Goal: Information Seeking & Learning: Learn about a topic

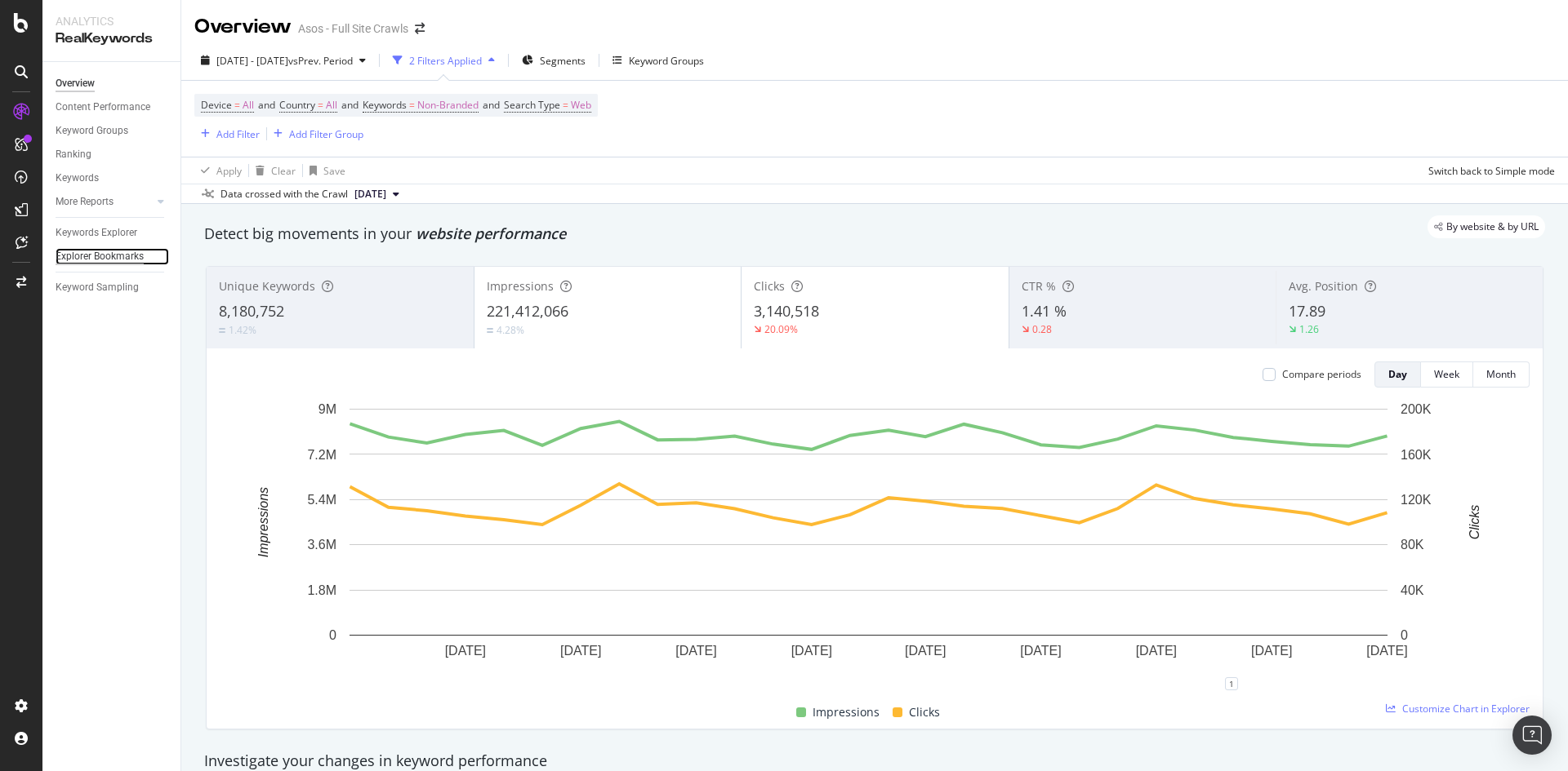
click at [129, 253] on div "Explorer Bookmarks" at bounding box center [99, 257] width 88 height 17
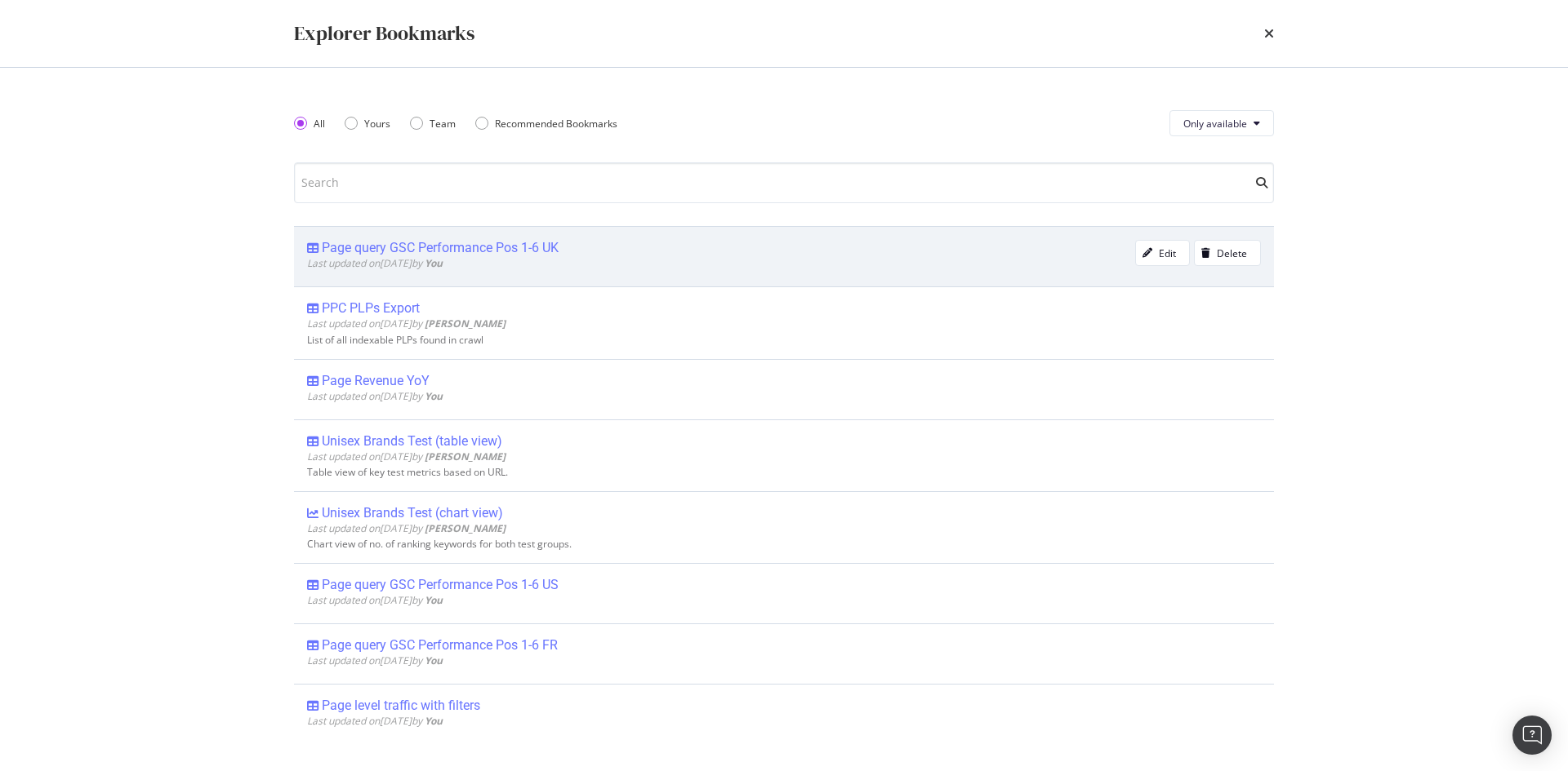
click at [500, 253] on div "Page query GSC Performance Pos 1-6 UK" at bounding box center [440, 248] width 237 height 17
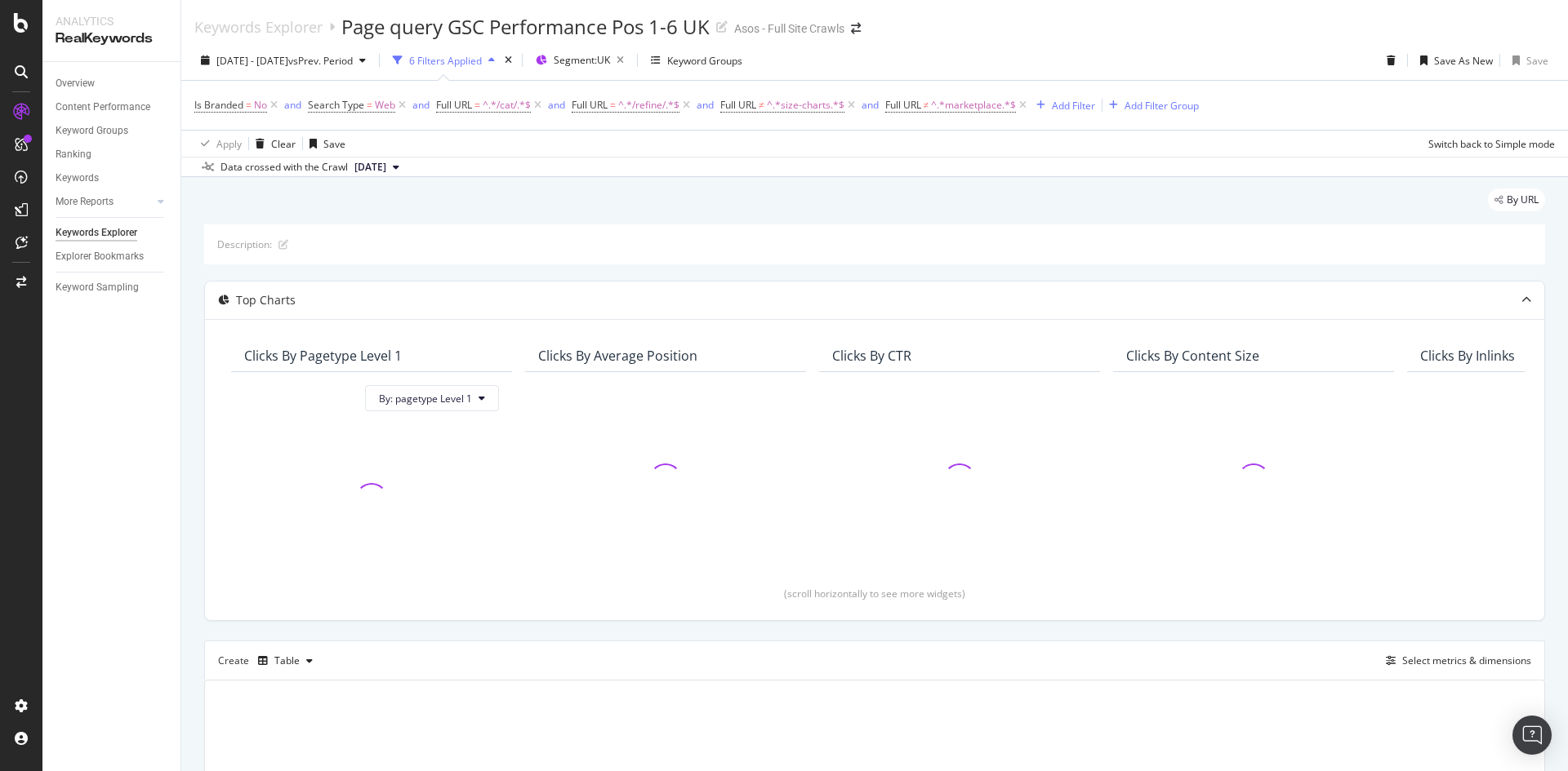
click at [501, 51] on div "6 Filters Applied" at bounding box center [444, 60] width 115 height 24
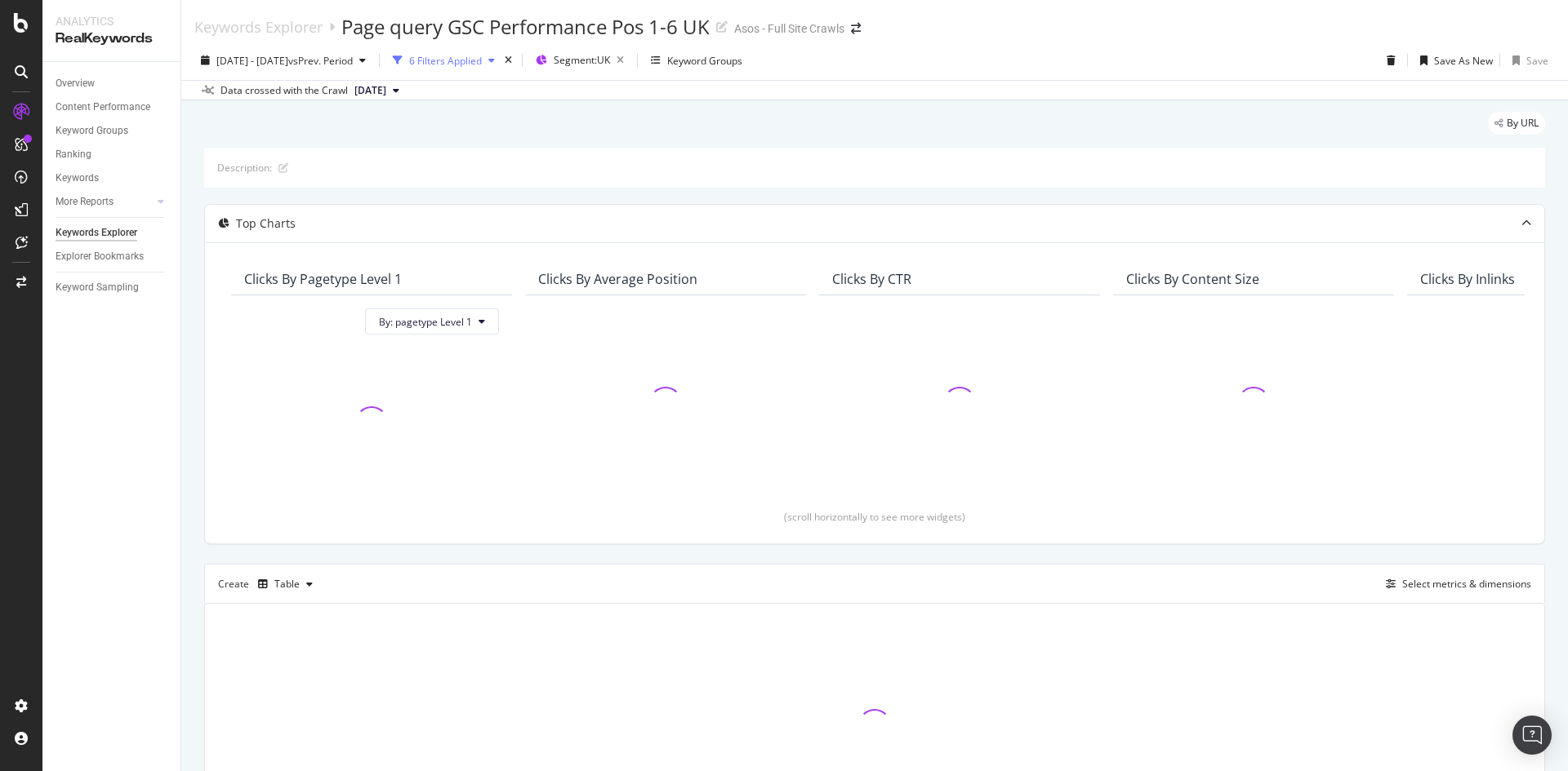
click at [501, 51] on div "6 Filters Applied" at bounding box center [444, 60] width 115 height 24
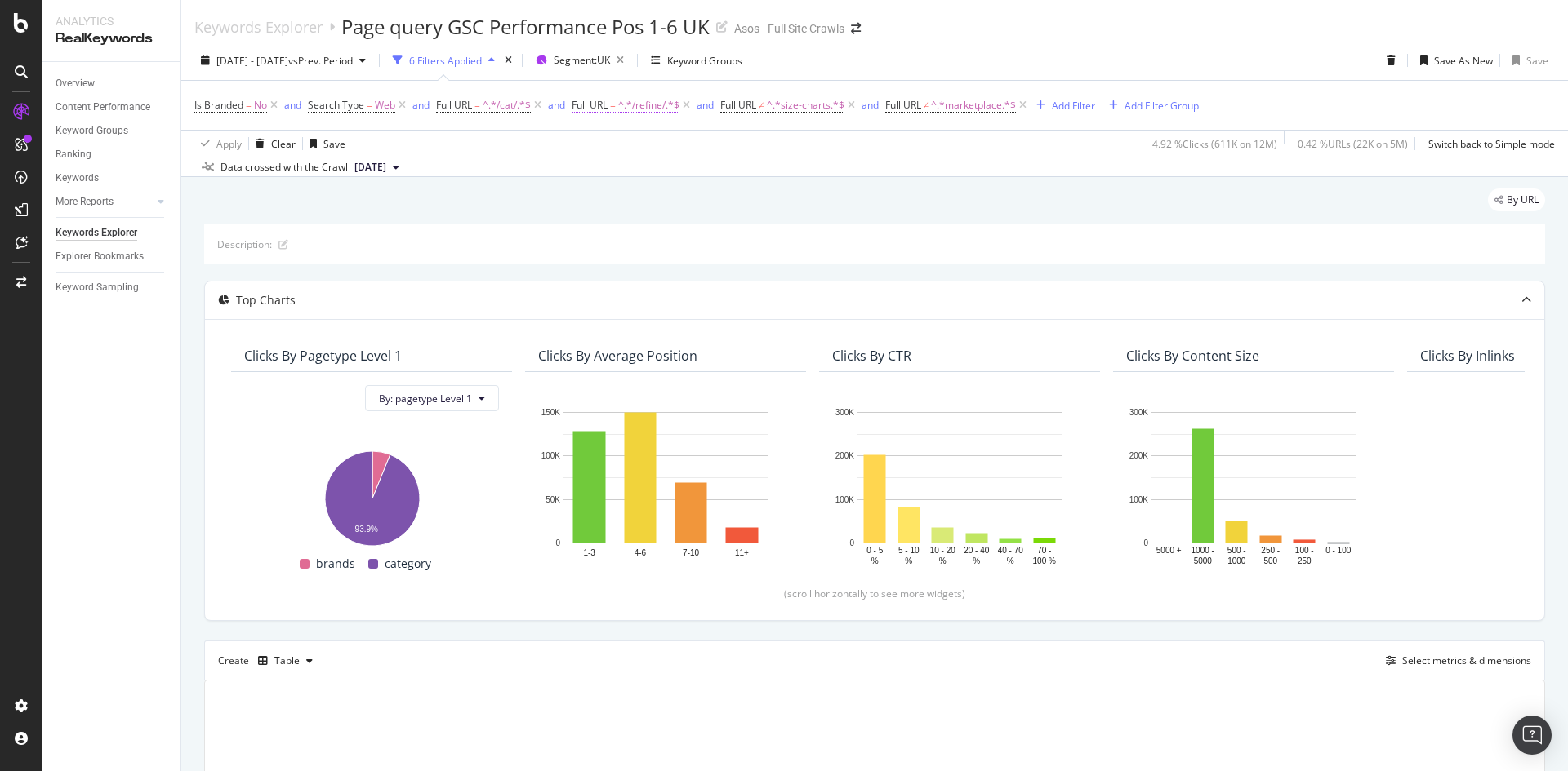
click at [636, 109] on span "^.*/refine/.*$" at bounding box center [648, 105] width 61 height 23
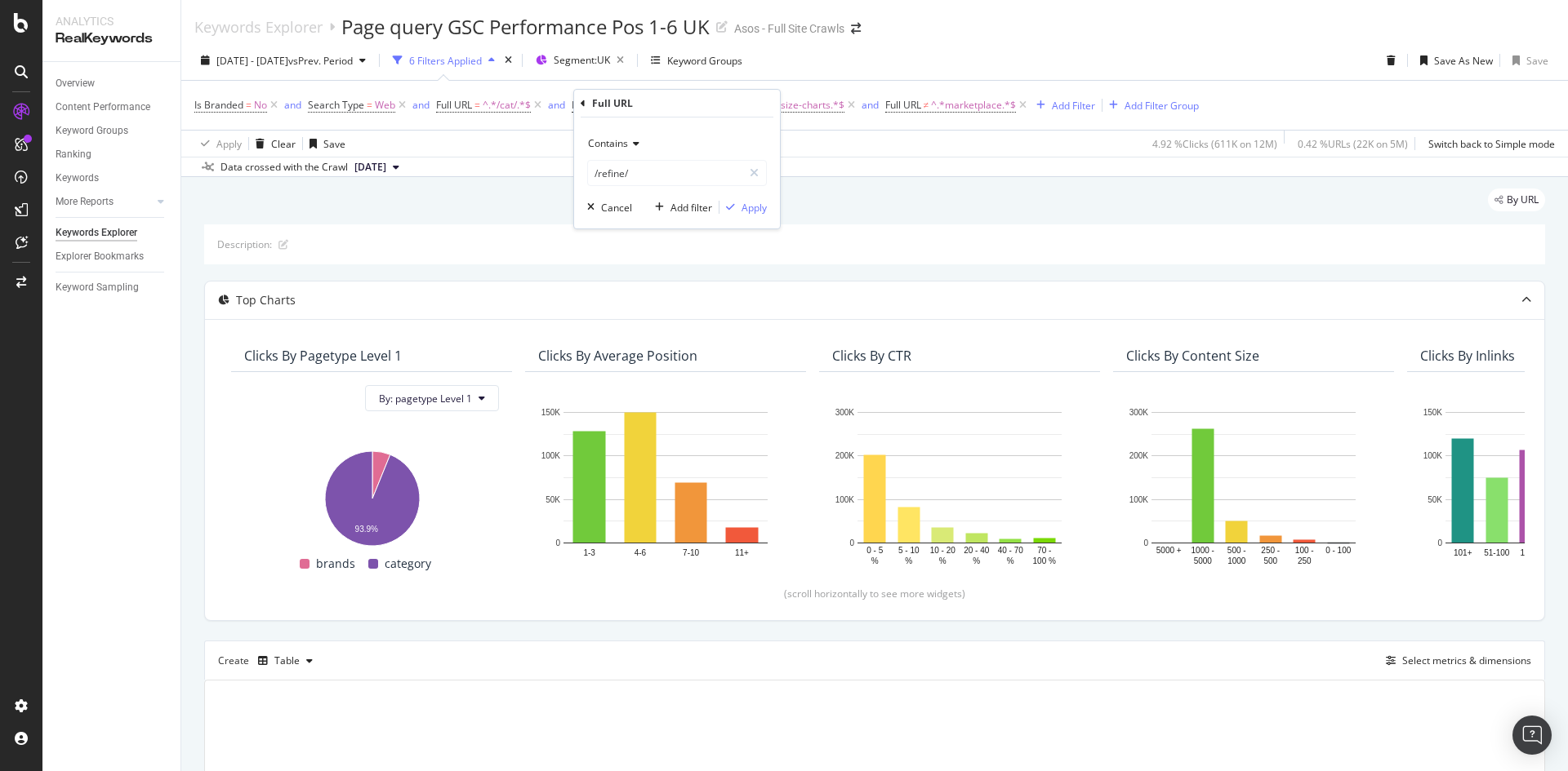
click at [623, 153] on div "Contains" at bounding box center [677, 143] width 180 height 26
click at [649, 324] on span "Doesn't contain" at bounding box center [631, 326] width 71 height 14
click at [756, 209] on div "Apply" at bounding box center [754, 207] width 25 height 14
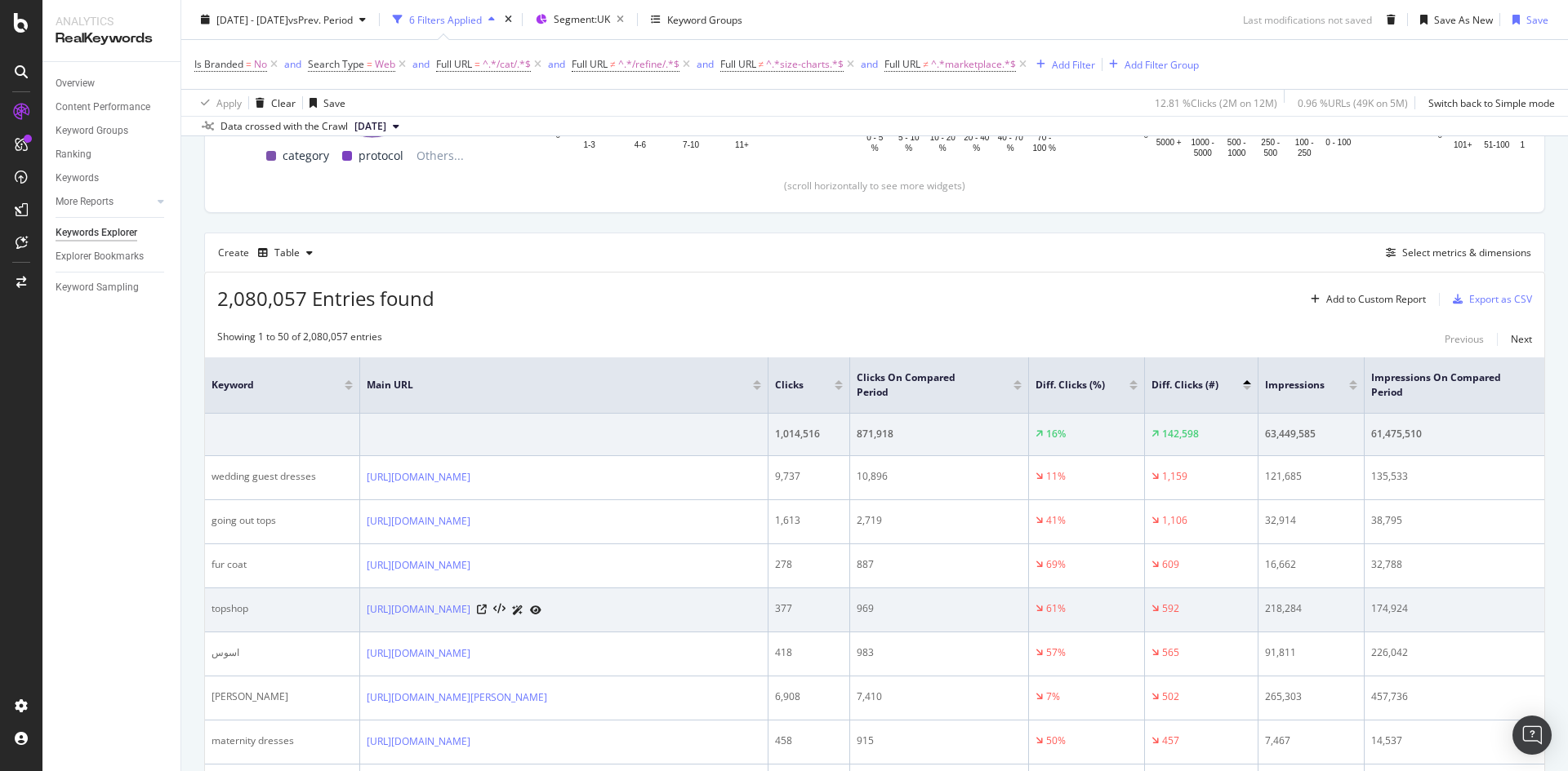
scroll to position [490, 0]
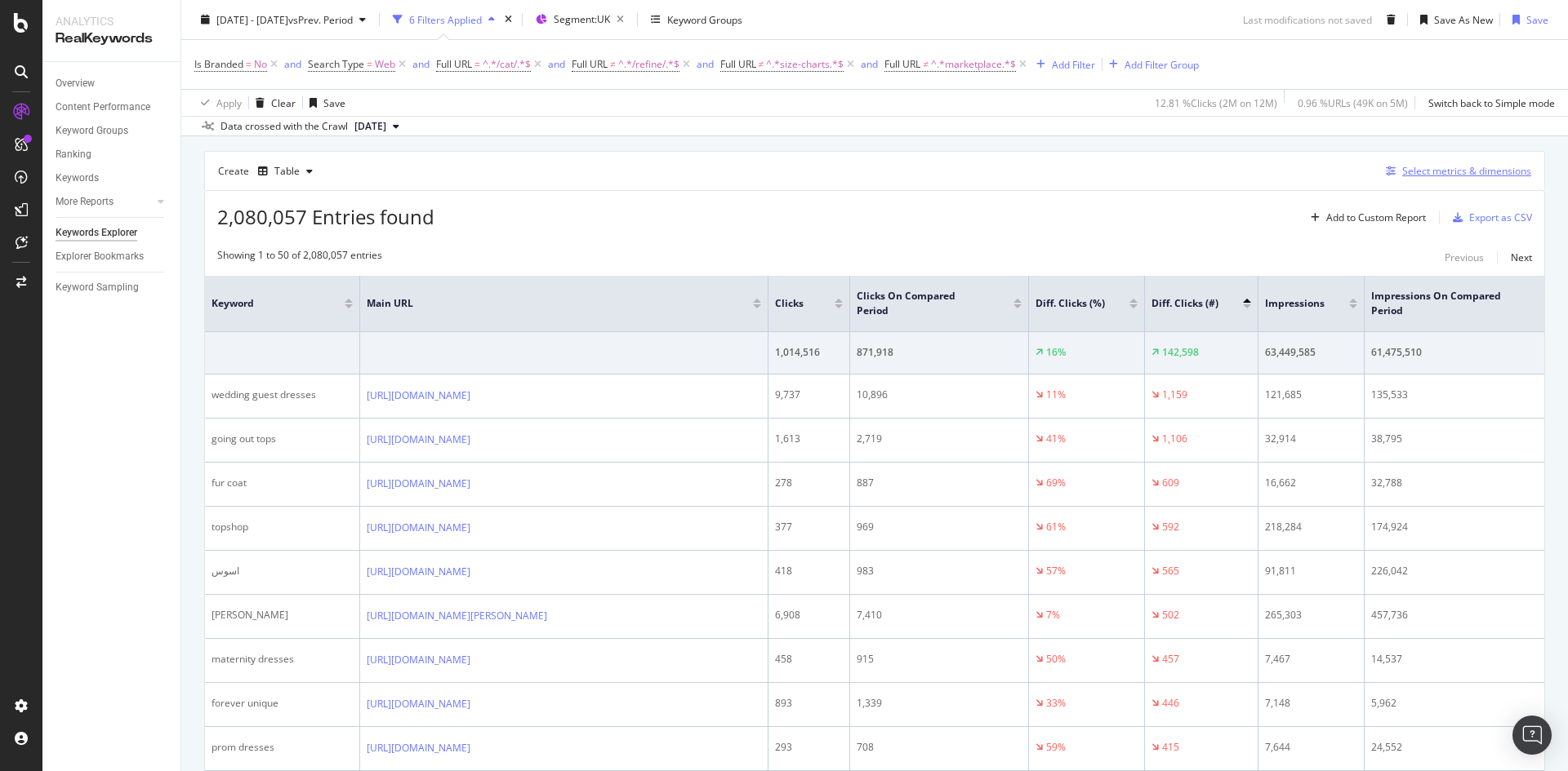
click at [1461, 172] on div "Select metrics & dimensions" at bounding box center [1467, 171] width 129 height 14
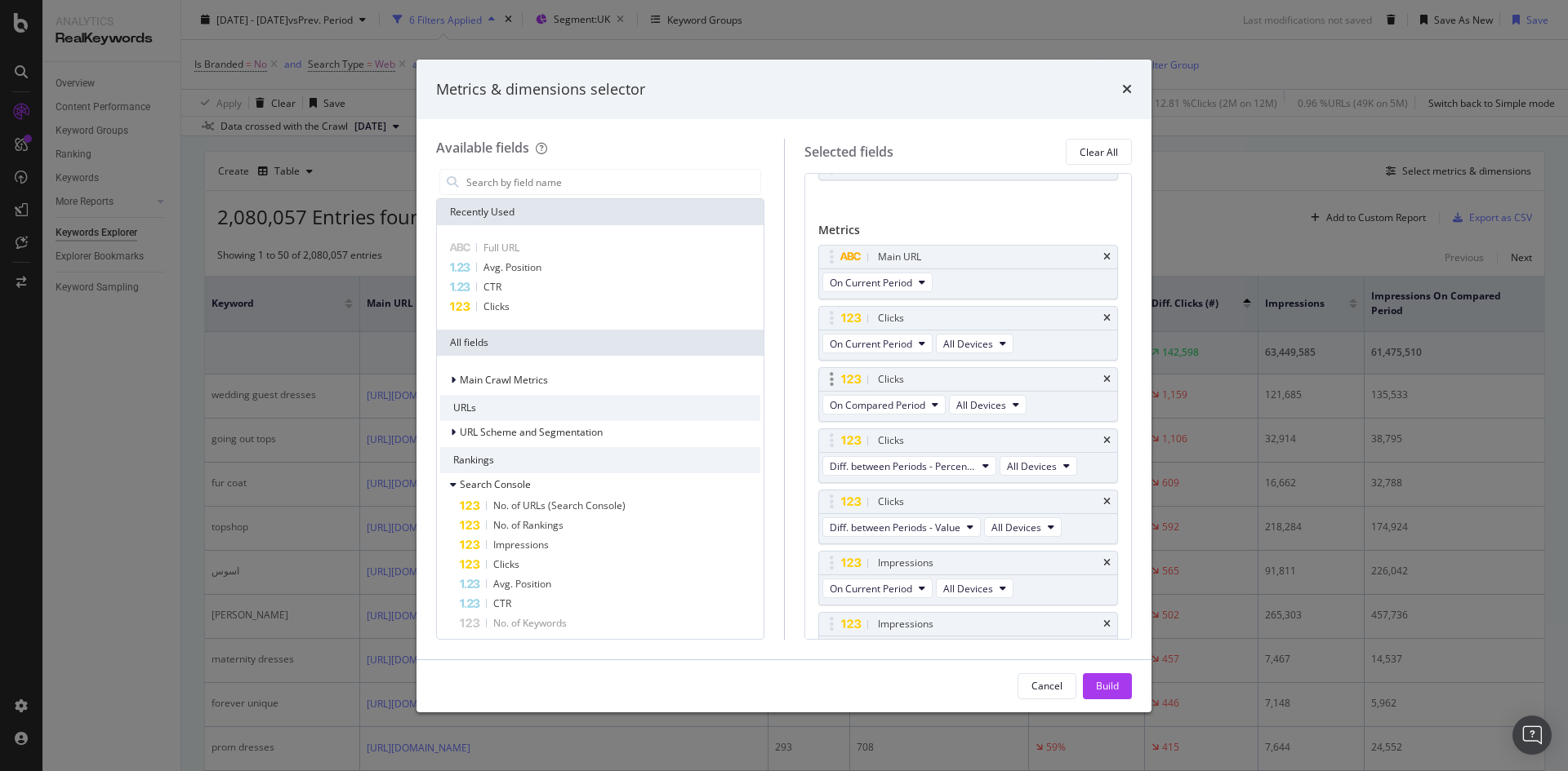
scroll to position [82, 0]
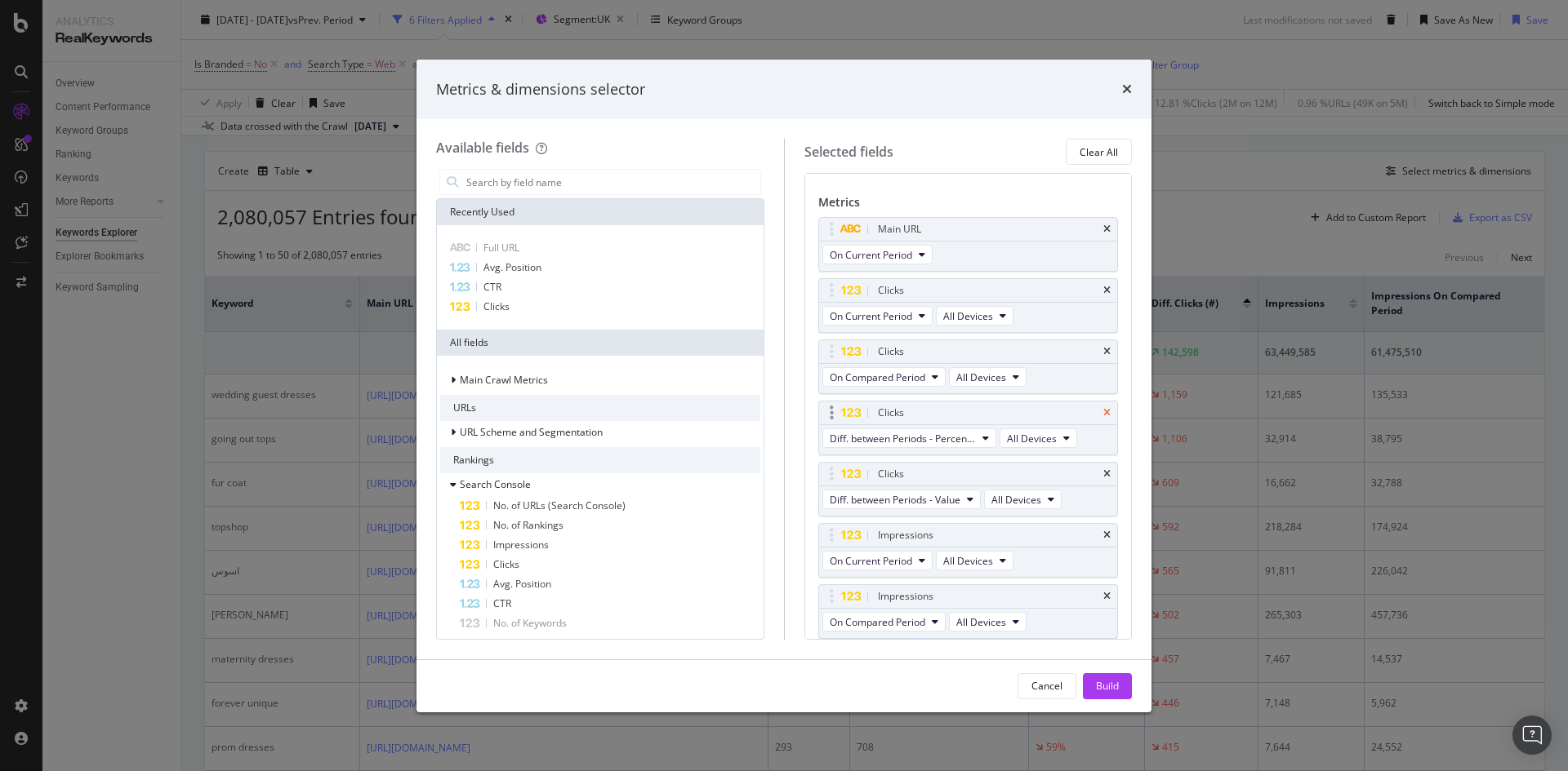
click at [1104, 412] on icon "times" at bounding box center [1107, 413] width 8 height 10
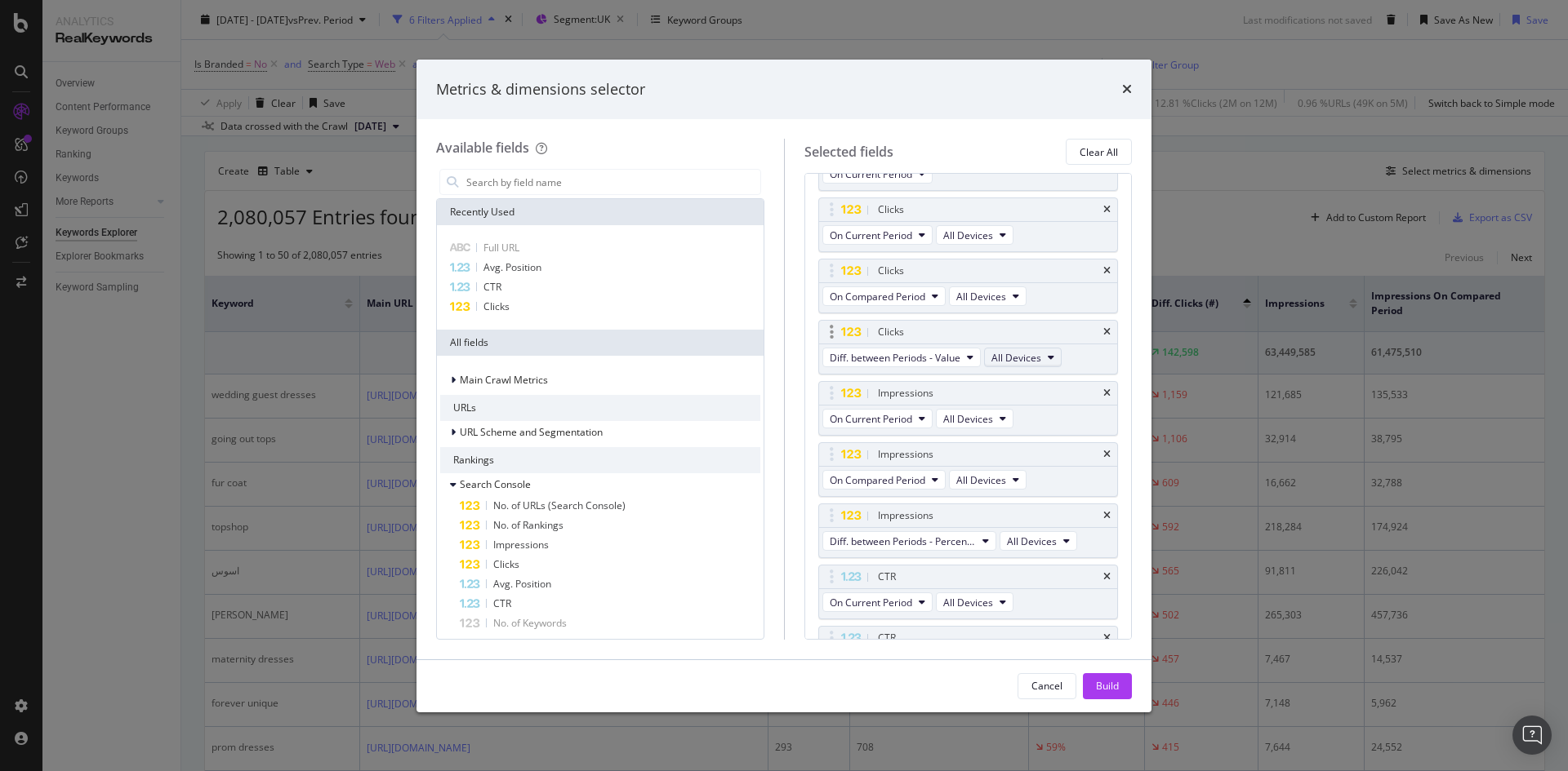
scroll to position [163, 0]
click at [951, 543] on span "Diff. between Periods - Percentage" at bounding box center [903, 540] width 146 height 14
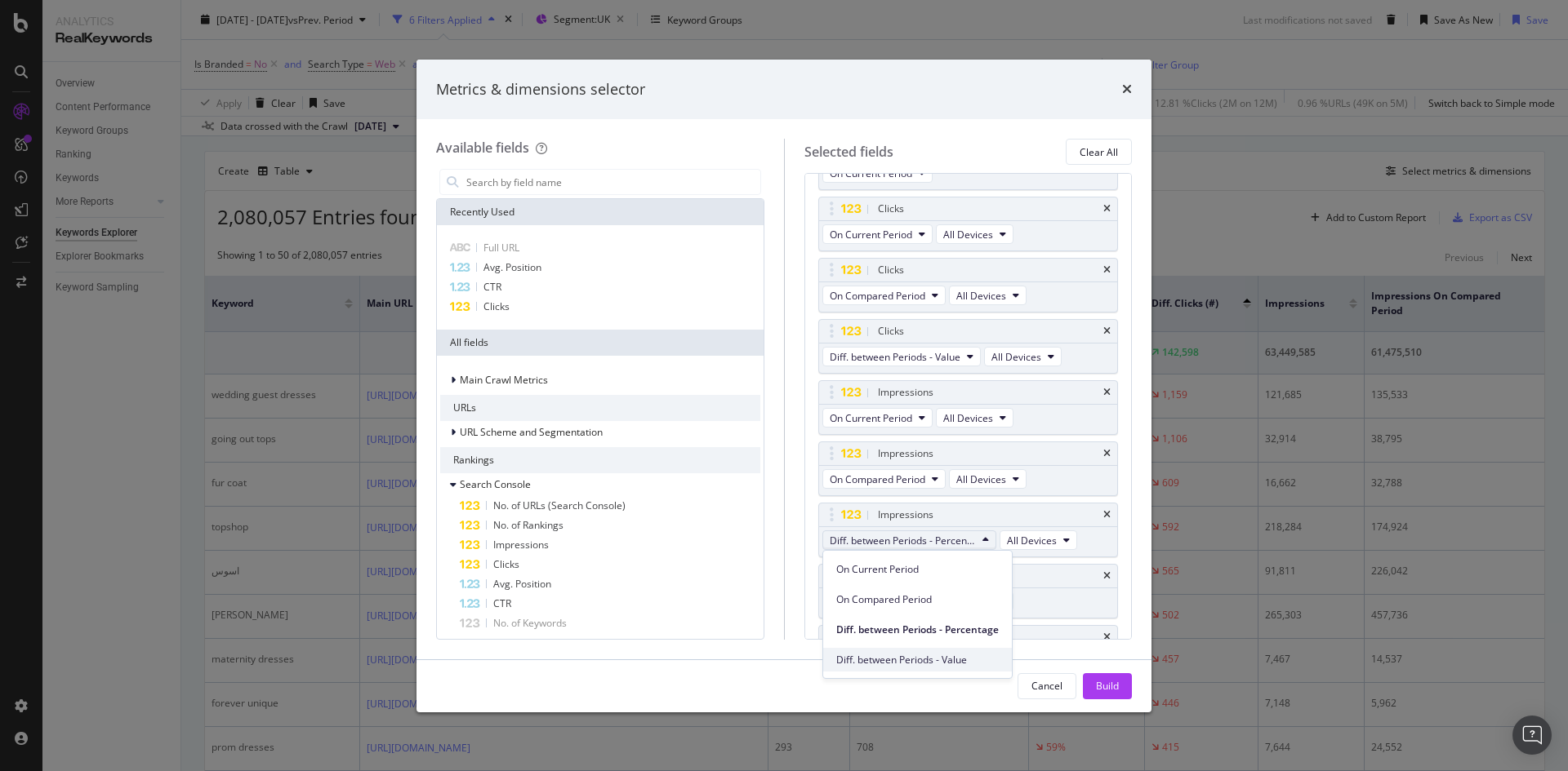
click at [947, 663] on span "Diff. between Periods - Value" at bounding box center [918, 661] width 162 height 15
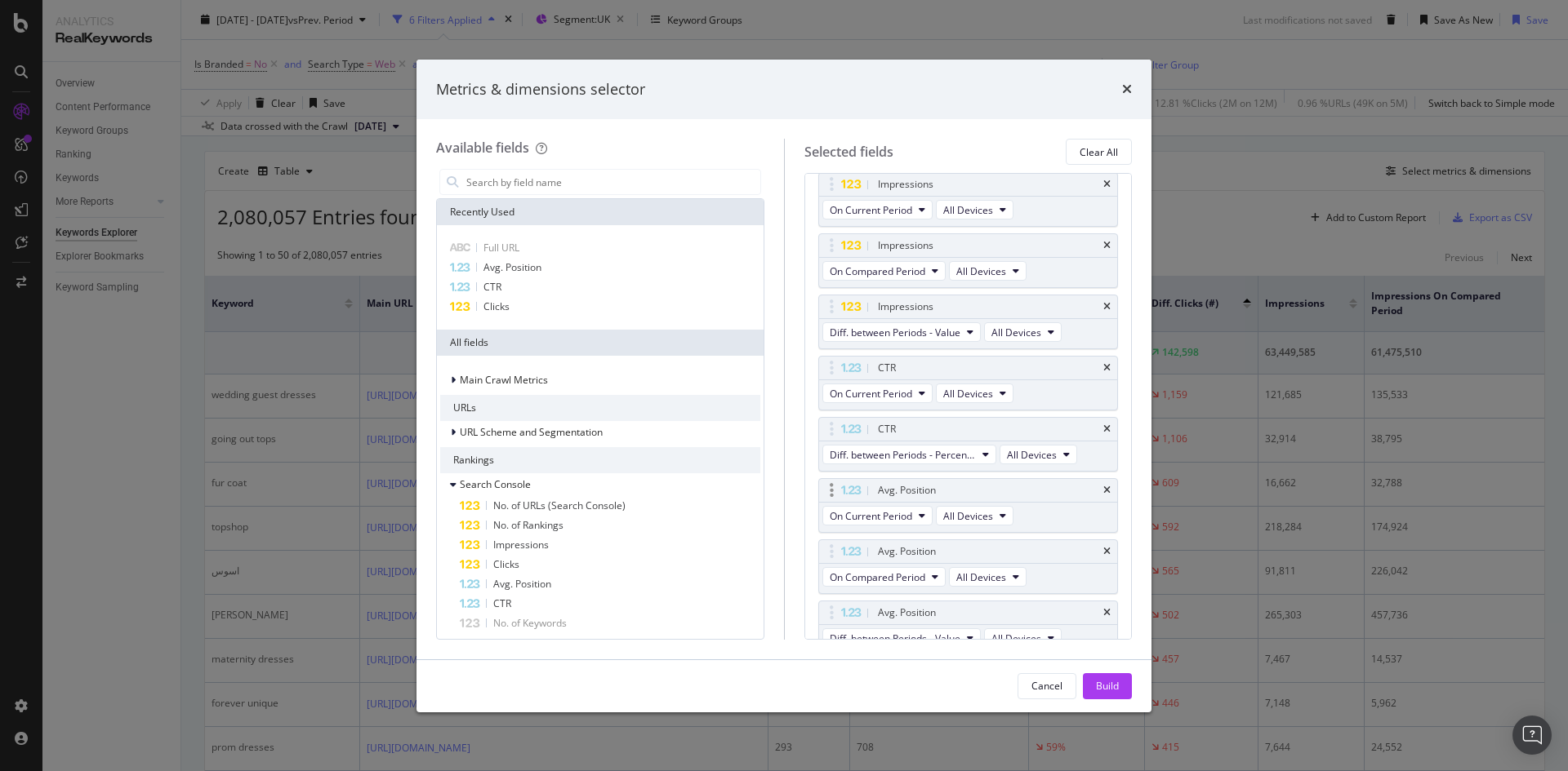
scroll to position [408, 0]
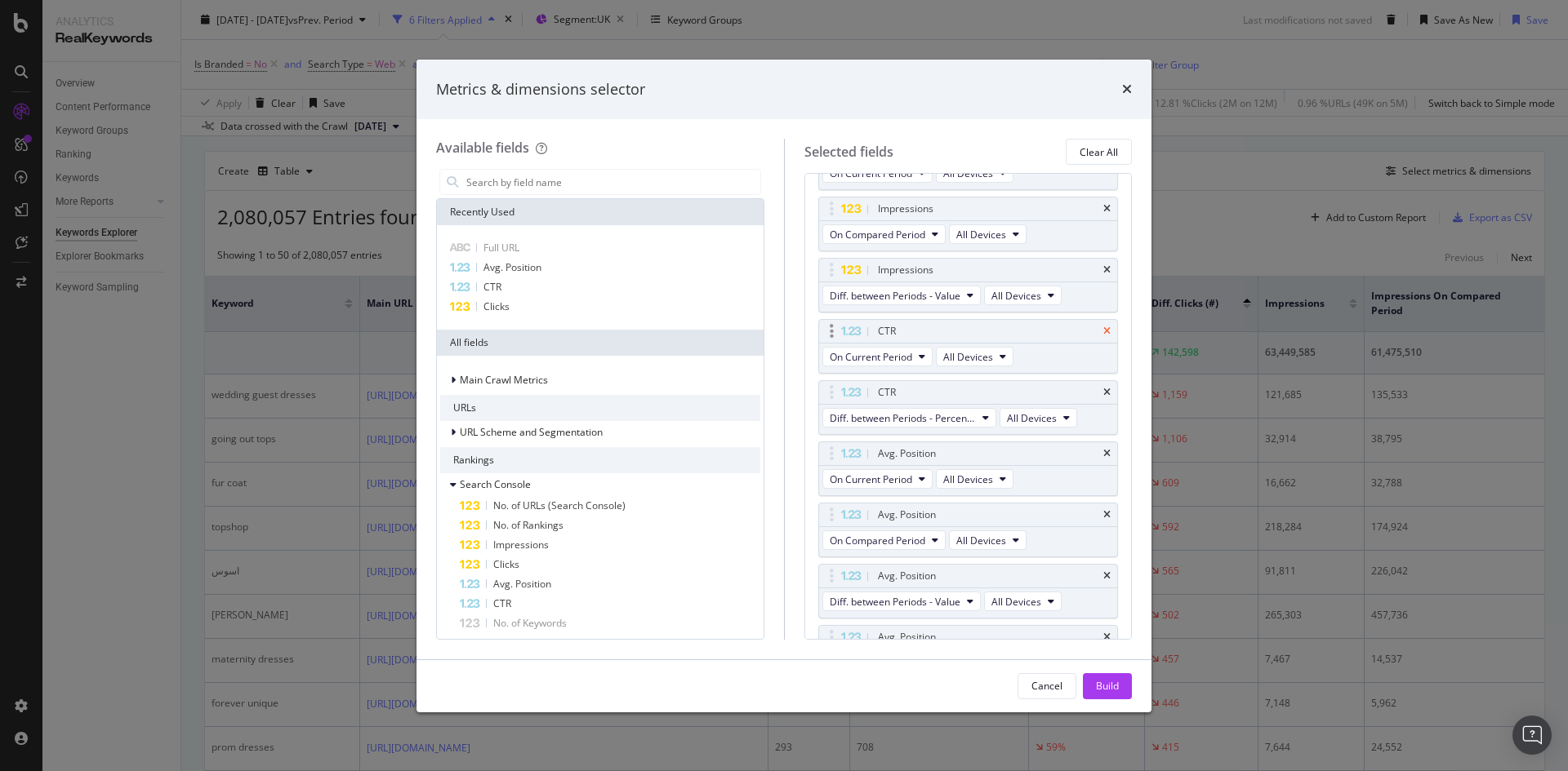
click at [1104, 328] on icon "times" at bounding box center [1107, 331] width 8 height 10
click at [1104, 331] on icon "times" at bounding box center [1107, 331] width 8 height 10
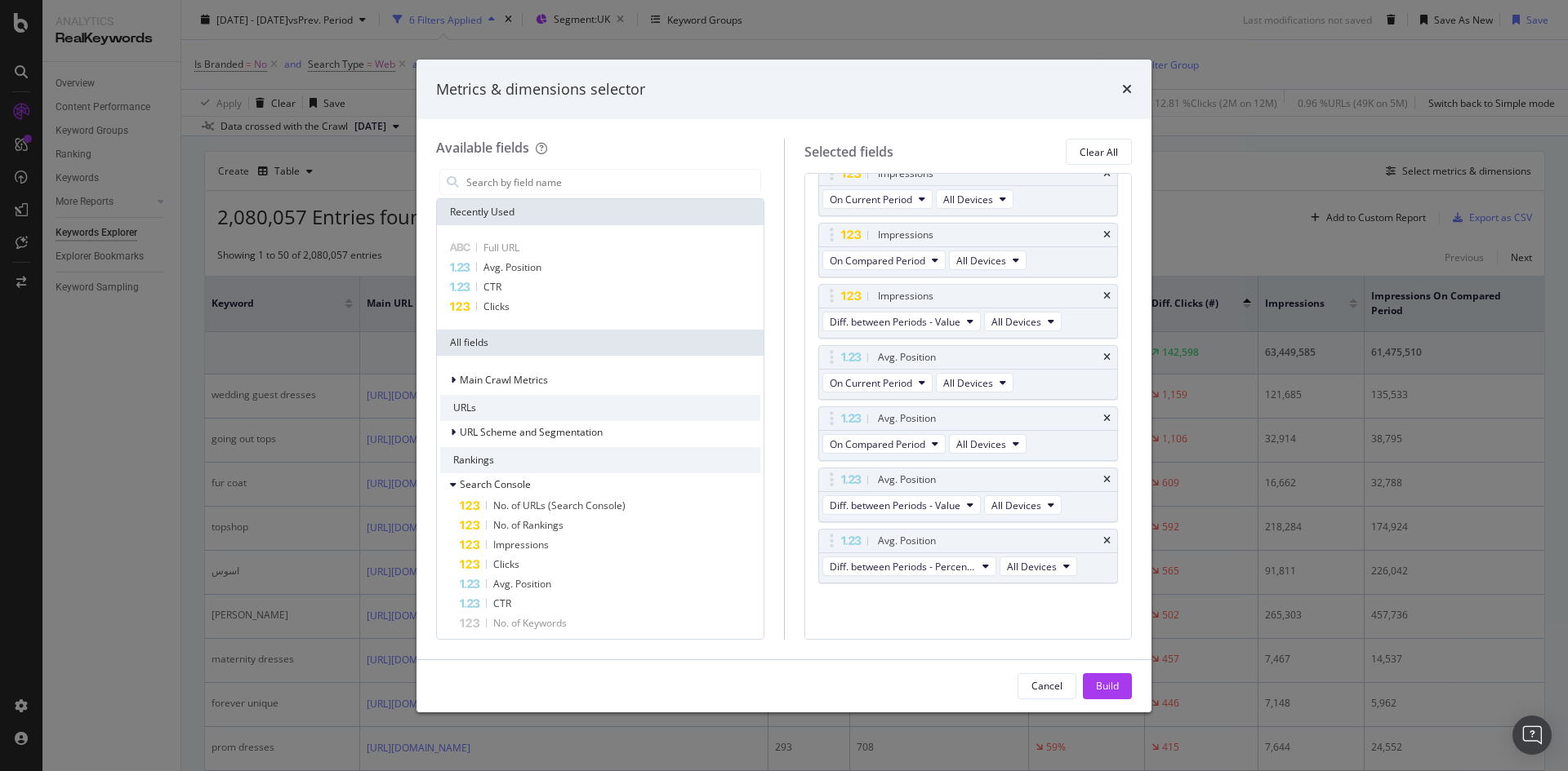
scroll to position [382, 0]
click at [1104, 482] on icon "times" at bounding box center [1107, 480] width 8 height 10
click at [1104, 536] on icon "times" at bounding box center [1107, 541] width 8 height 10
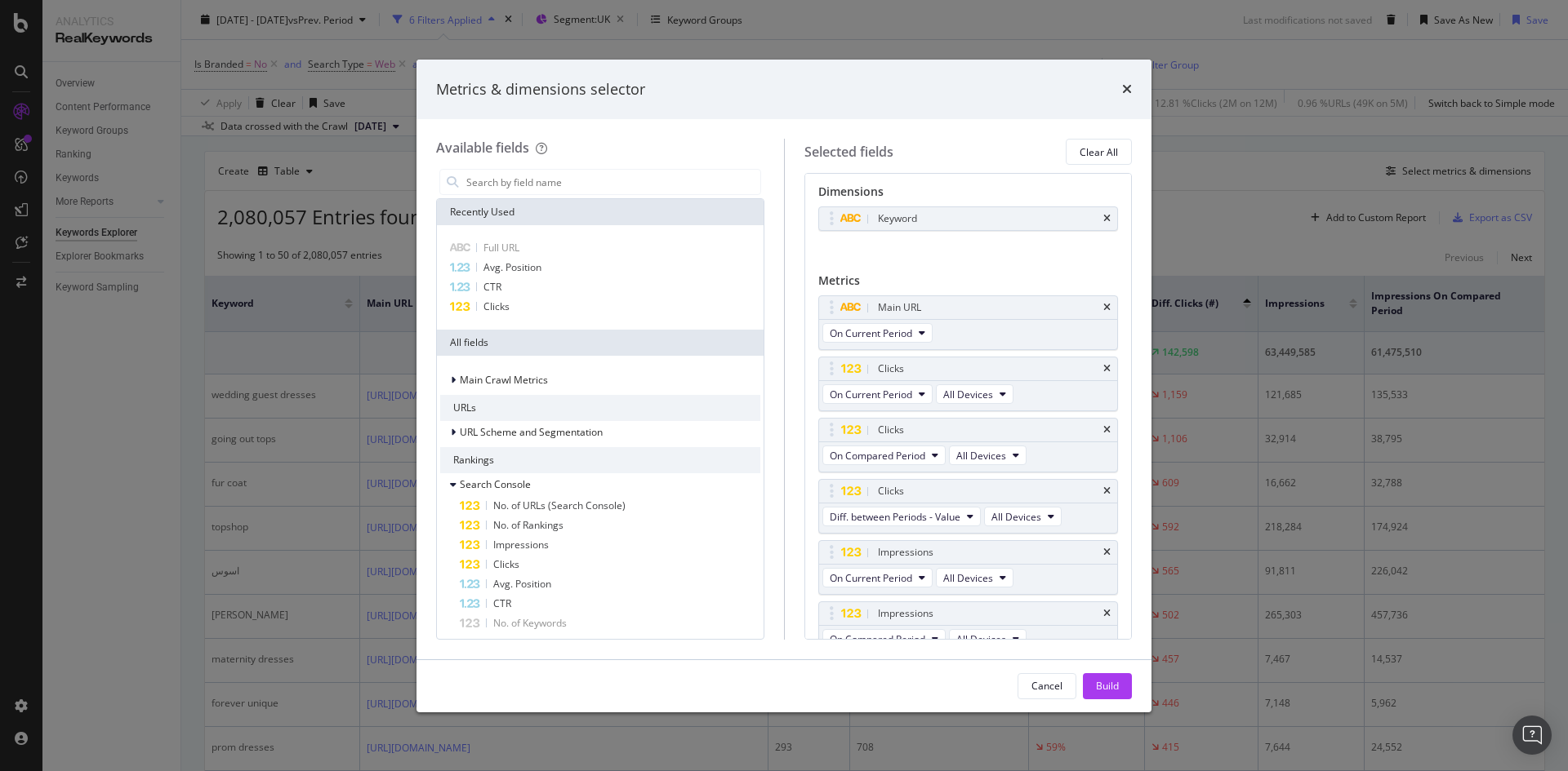
scroll to position [0, 0]
click at [1109, 683] on div "Build" at bounding box center [1107, 686] width 23 height 14
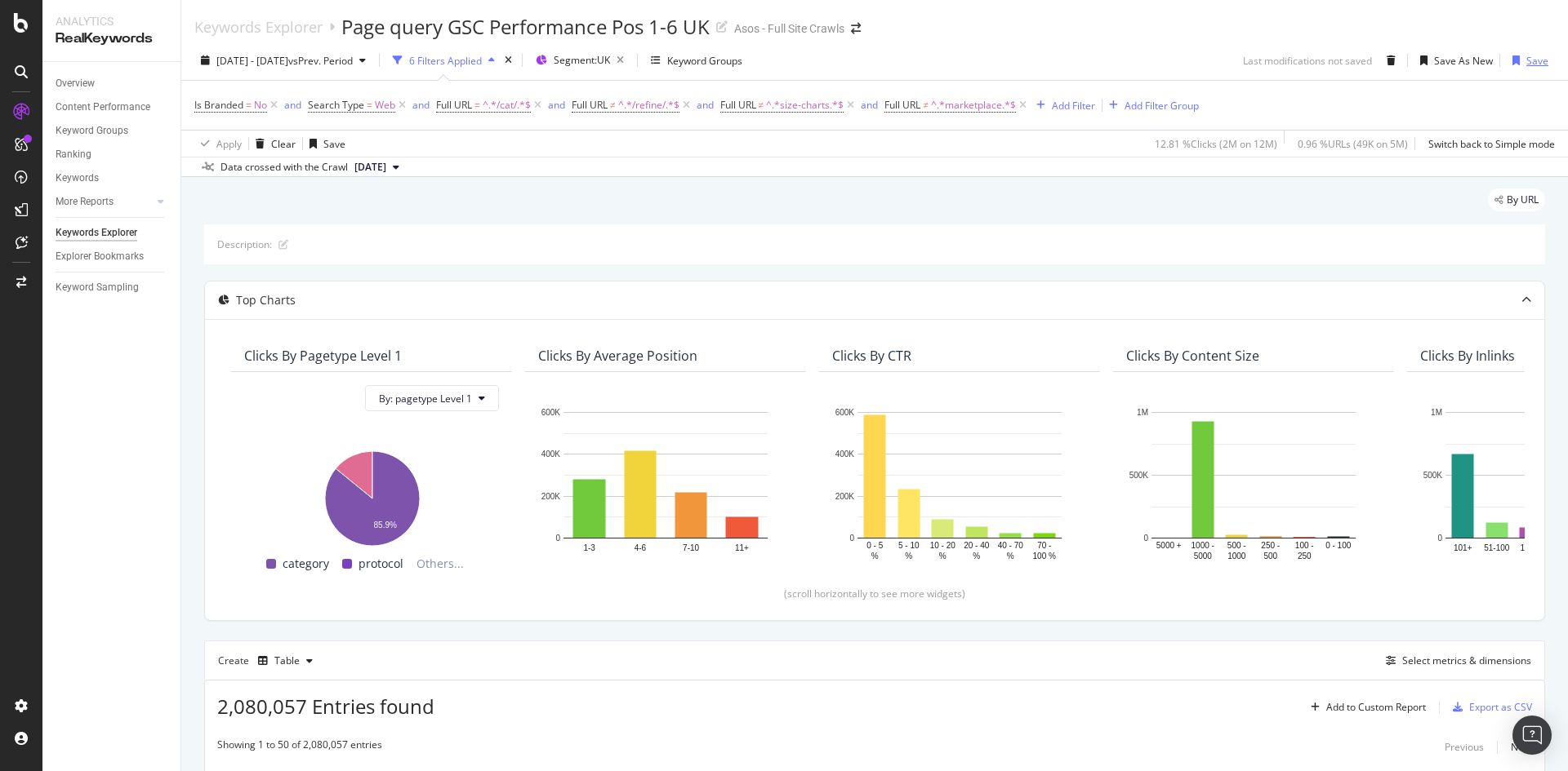
click at [1513, 65] on div "button" at bounding box center [1516, 60] width 20 height 10
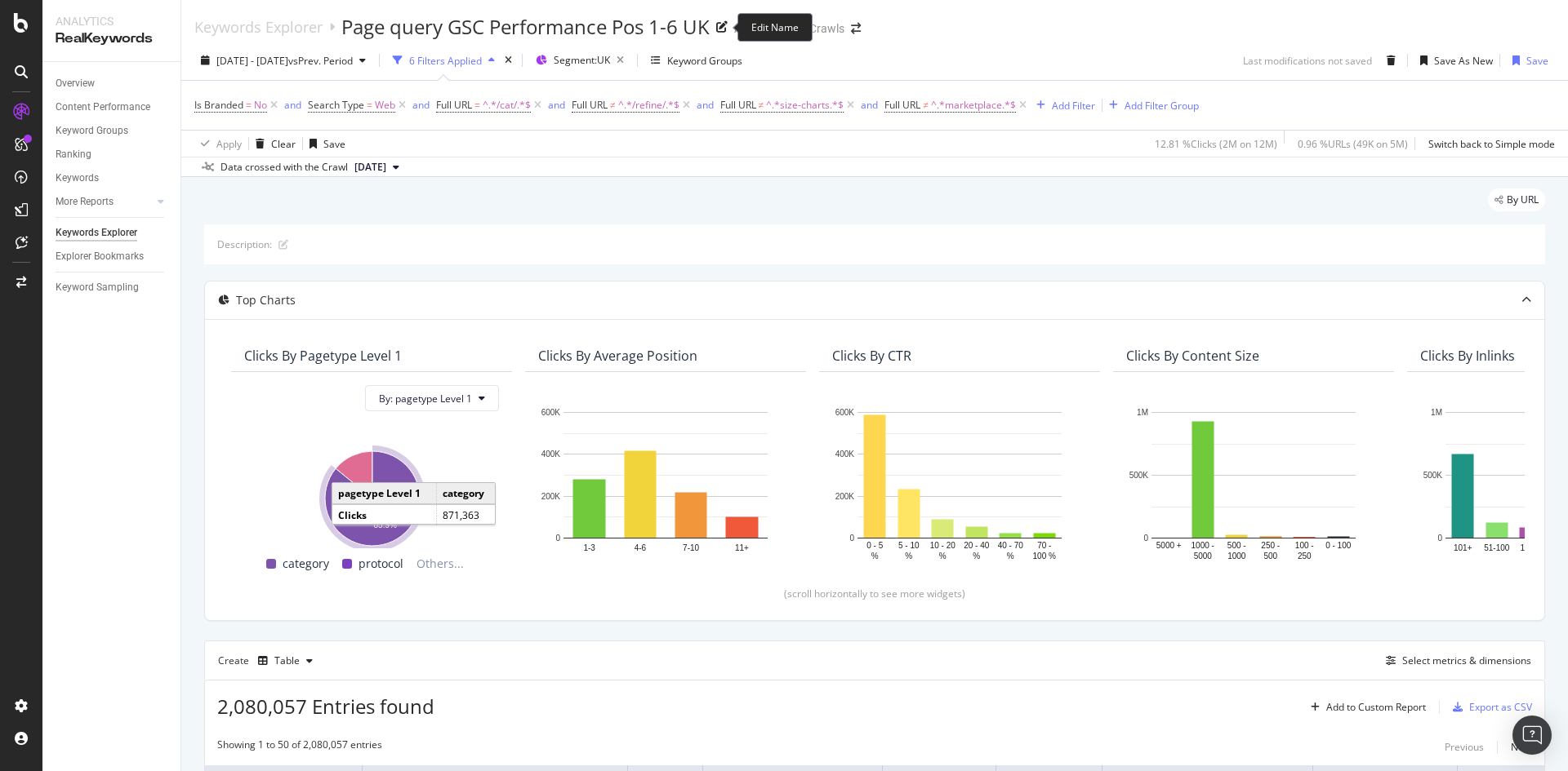
click at [568, 18] on div "Page query GSC Performance Pos 1-6 UK" at bounding box center [525, 27] width 368 height 28
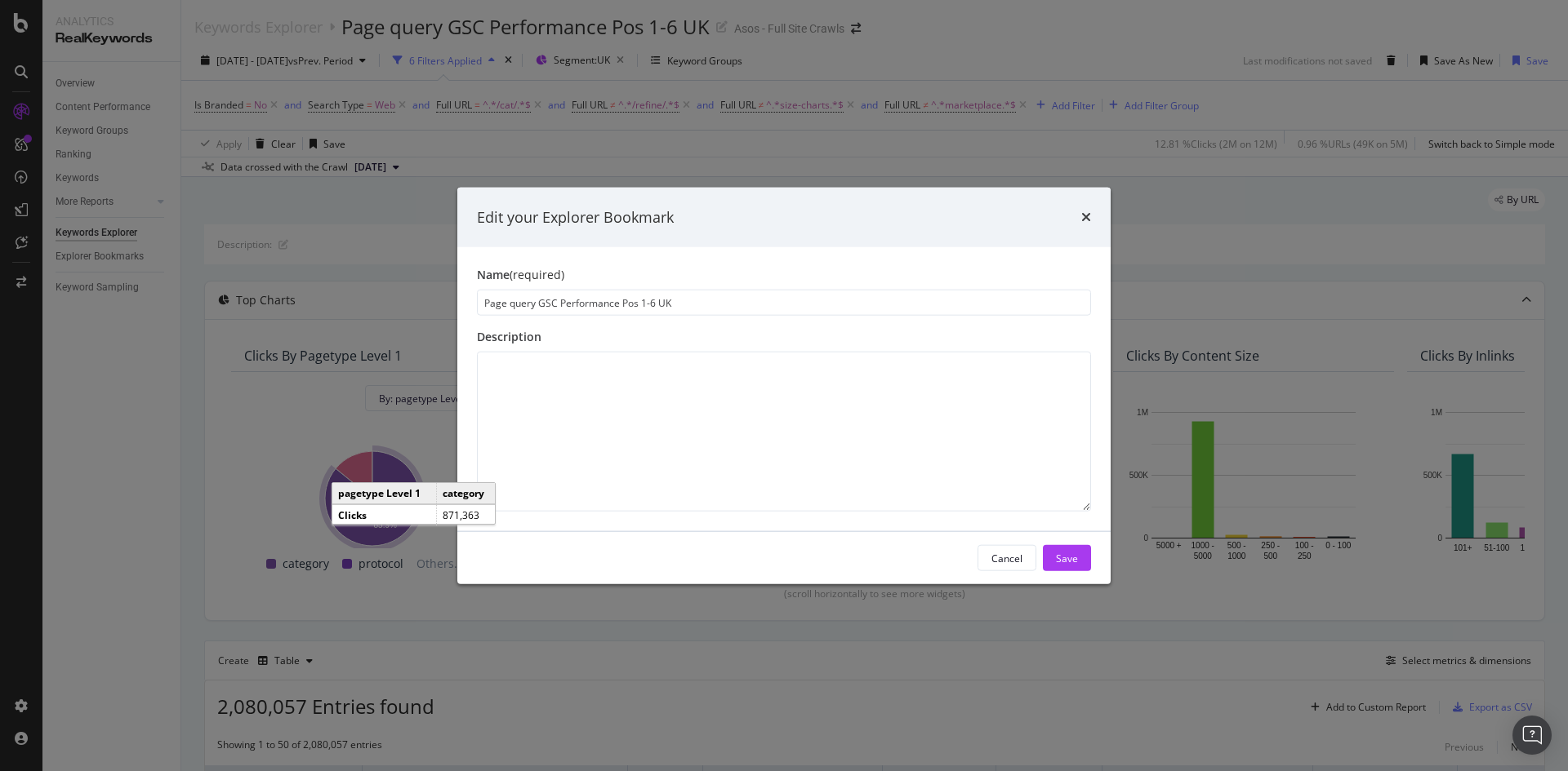
drag, startPoint x: 640, startPoint y: 304, endPoint x: 715, endPoint y: 301, distance: 75.1
click at [715, 301] on input "Page query GSC Performance Pos 1-6 UK" at bounding box center [784, 303] width 614 height 26
type input "Page query GSC Performance Pos"
click at [1068, 551] on div "Save" at bounding box center [1067, 558] width 22 height 14
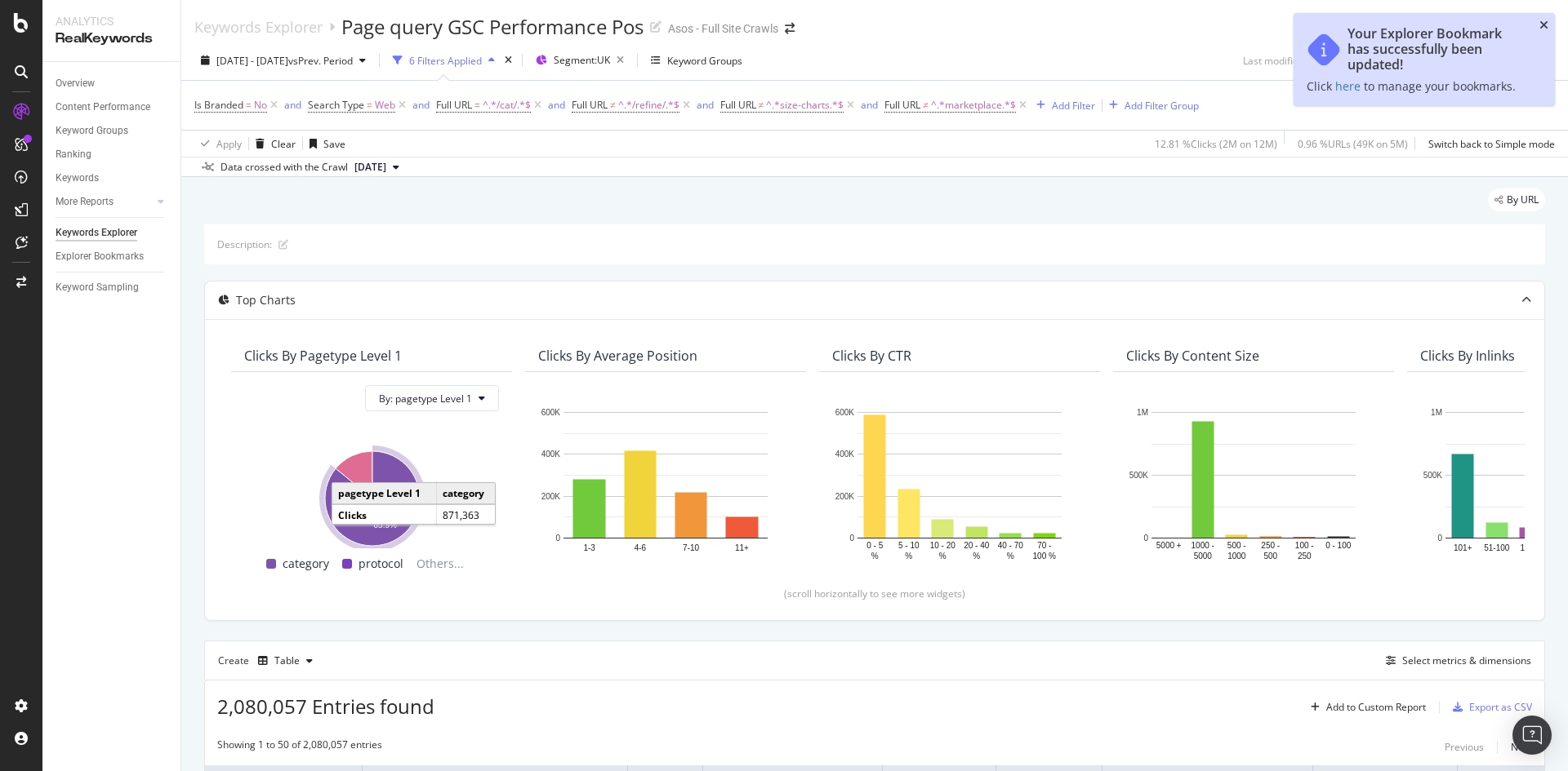
click at [1543, 23] on icon "close toast" at bounding box center [1544, 25] width 9 height 12
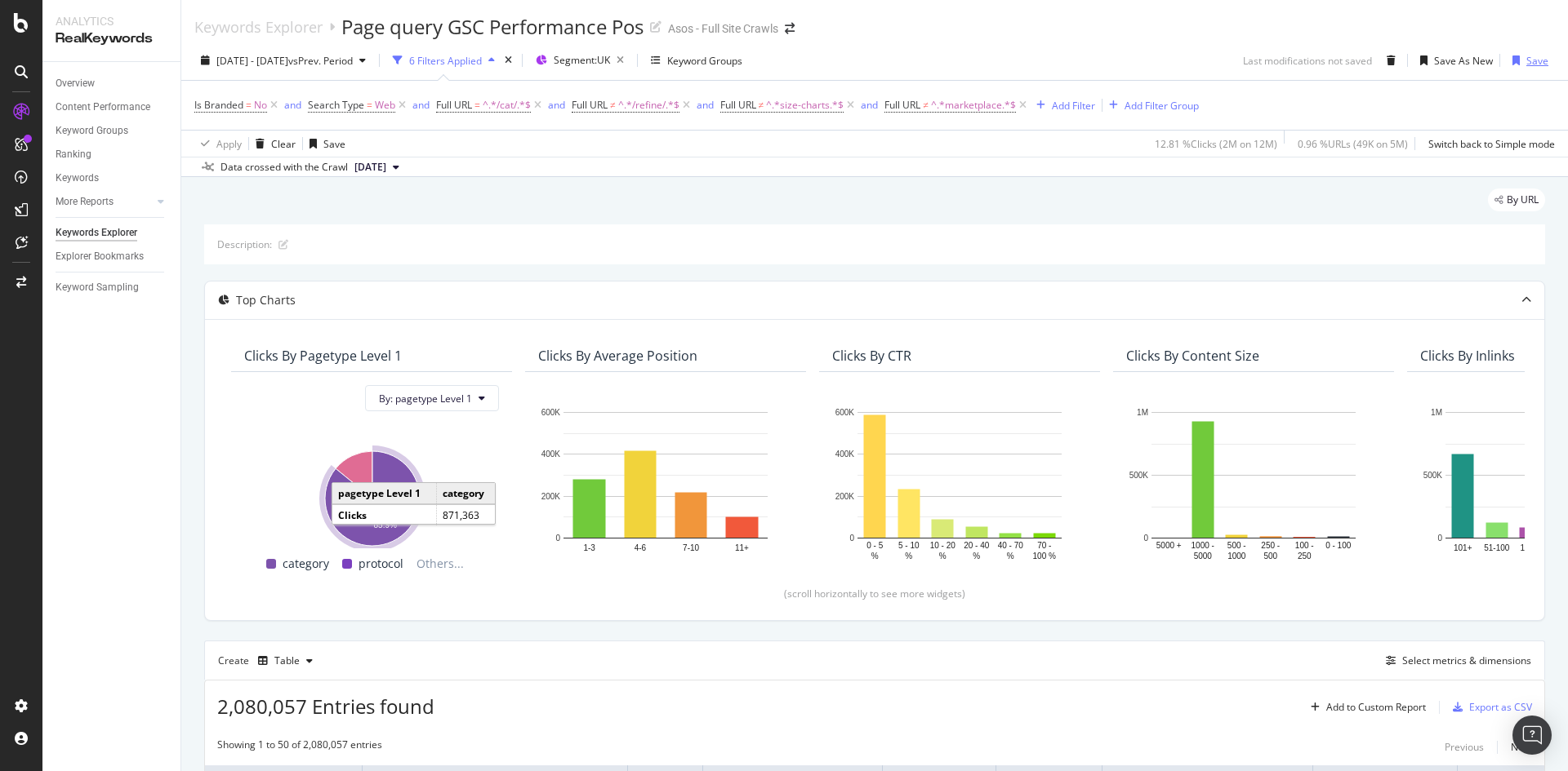
click at [1527, 64] on div "Save" at bounding box center [1537, 60] width 22 height 14
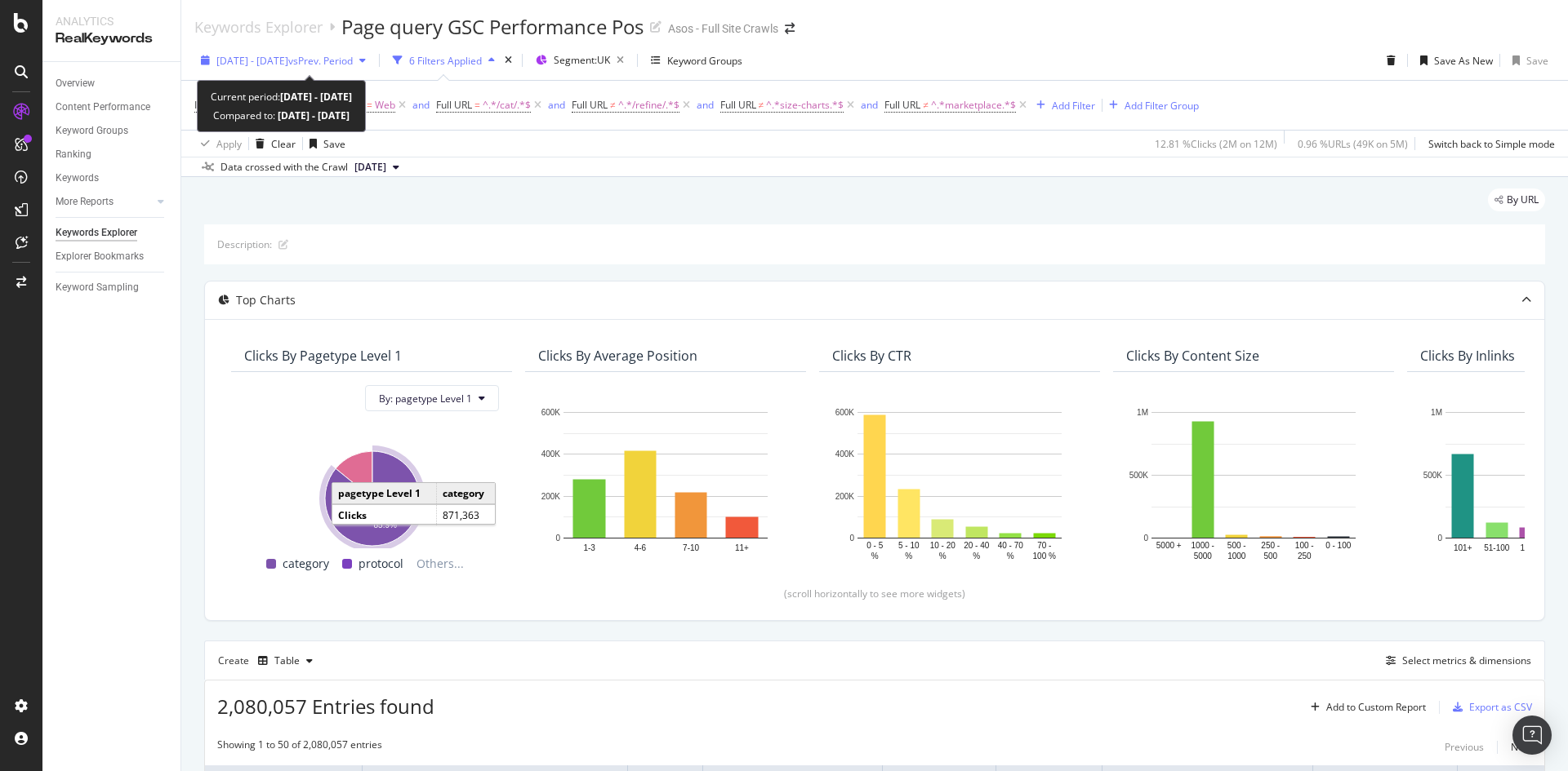
click at [270, 57] on span "2025 Mar. 16th - Apr. 12th" at bounding box center [253, 60] width 72 height 14
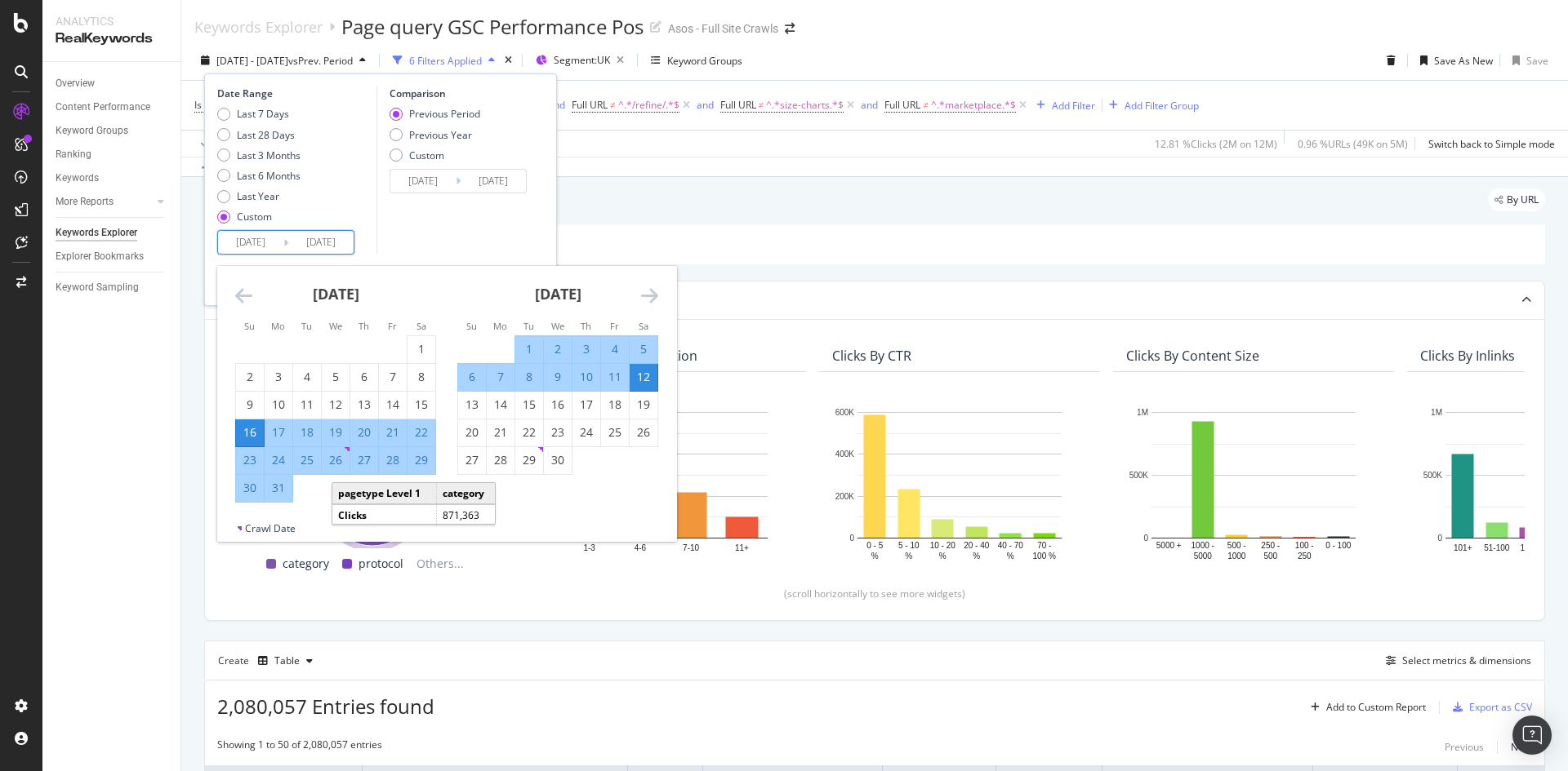
click at [250, 239] on input "2025/03/16" at bounding box center [251, 242] width 65 height 23
click at [263, 239] on input "2025/03/16" at bounding box center [251, 242] width 65 height 23
type input "2025/03/16"
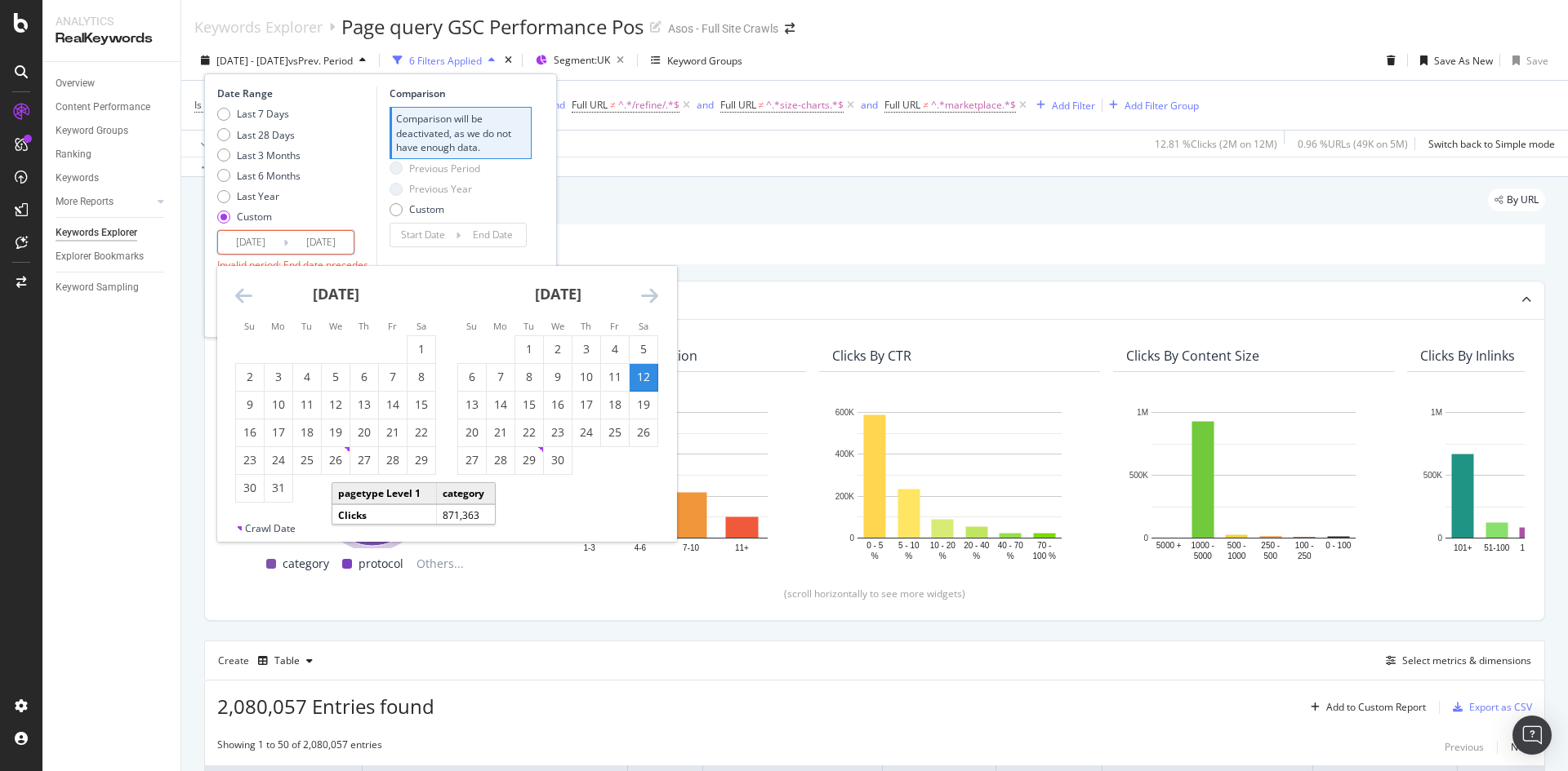
click at [281, 243] on input "2025/08/16" at bounding box center [251, 242] width 65 height 23
type input "2025/08/10"
click at [330, 243] on input "2025/04/124" at bounding box center [321, 242] width 65 height 23
click at [351, 247] on input "2025/09/124" at bounding box center [321, 242] width 65 height 23
type input "2025/04/12"
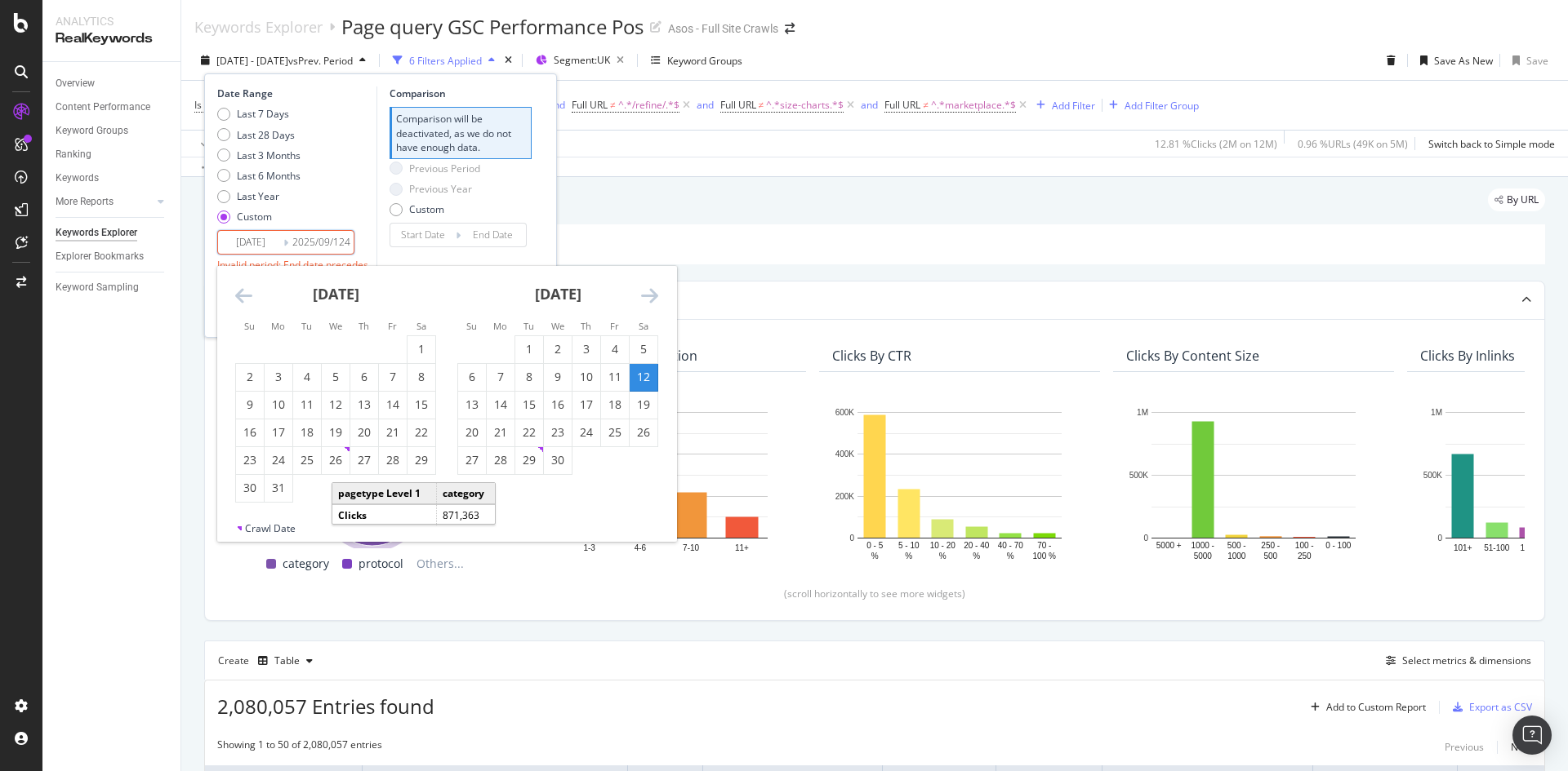
type input "2025/07/07"
type input "2025/08/09"
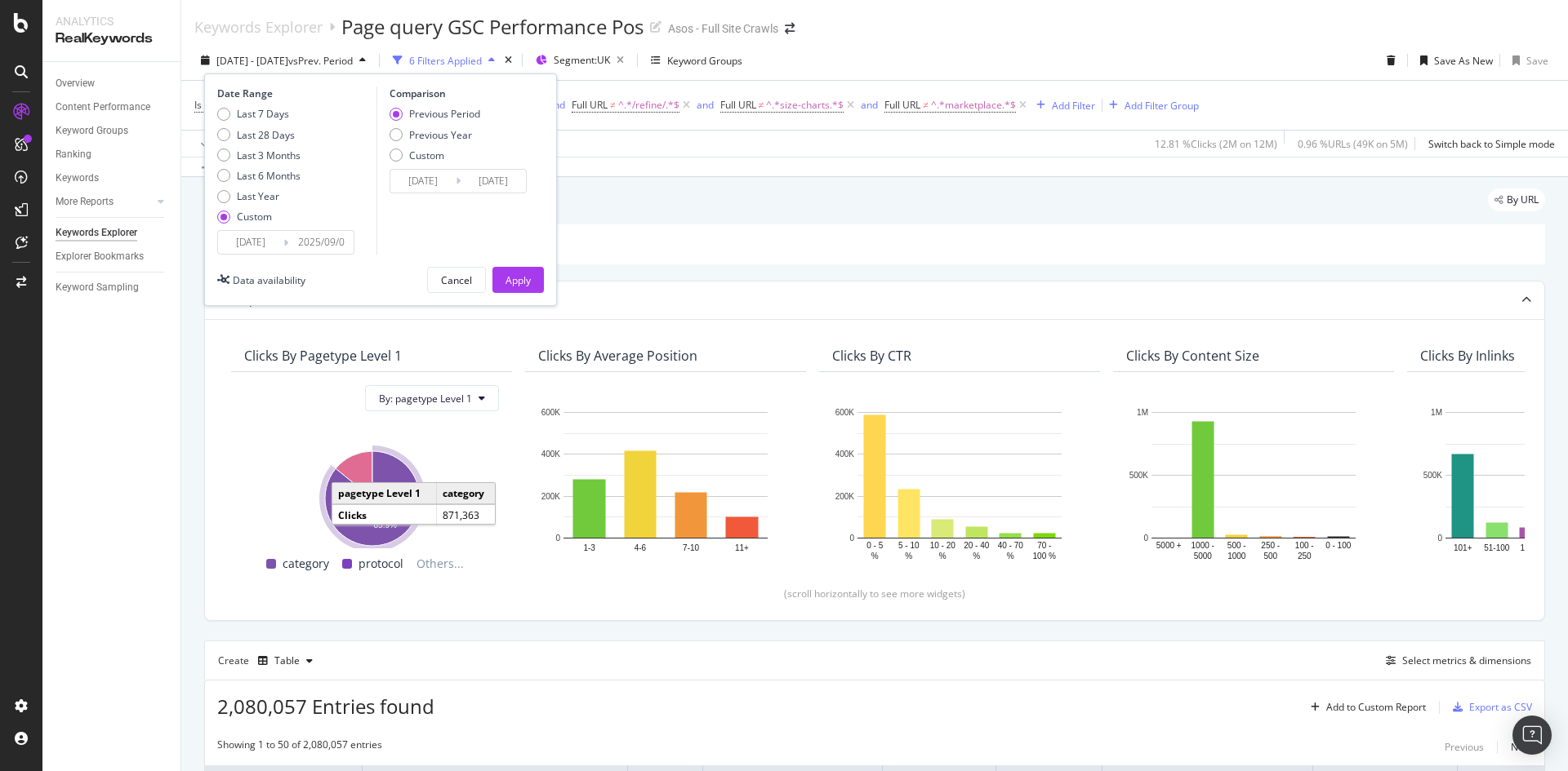
type input "2025/09/01"
type input "2025/07/18"
type input "2025/09/01"
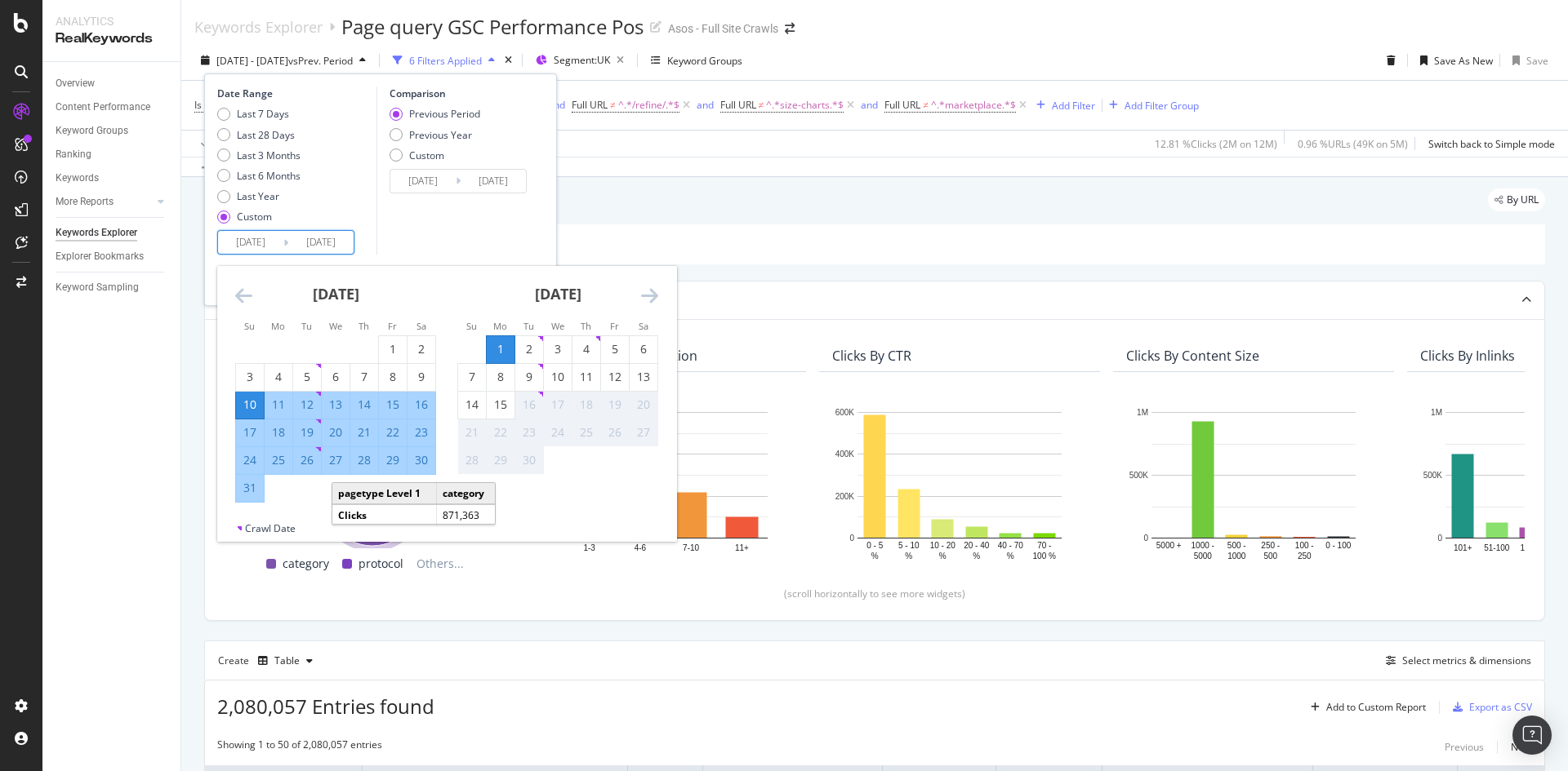
click at [278, 244] on input "2025/08/10" at bounding box center [251, 242] width 65 height 23
type input "2025/08/10"
type input "2025/07/06"
type input "2025/08/03"
type input "2025/08/04"
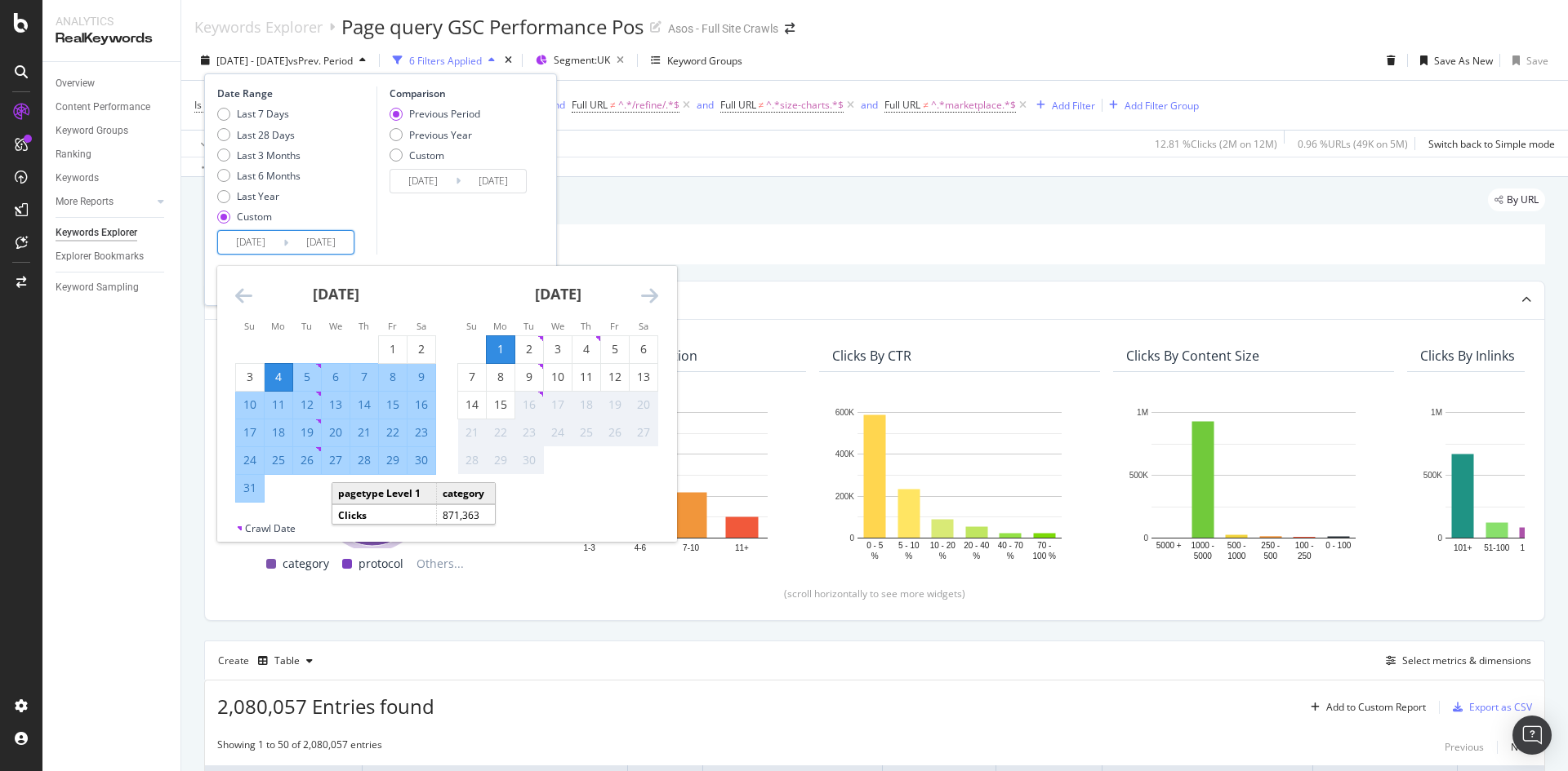
click at [525, 212] on div "Comparison Previous Period Previous Year Custom 2025/07/06 Navigate forward to …" at bounding box center [453, 170] width 155 height 168
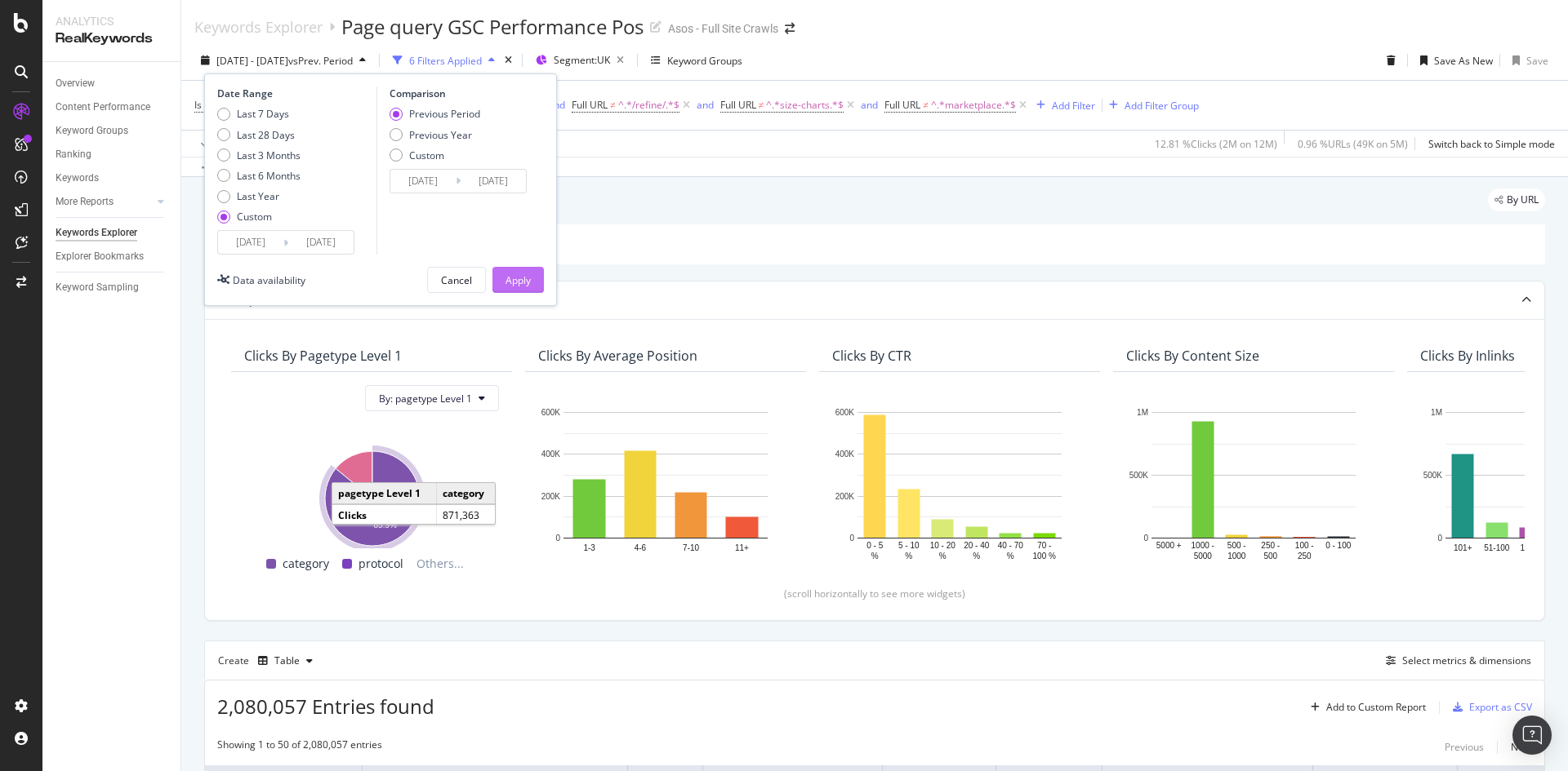
click at [517, 281] on div "Apply" at bounding box center [518, 280] width 25 height 14
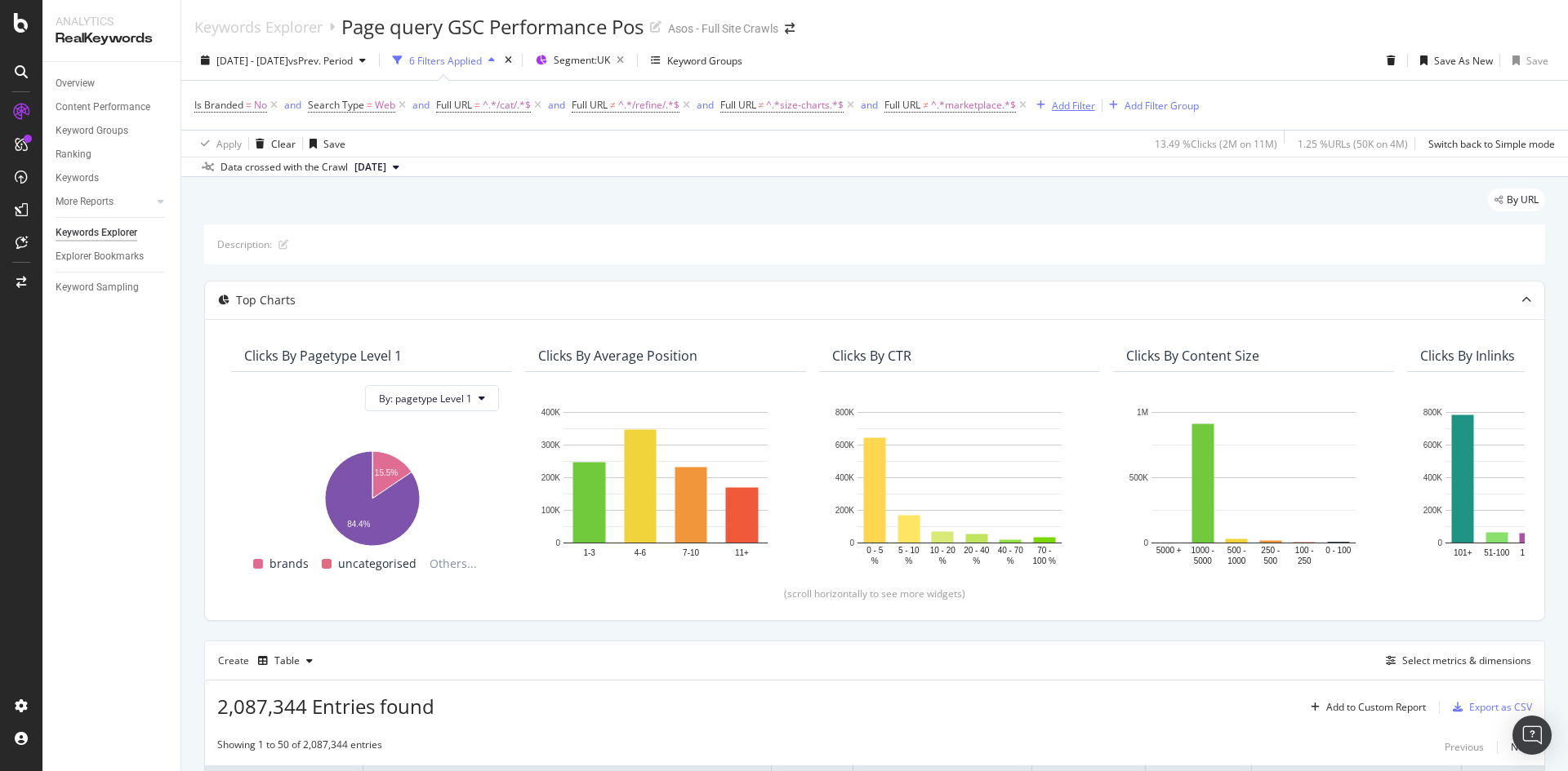
click at [1060, 101] on div "Add Filter" at bounding box center [1074, 105] width 44 height 14
click at [977, 156] on div "Data crossed with the Crawl 2025 Aug. 26th" at bounding box center [875, 166] width 1387 height 19
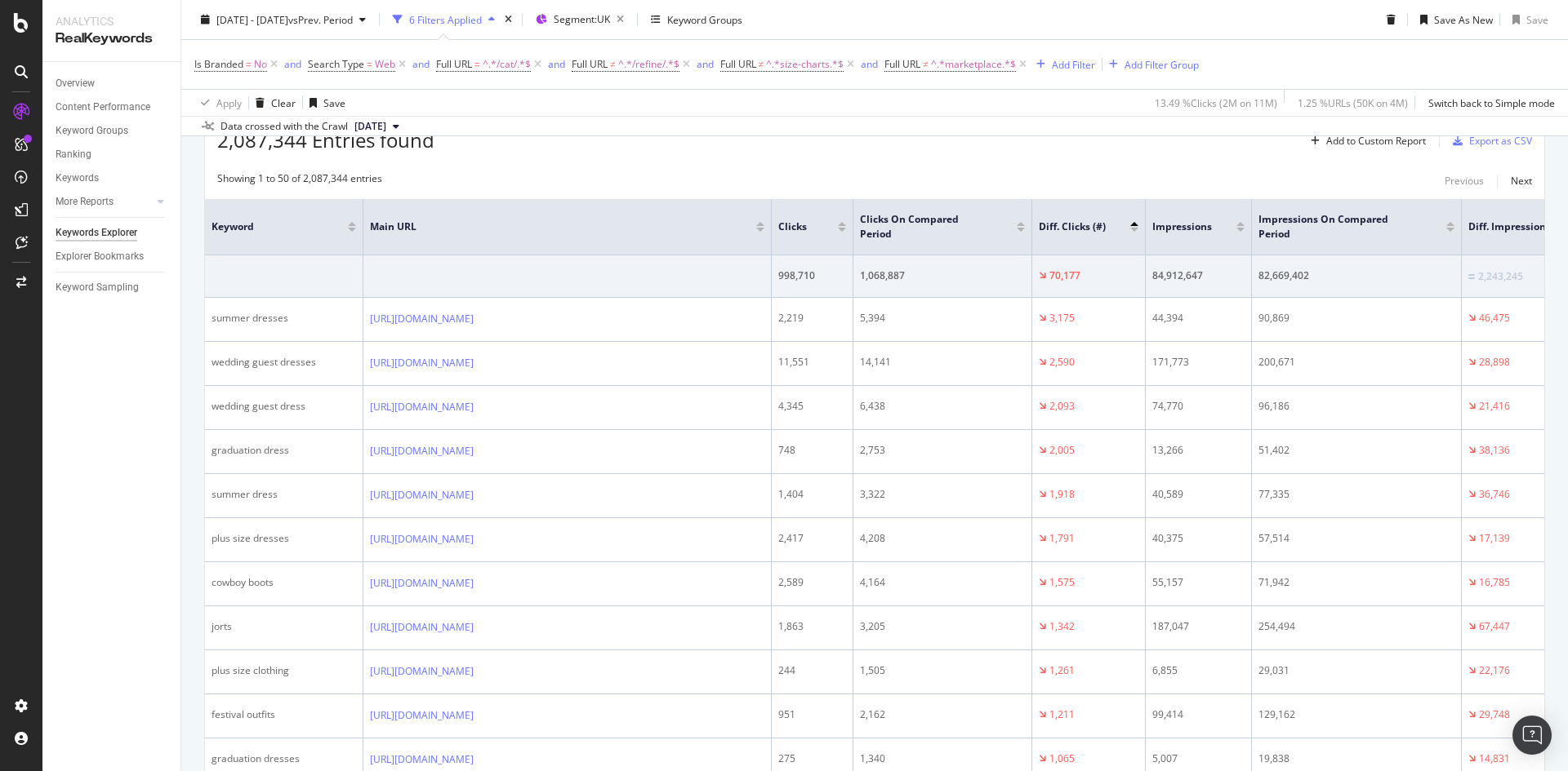
scroll to position [408, 0]
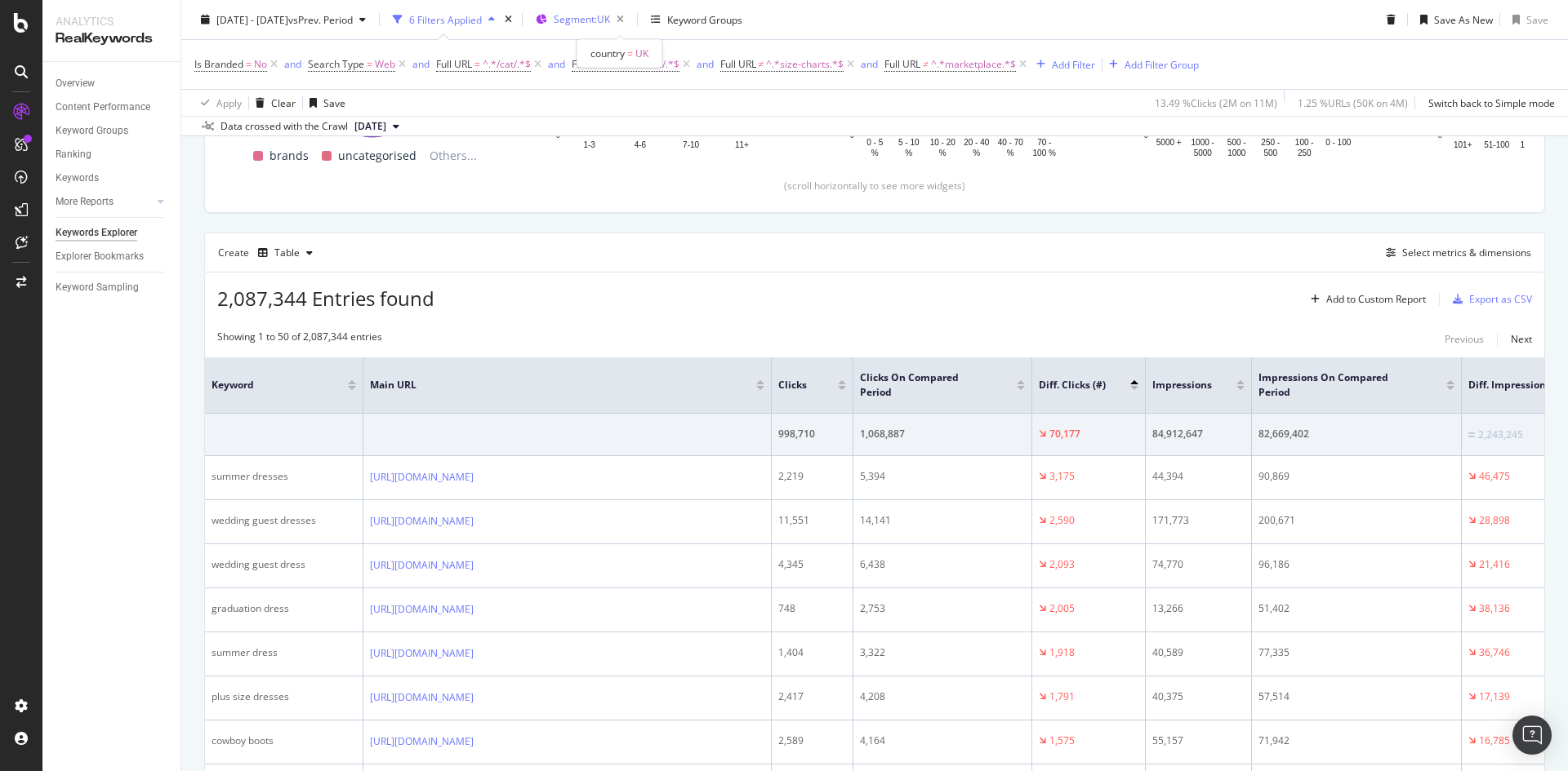
click at [610, 18] on span "Segment: [GEOGRAPHIC_DATA]" at bounding box center [582, 19] width 56 height 14
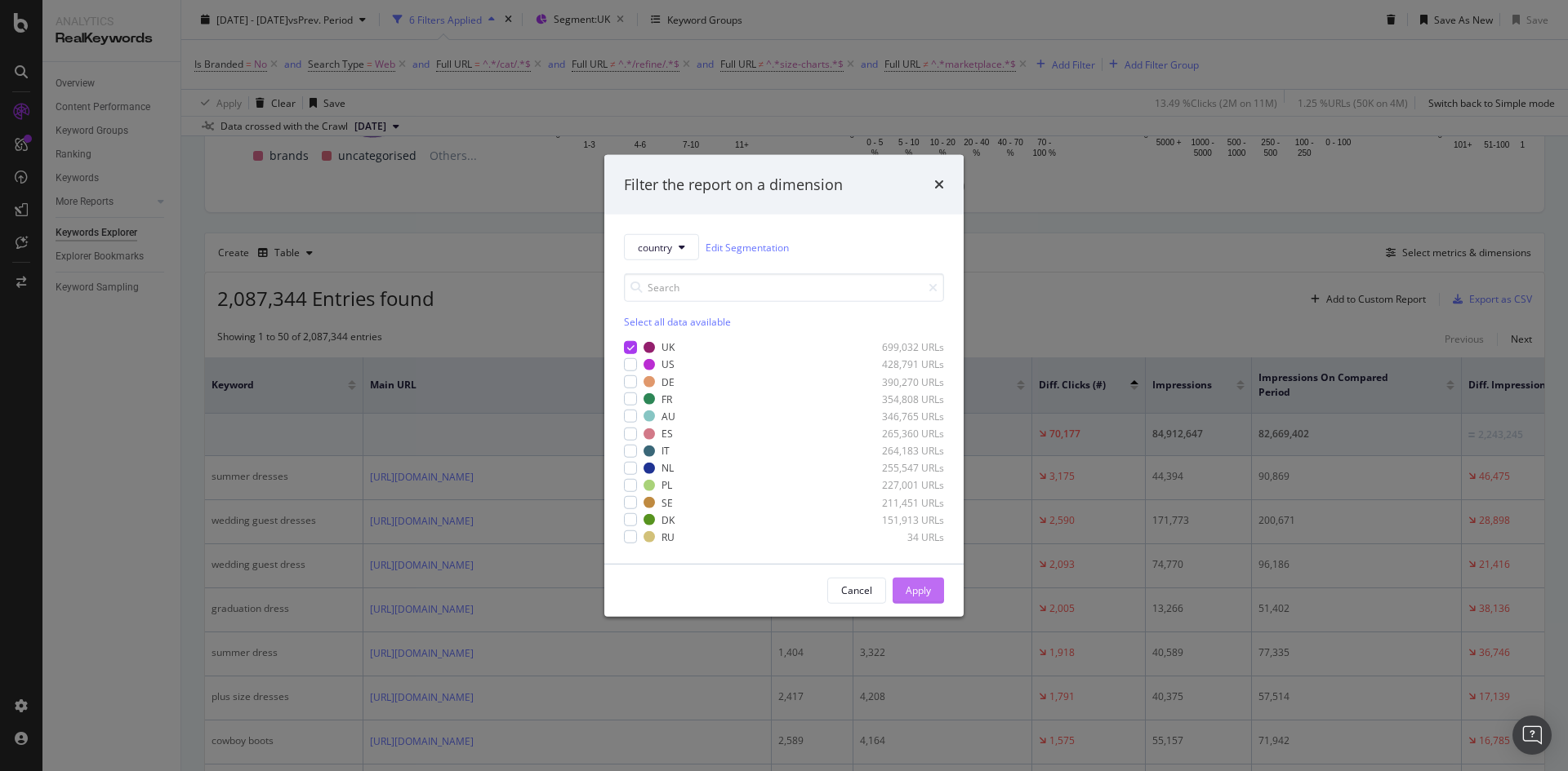
click at [907, 596] on div "Apply" at bounding box center [919, 590] width 25 height 14
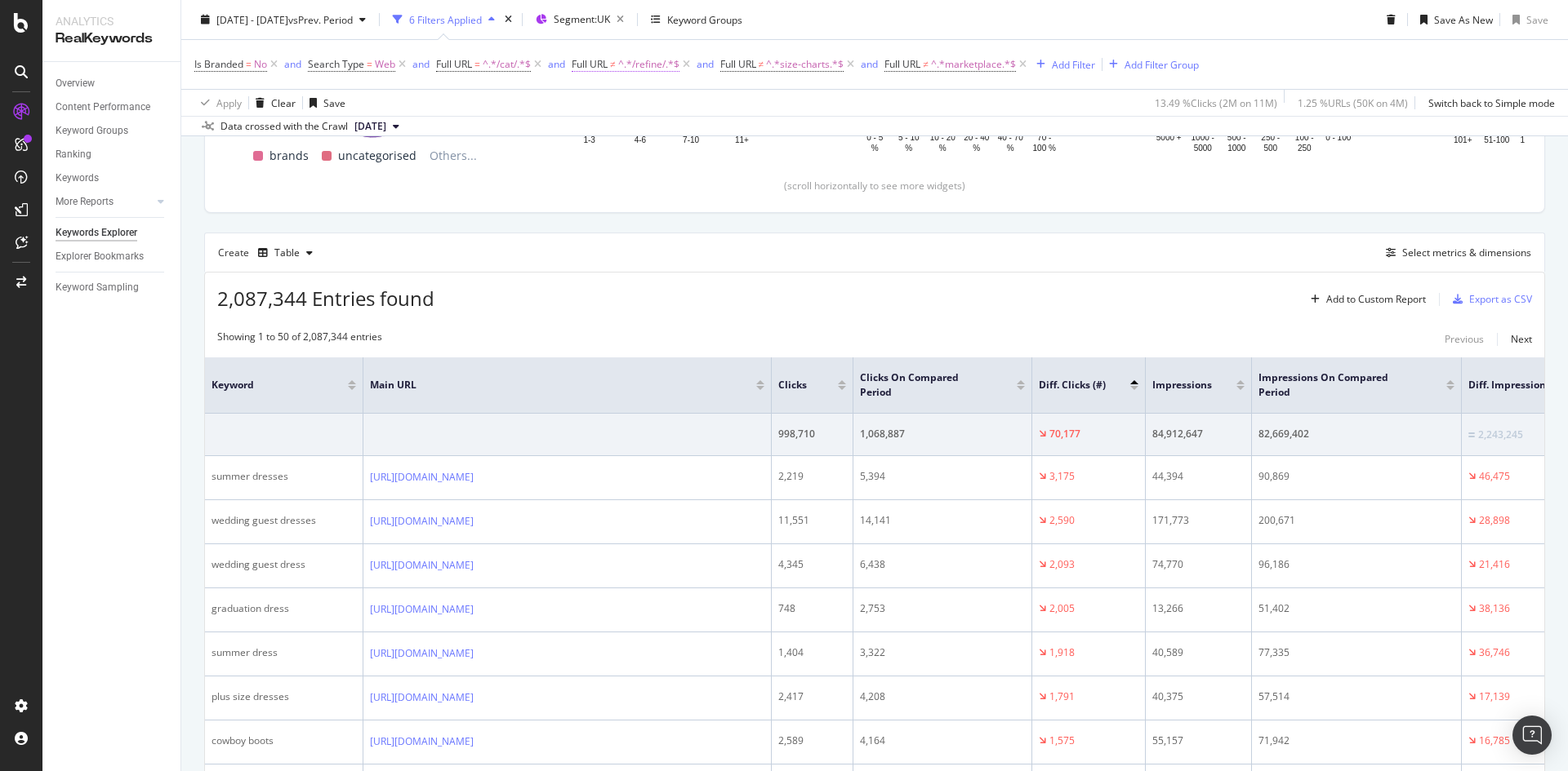
click at [601, 63] on span "Full URL" at bounding box center [589, 64] width 36 height 14
click at [514, 65] on span "^.*/cat/.*$" at bounding box center [507, 64] width 49 height 23
click at [668, 253] on div "Create Table Select metrics & dimensions" at bounding box center [874, 252] width 1341 height 39
click at [490, 67] on span "^.*/cat/.*$" at bounding box center [507, 64] width 49 height 23
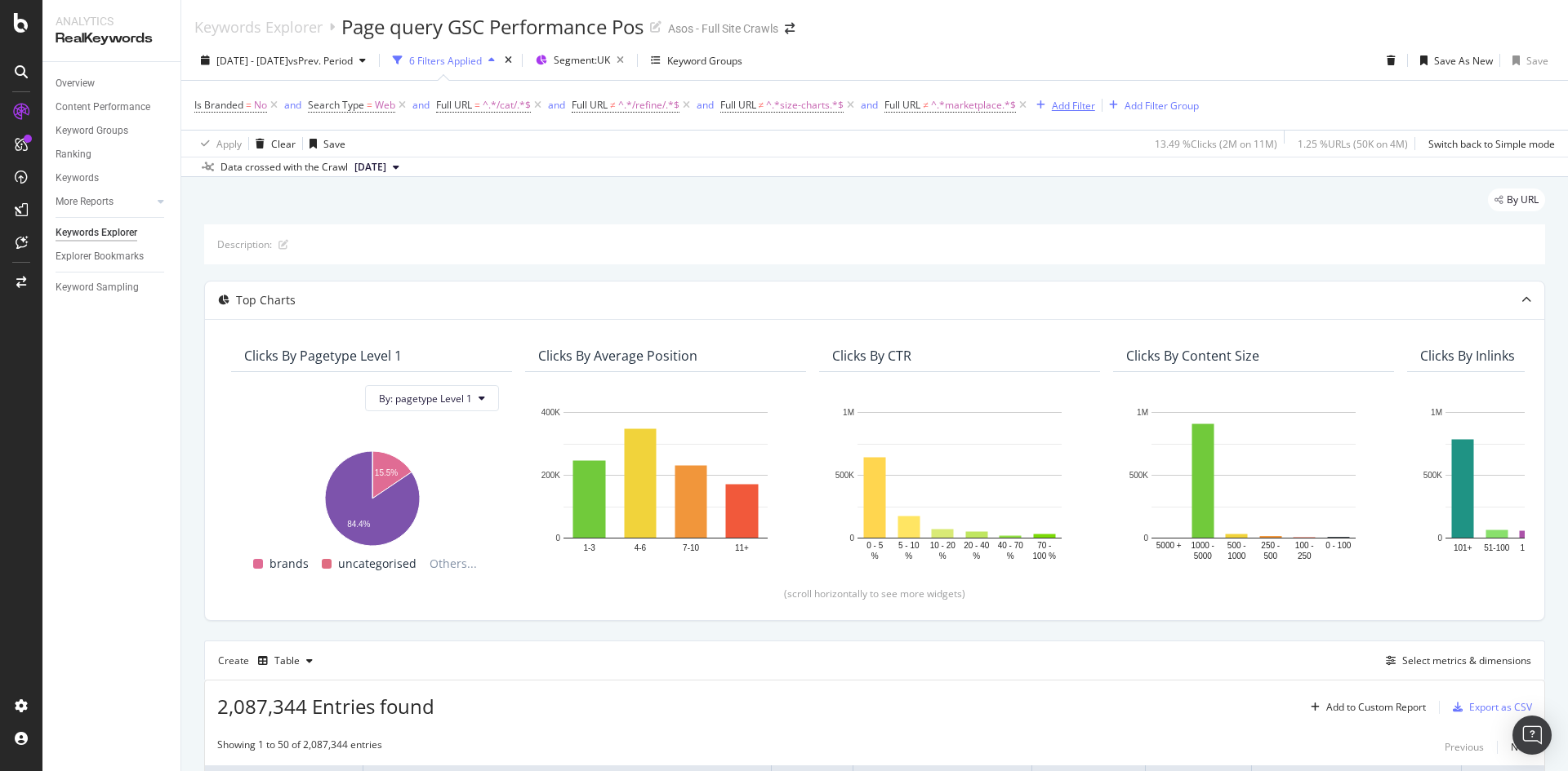
click at [1055, 105] on div "Add Filter" at bounding box center [1074, 105] width 44 height 14
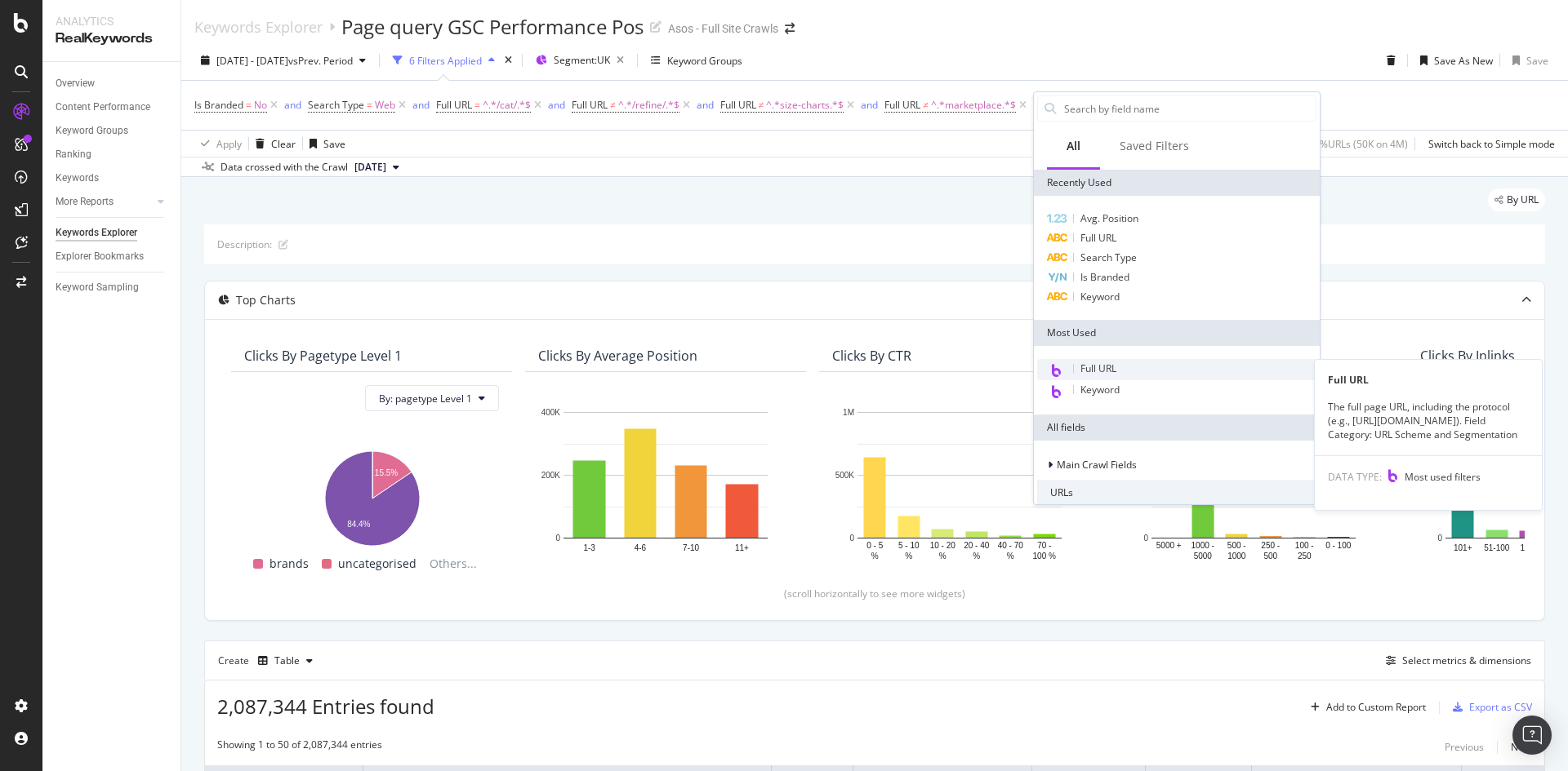
click at [1118, 360] on div "Full URL" at bounding box center [1177, 370] width 279 height 21
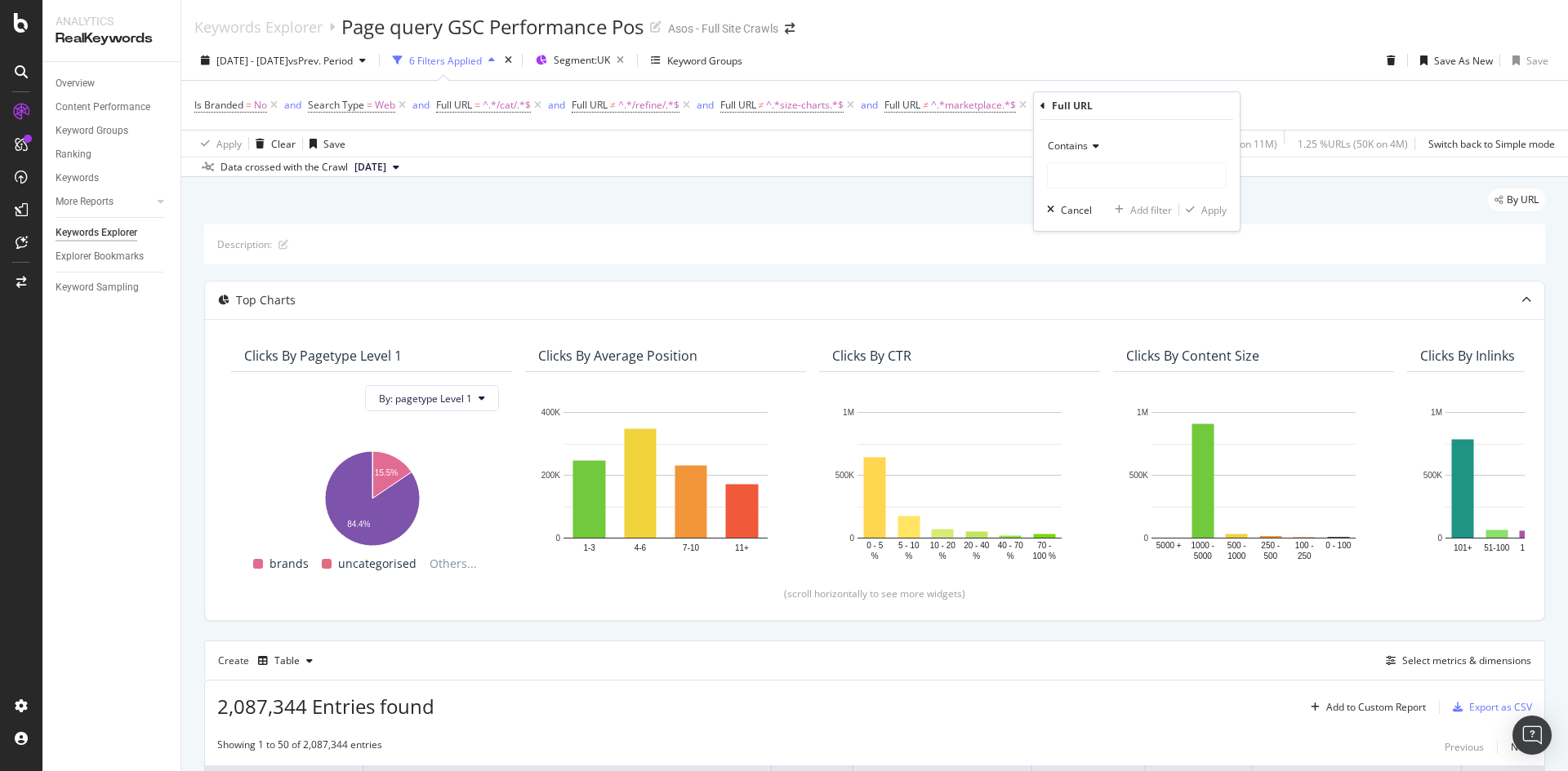
click at [1086, 145] on span "Contains" at bounding box center [1068, 146] width 40 height 14
drag, startPoint x: 1108, startPoint y: 328, endPoint x: 1096, endPoint y: 244, distance: 84.9
click at [1108, 325] on span "Doesn't contain" at bounding box center [1090, 329] width 71 height 14
click at [1085, 168] on input "text" at bounding box center [1136, 175] width 178 height 26
type input "/fashion-feed/"
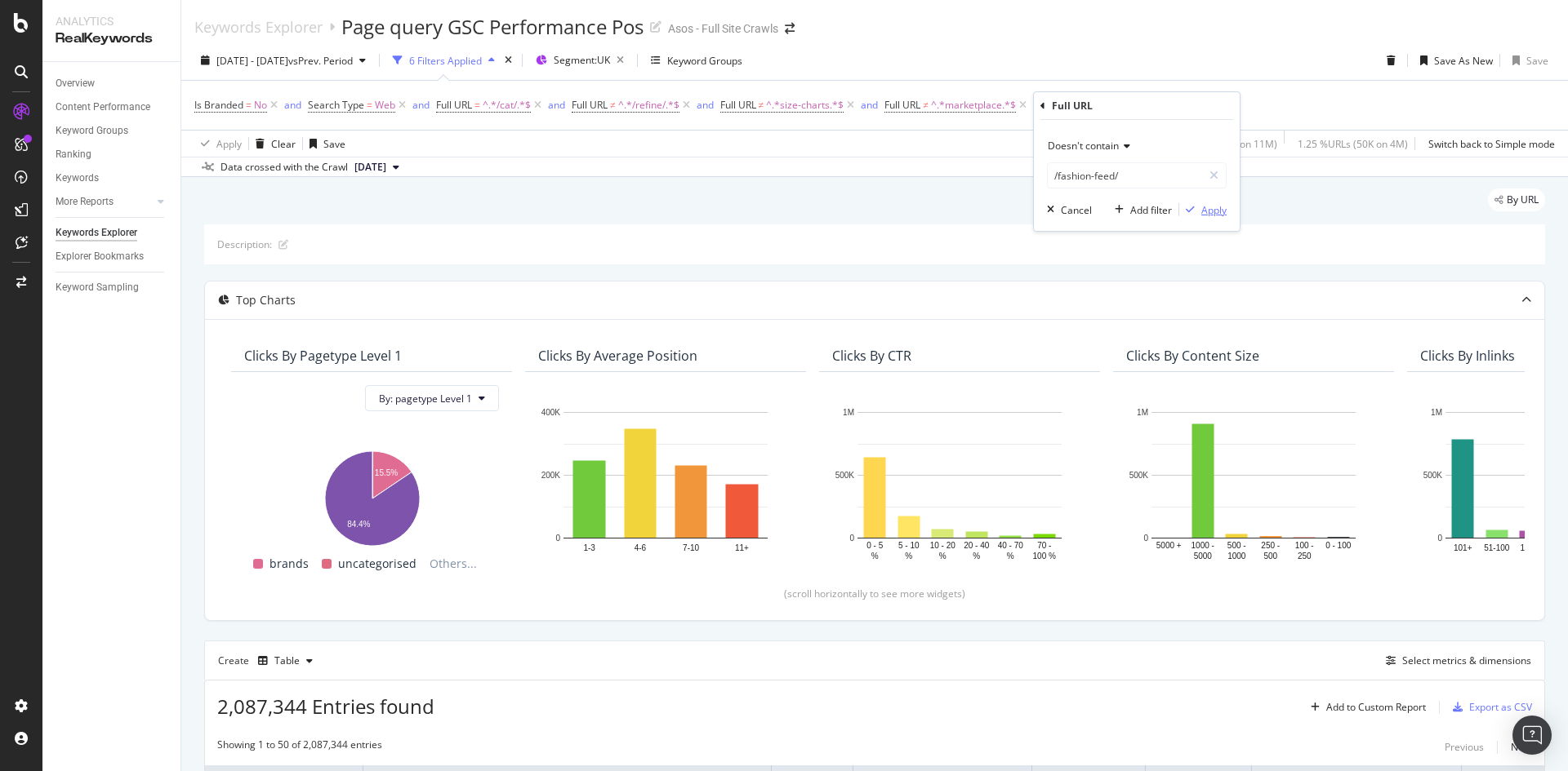
click at [1208, 212] on div "Apply" at bounding box center [1214, 210] width 25 height 14
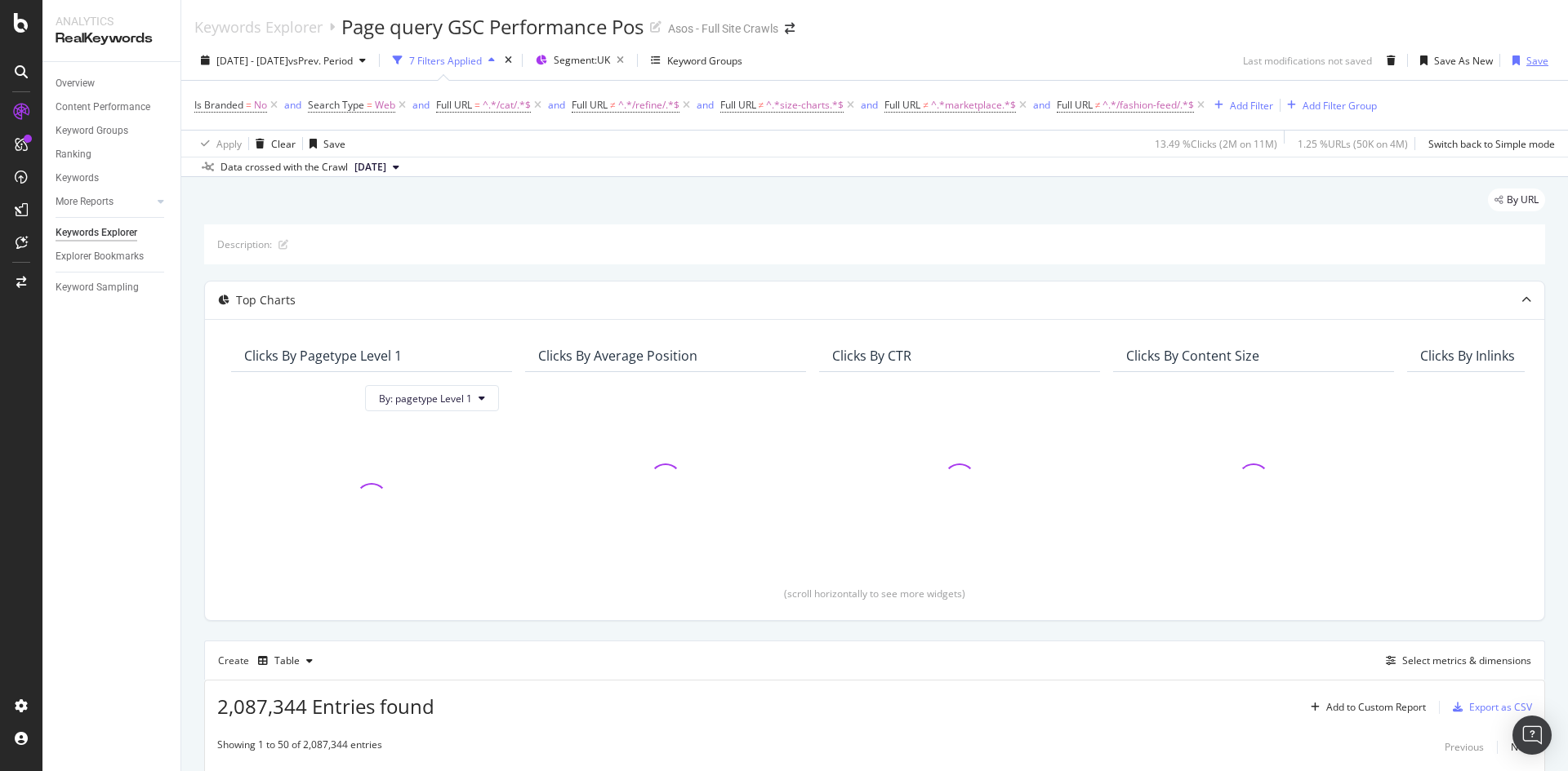
click at [1526, 59] on div "Save" at bounding box center [1537, 60] width 22 height 14
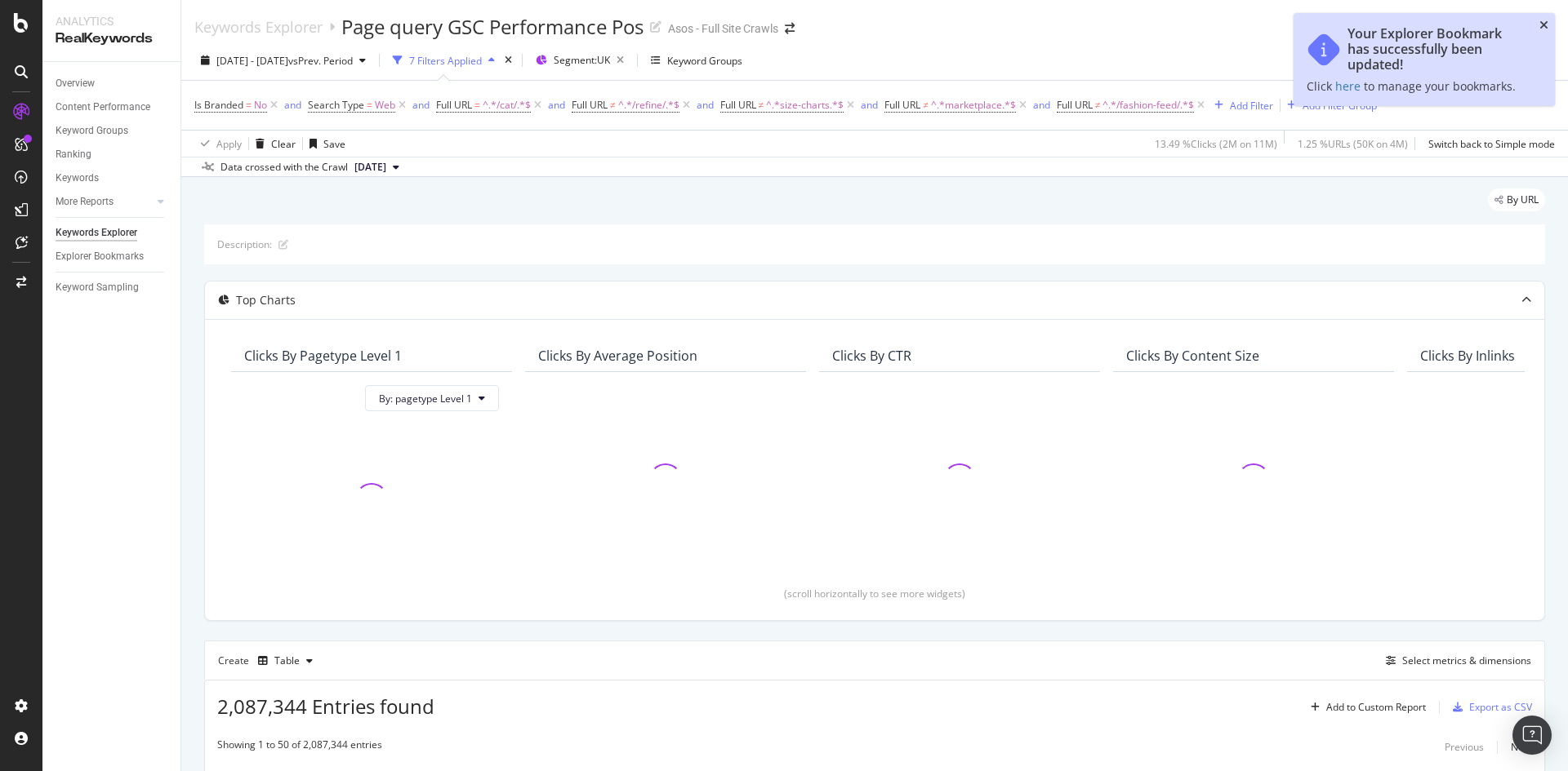
click at [1546, 23] on icon "close toast" at bounding box center [1544, 25] width 9 height 12
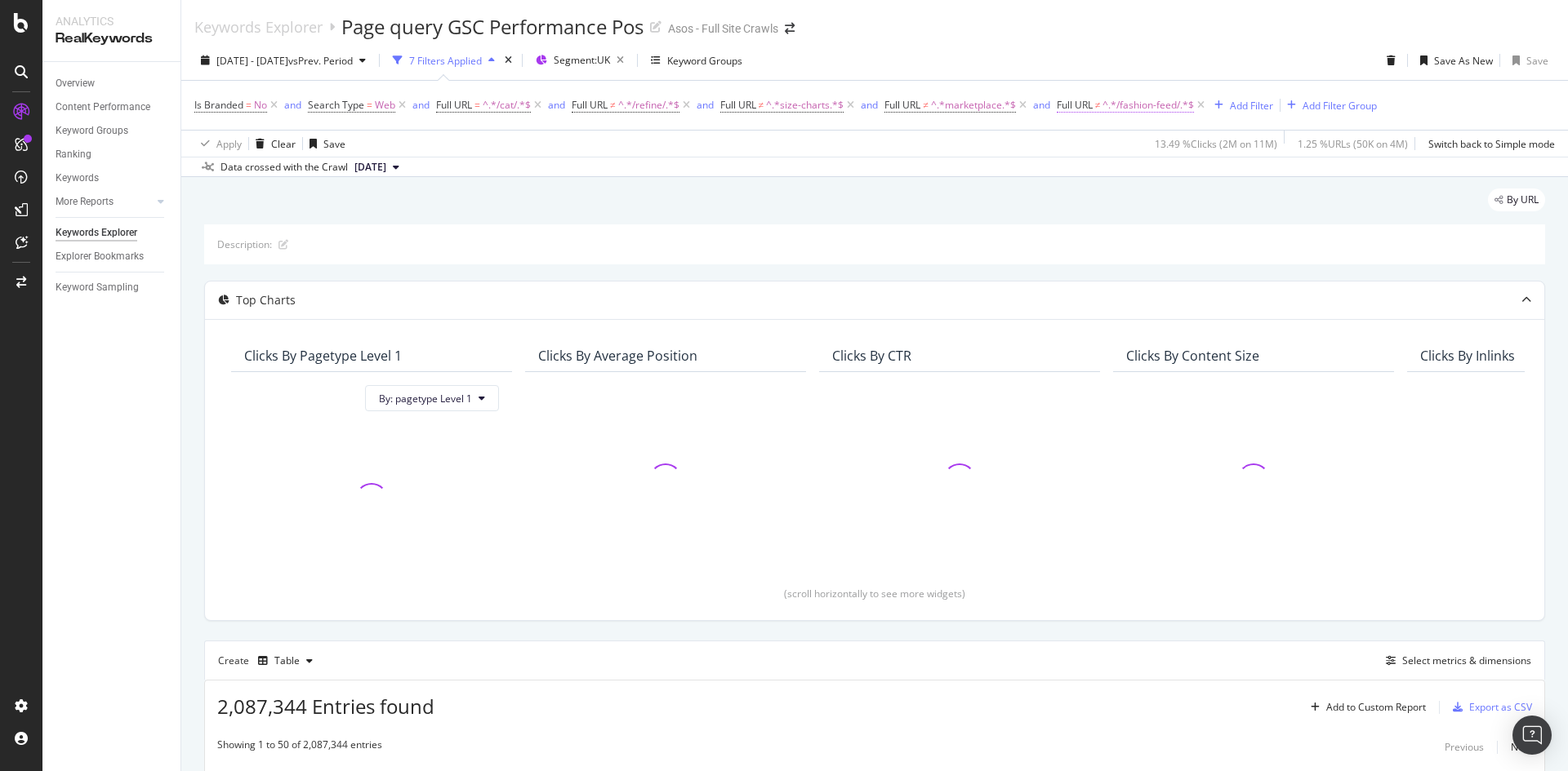
click at [1129, 105] on span "^.*/fashion-feed/.*$" at bounding box center [1148, 105] width 91 height 23
click at [911, 213] on div "By URL" at bounding box center [874, 206] width 1341 height 36
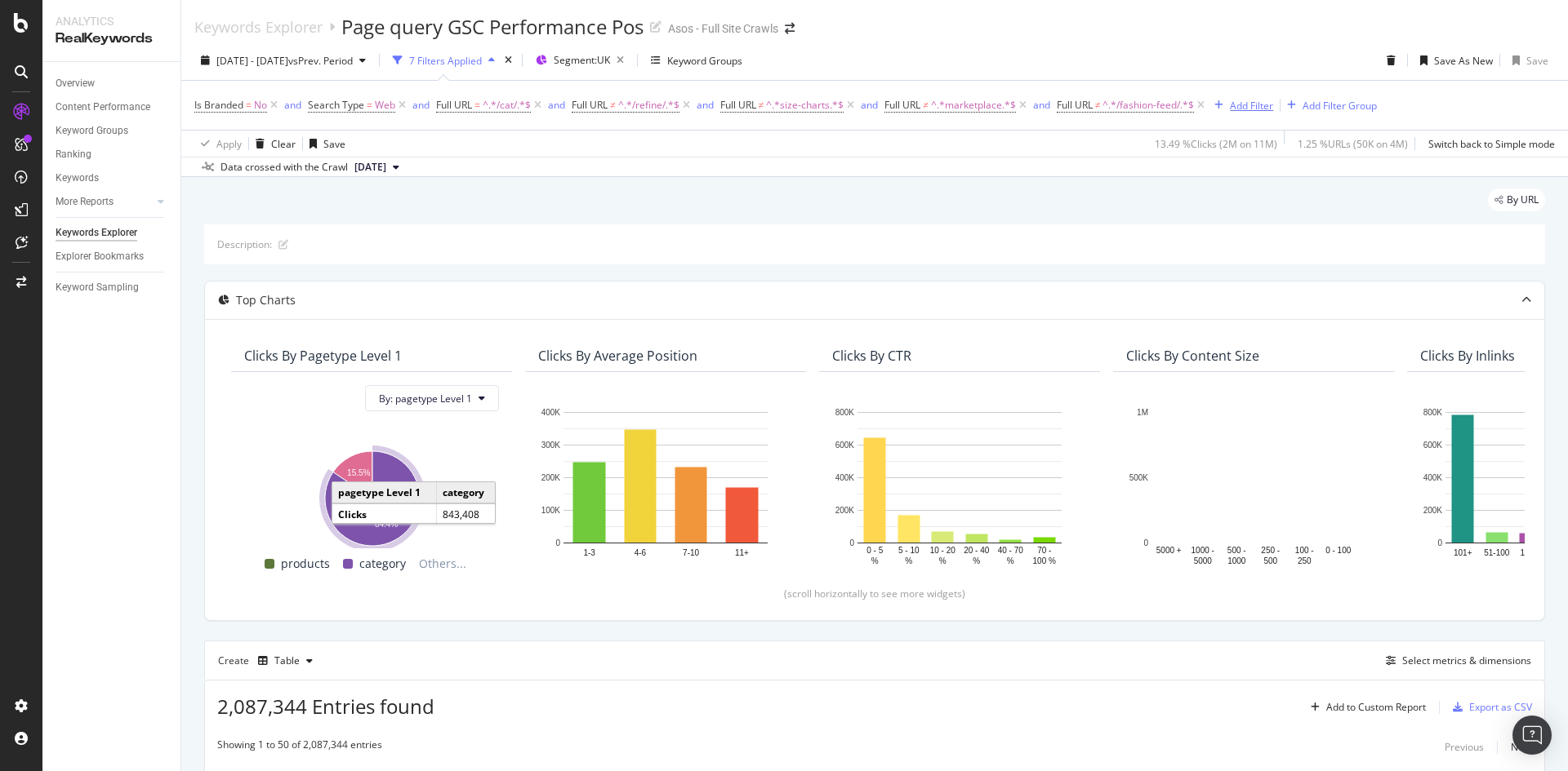
click at [1253, 103] on div "Add Filter" at bounding box center [1252, 105] width 44 height 14
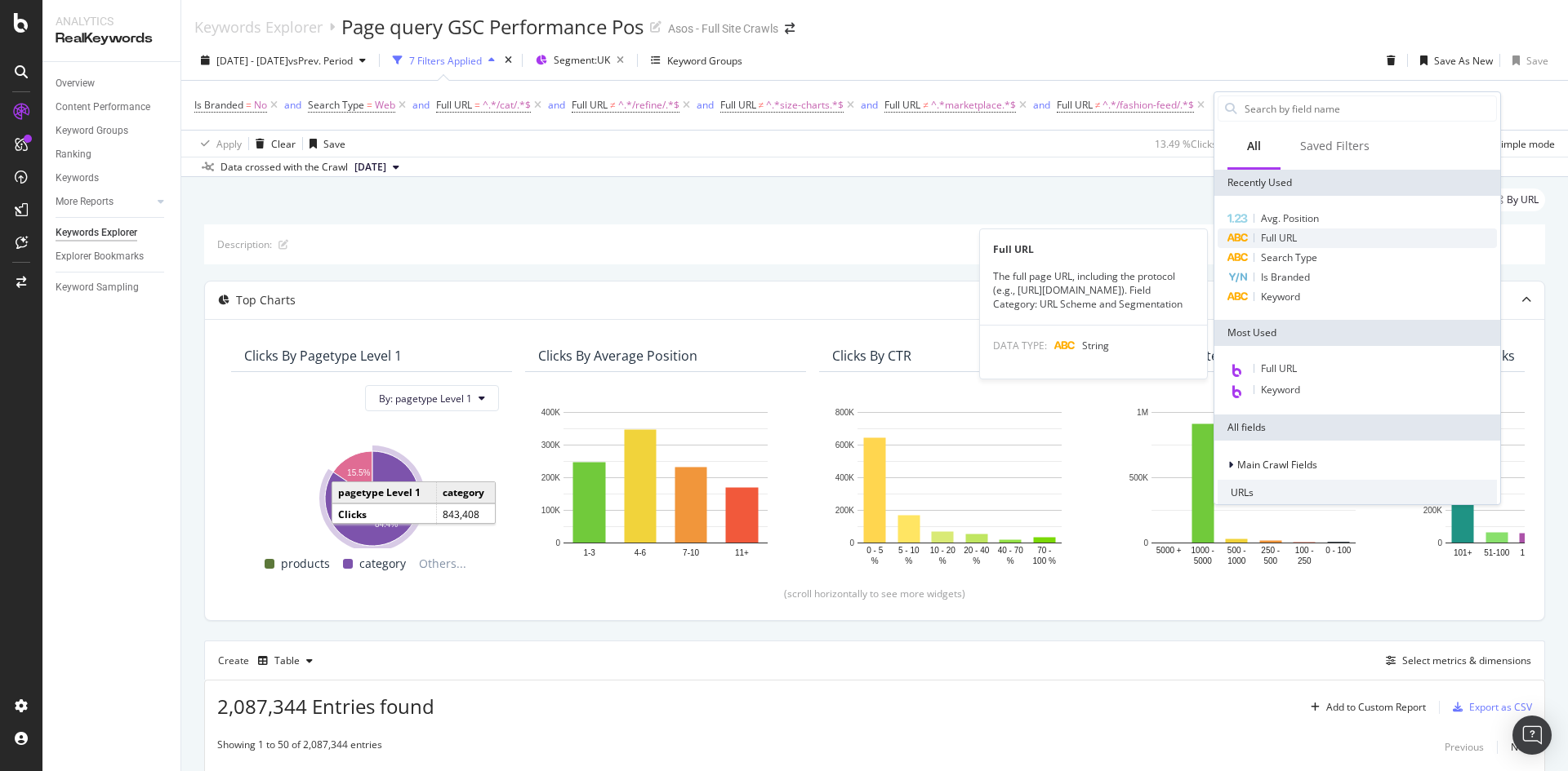
click at [1283, 234] on span "Full URL" at bounding box center [1278, 237] width 36 height 14
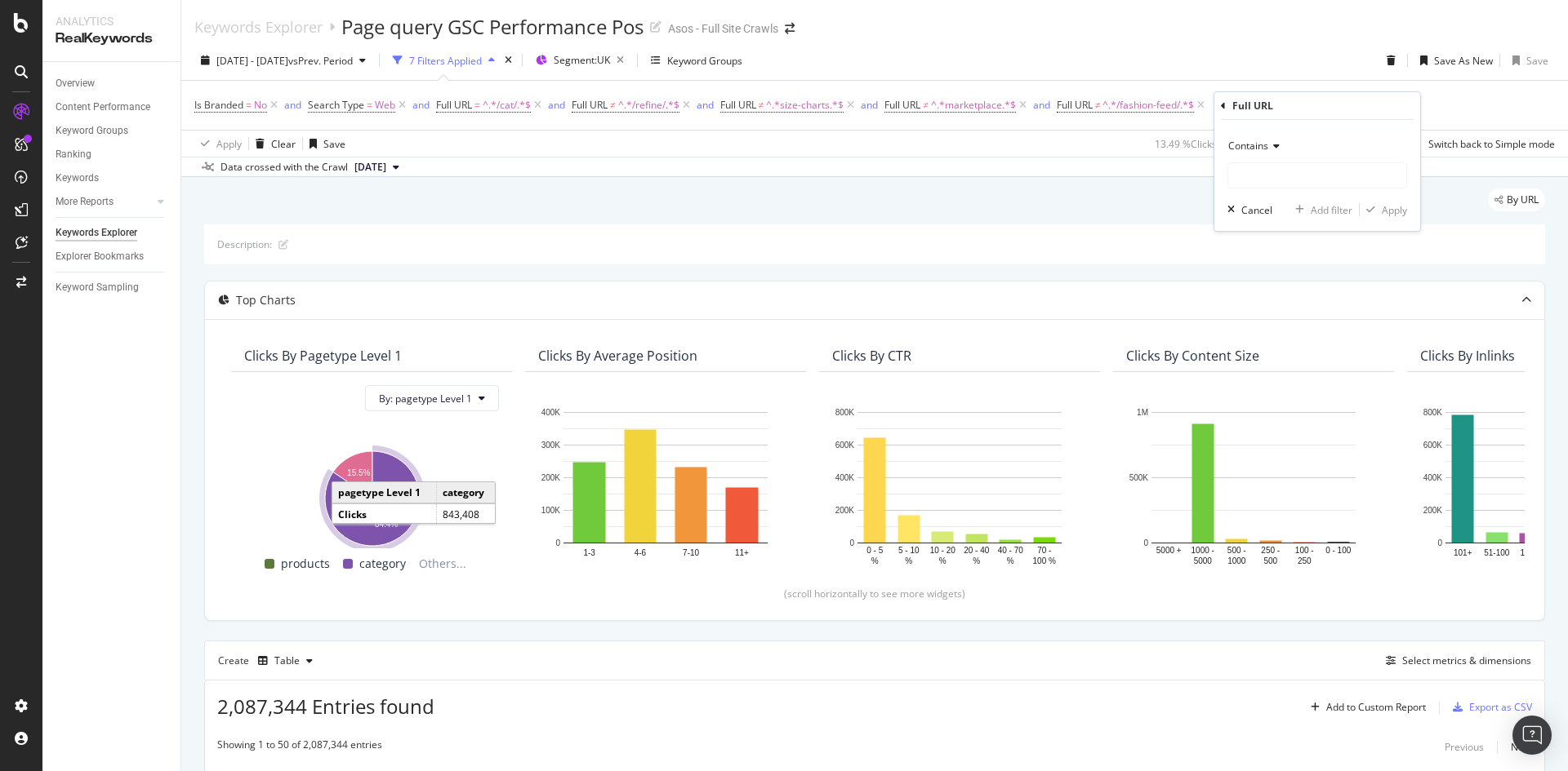
click at [1263, 143] on span "Contains" at bounding box center [1248, 146] width 40 height 14
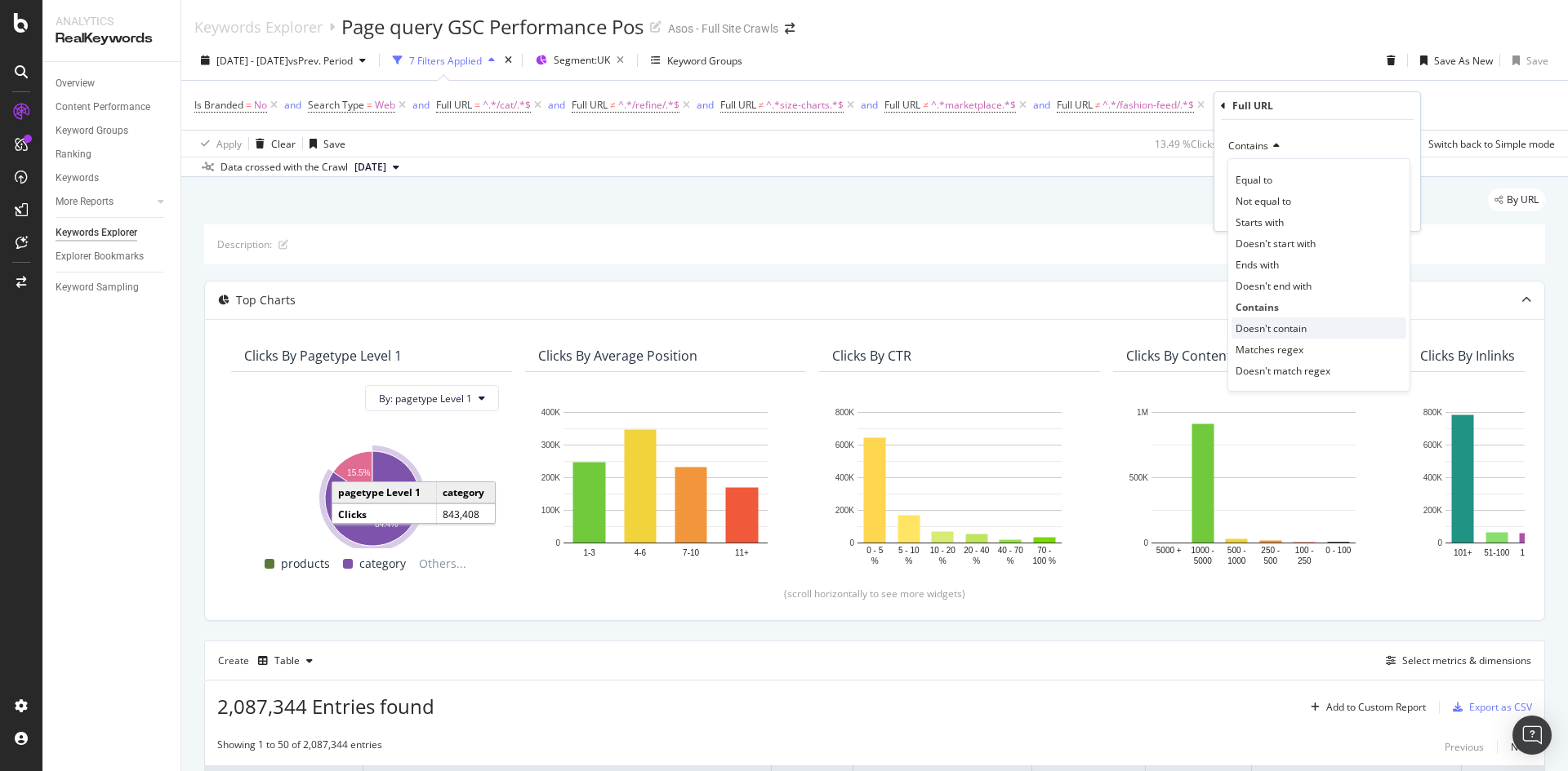
click at [1297, 323] on span "Doesn't contain" at bounding box center [1271, 329] width 71 height 14
click at [1261, 174] on input "text" at bounding box center [1317, 175] width 178 height 26
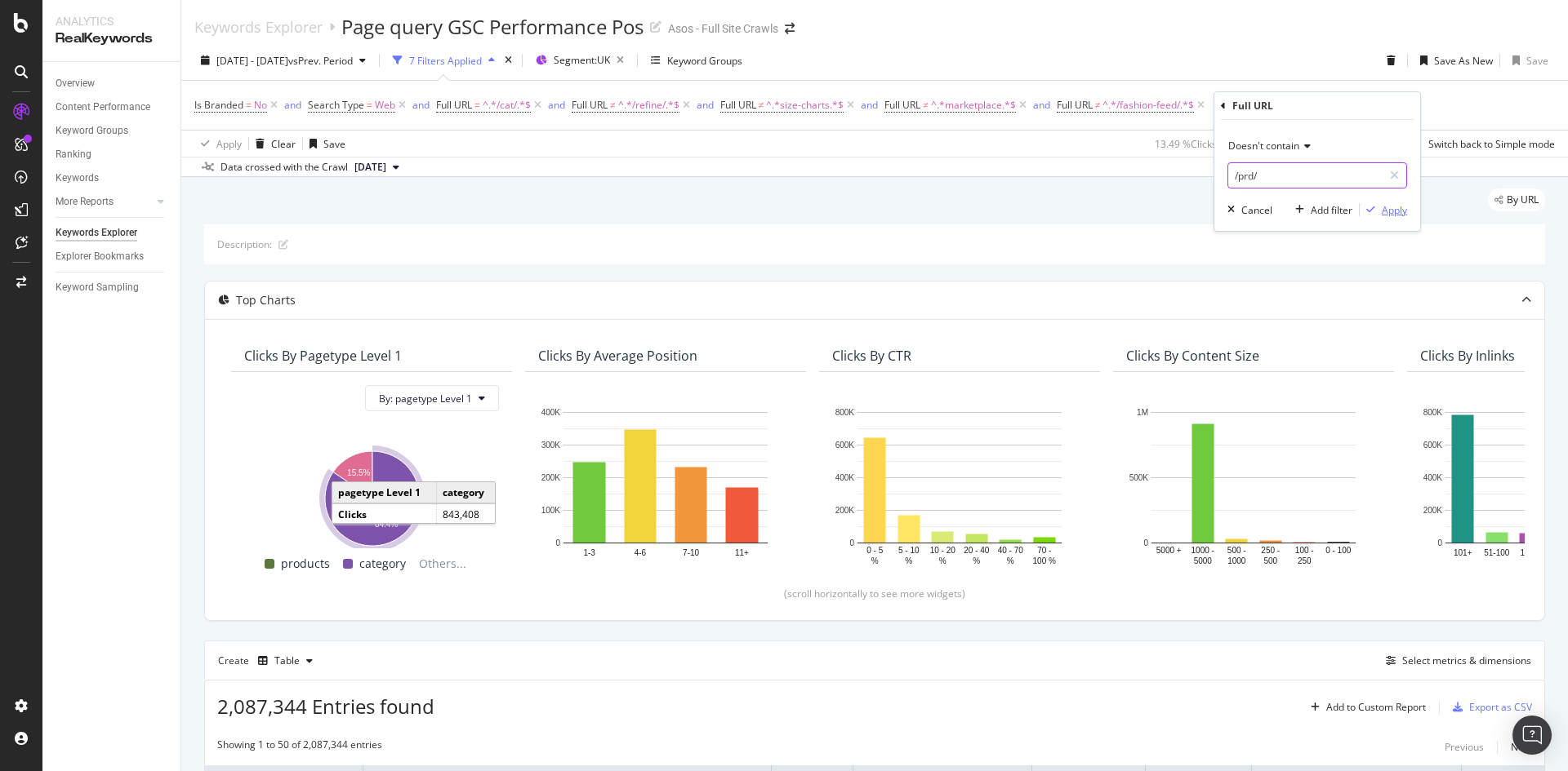
type input "/prd/"
click at [1401, 212] on div "Apply" at bounding box center [1395, 210] width 25 height 14
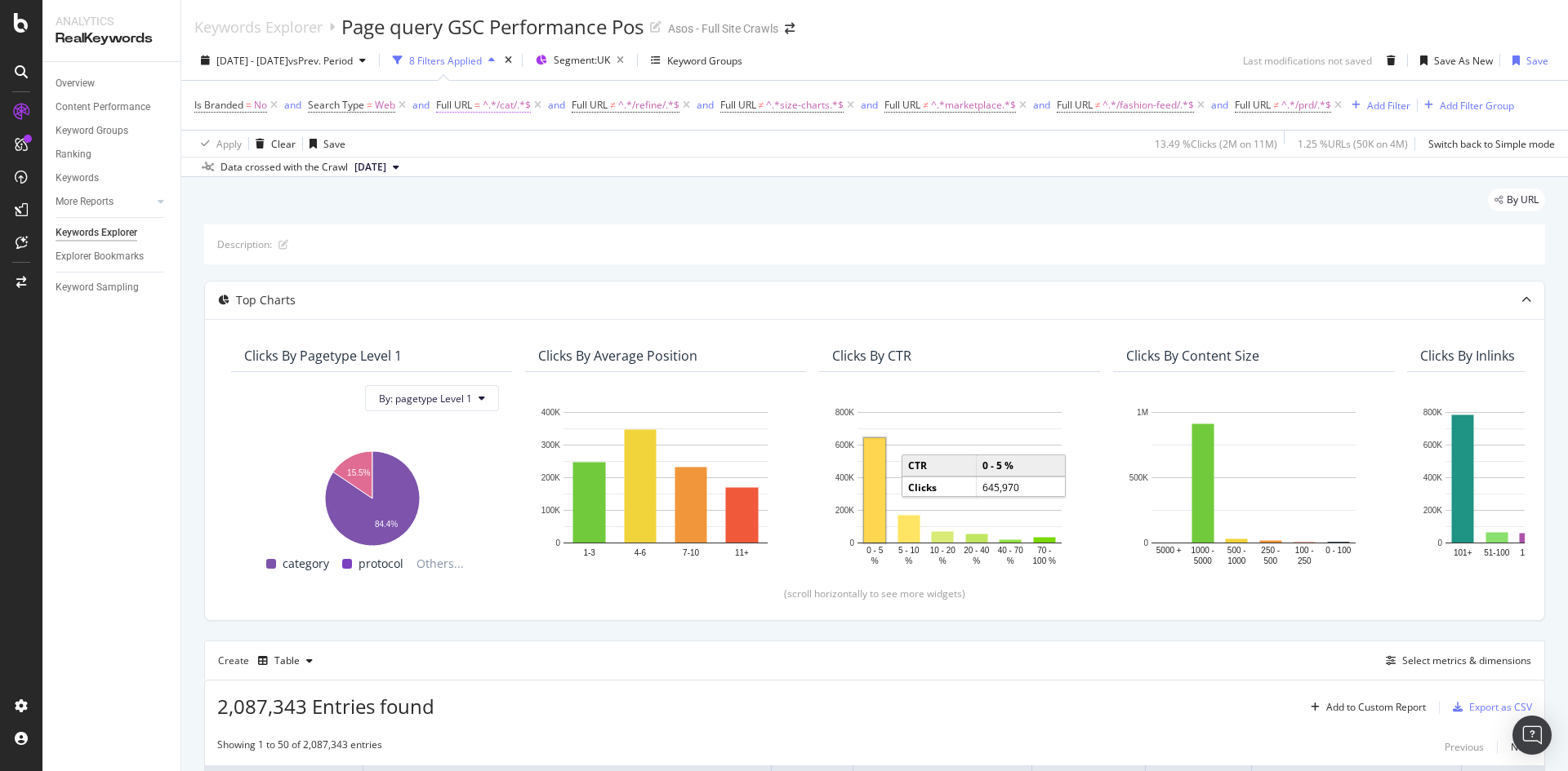
click at [479, 112] on span "=" at bounding box center [477, 105] width 6 height 14
click at [684, 136] on div "Apply Clear Save 13.49 % Clicks ( 2M on 11M ) 1.25 % URLs ( 50K on 4M ) Switch …" at bounding box center [875, 143] width 1387 height 27
click at [631, 56] on icon "button" at bounding box center [620, 60] width 20 height 23
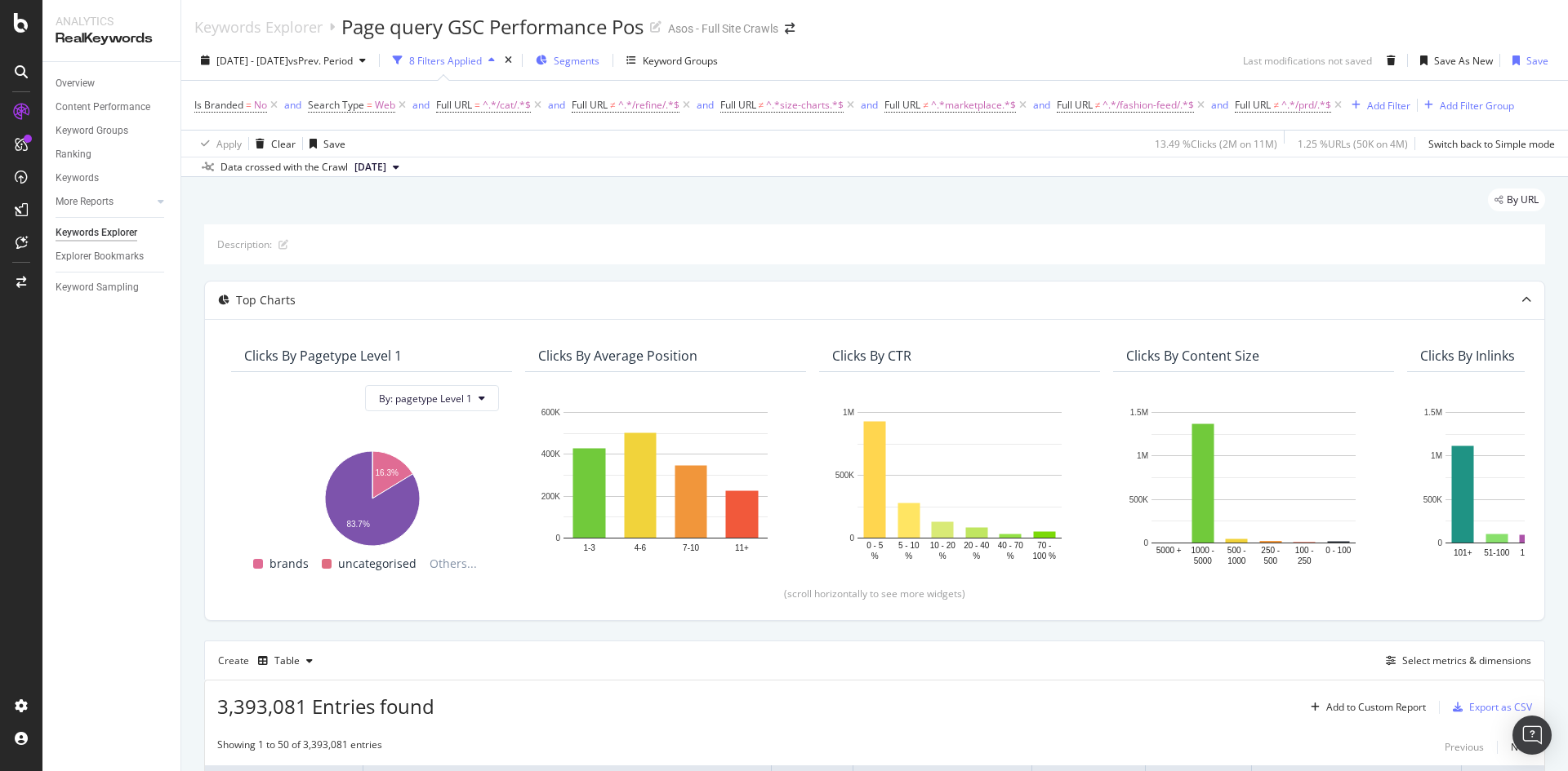
click at [600, 68] on div "Segments" at bounding box center [567, 60] width 64 height 24
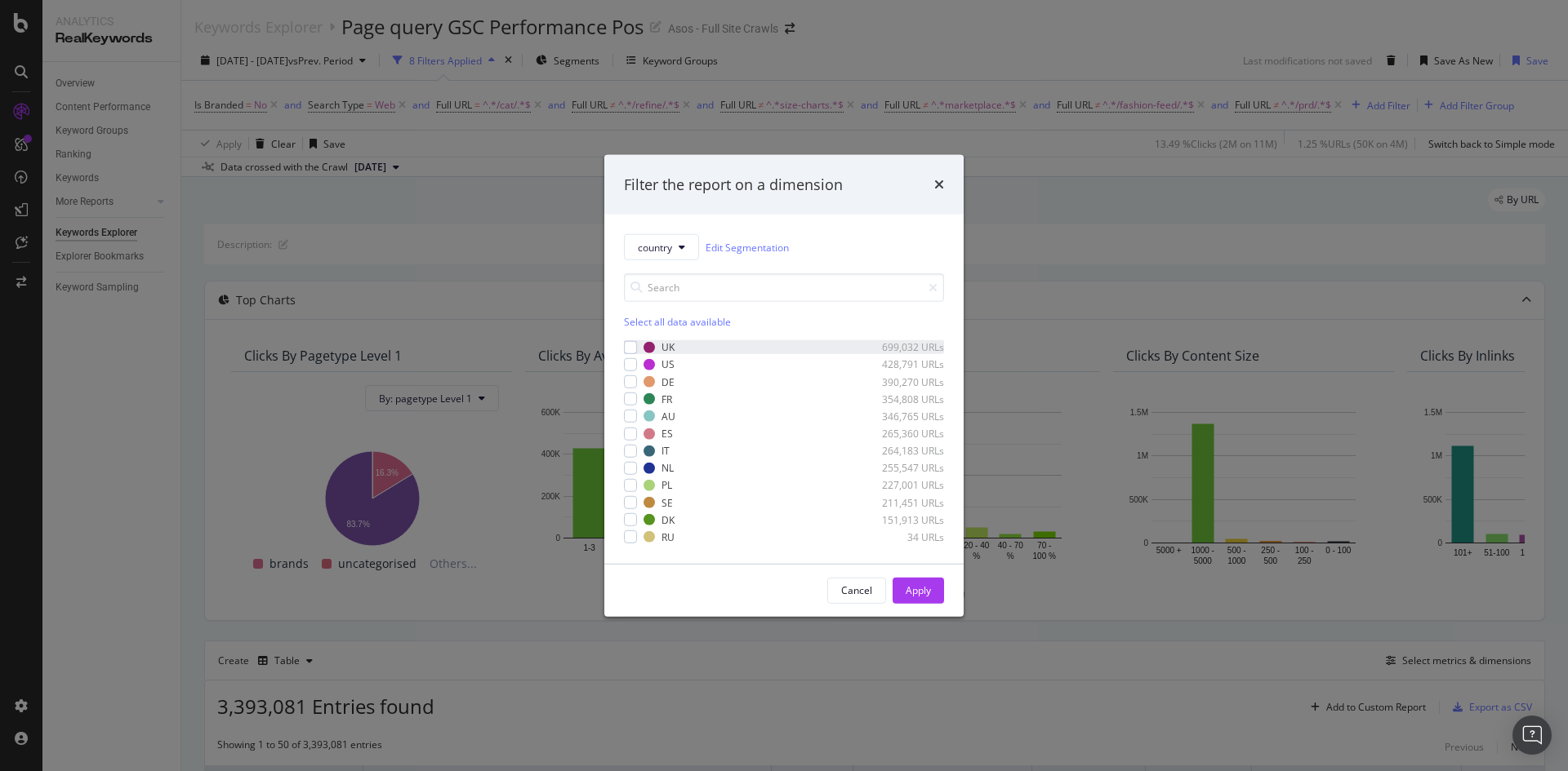
click at [640, 345] on div "UK 699,032 URLs" at bounding box center [784, 347] width 320 height 14
click at [926, 596] on div "Apply" at bounding box center [919, 590] width 25 height 14
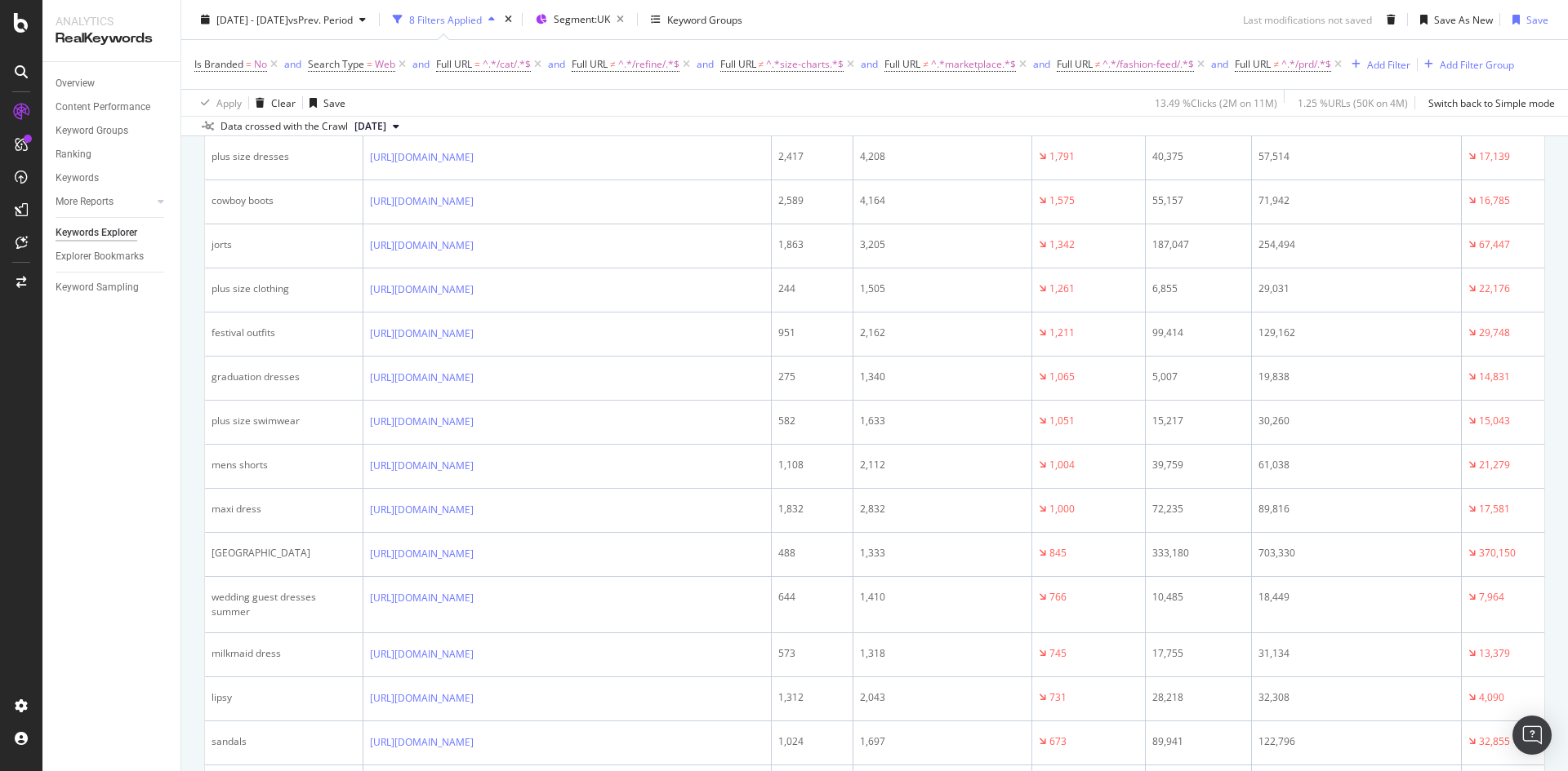
scroll to position [945, 0]
click at [470, 65] on span "Full URL" at bounding box center [453, 64] width 36 height 14
type input "/"
type input "/cat/?cid="
click at [622, 163] on div "Apply" at bounding box center [617, 166] width 25 height 14
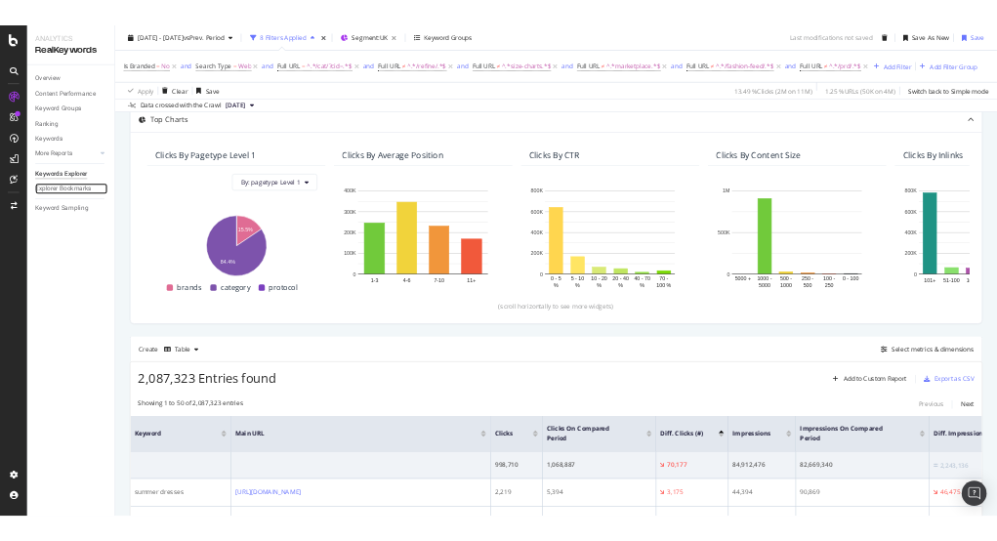
scroll to position [195, 0]
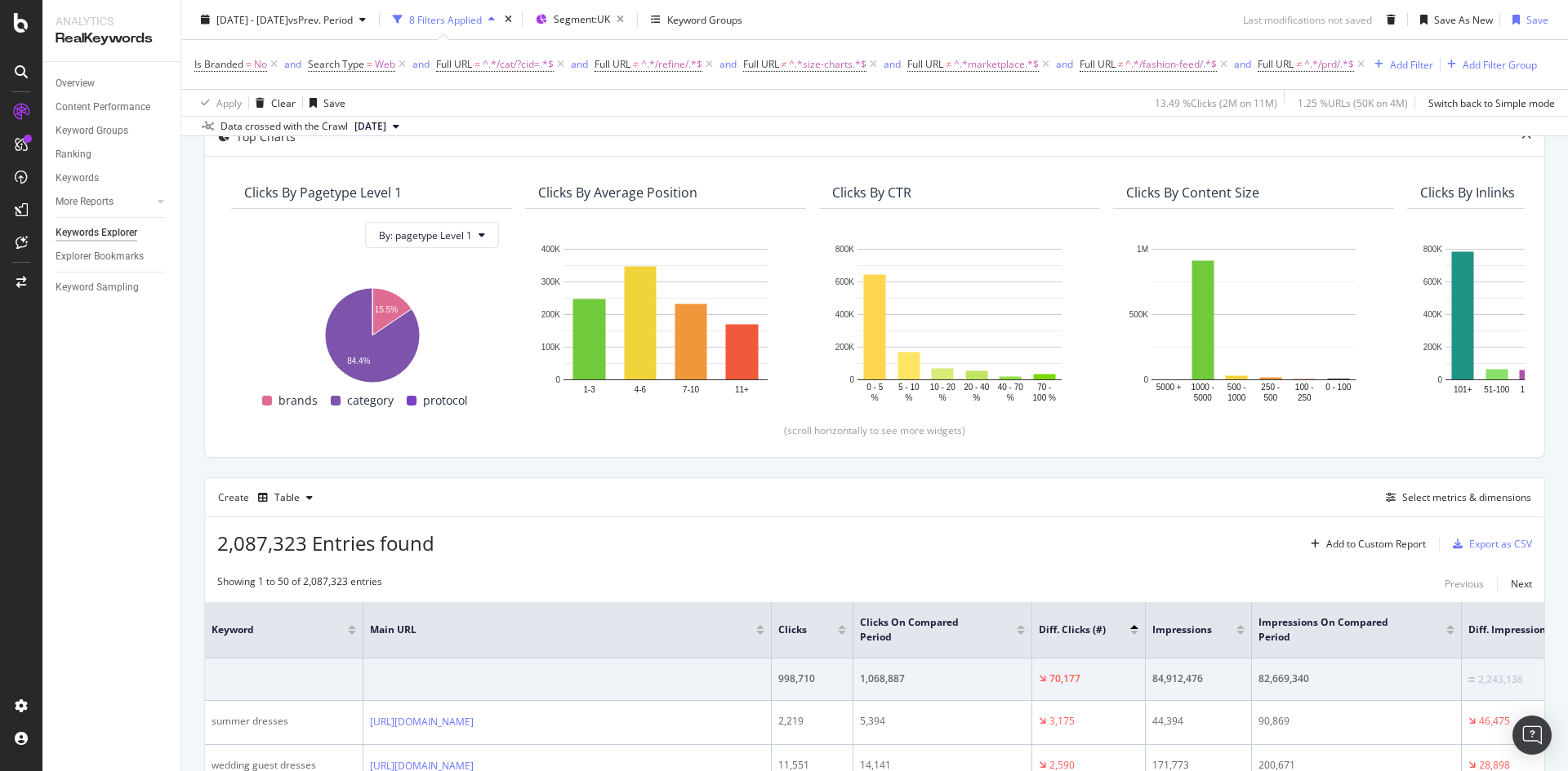
drag, startPoint x: 1171, startPoint y: 24, endPoint x: 813, endPoint y: 26, distance: 358.0
click at [1160, 24] on div "2025 Aug. 4th - Sep. 1st vs Prev. Period 8 Filters Applied Segment: UK Keyword …" at bounding box center [875, 23] width 1387 height 33
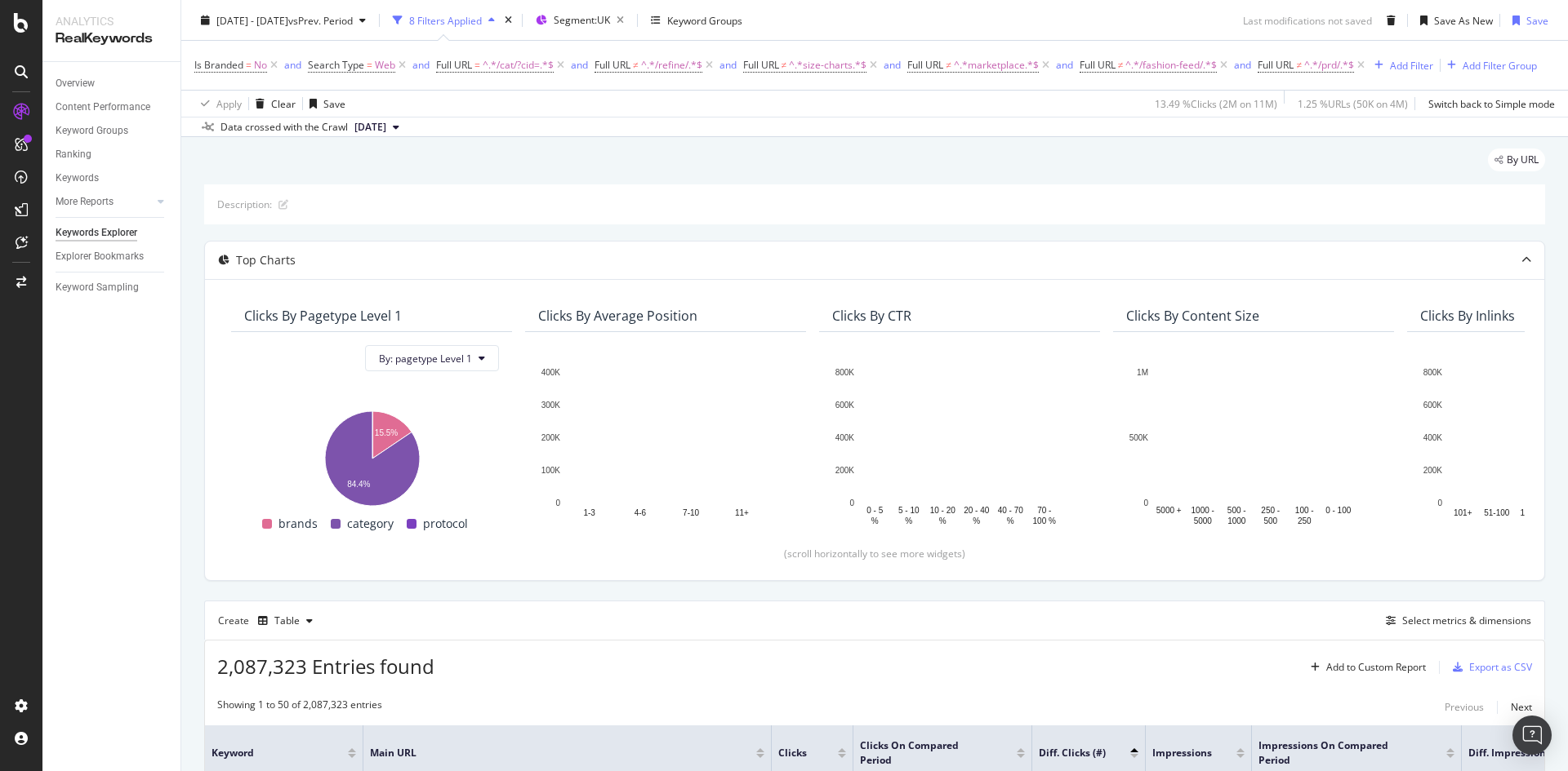
scroll to position [0, 0]
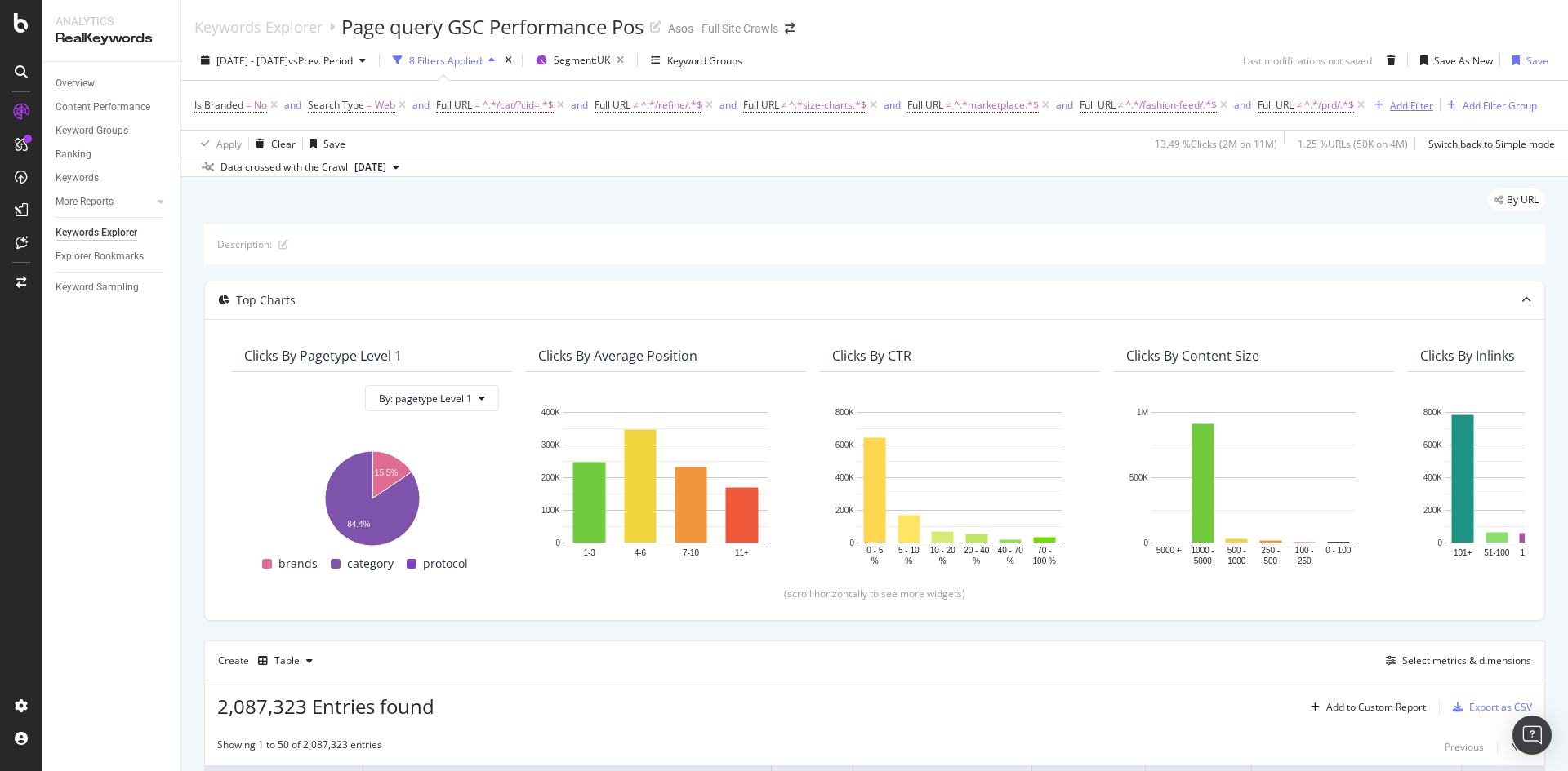
click at [1368, 115] on div "Add Filter" at bounding box center [1401, 105] width 65 height 18
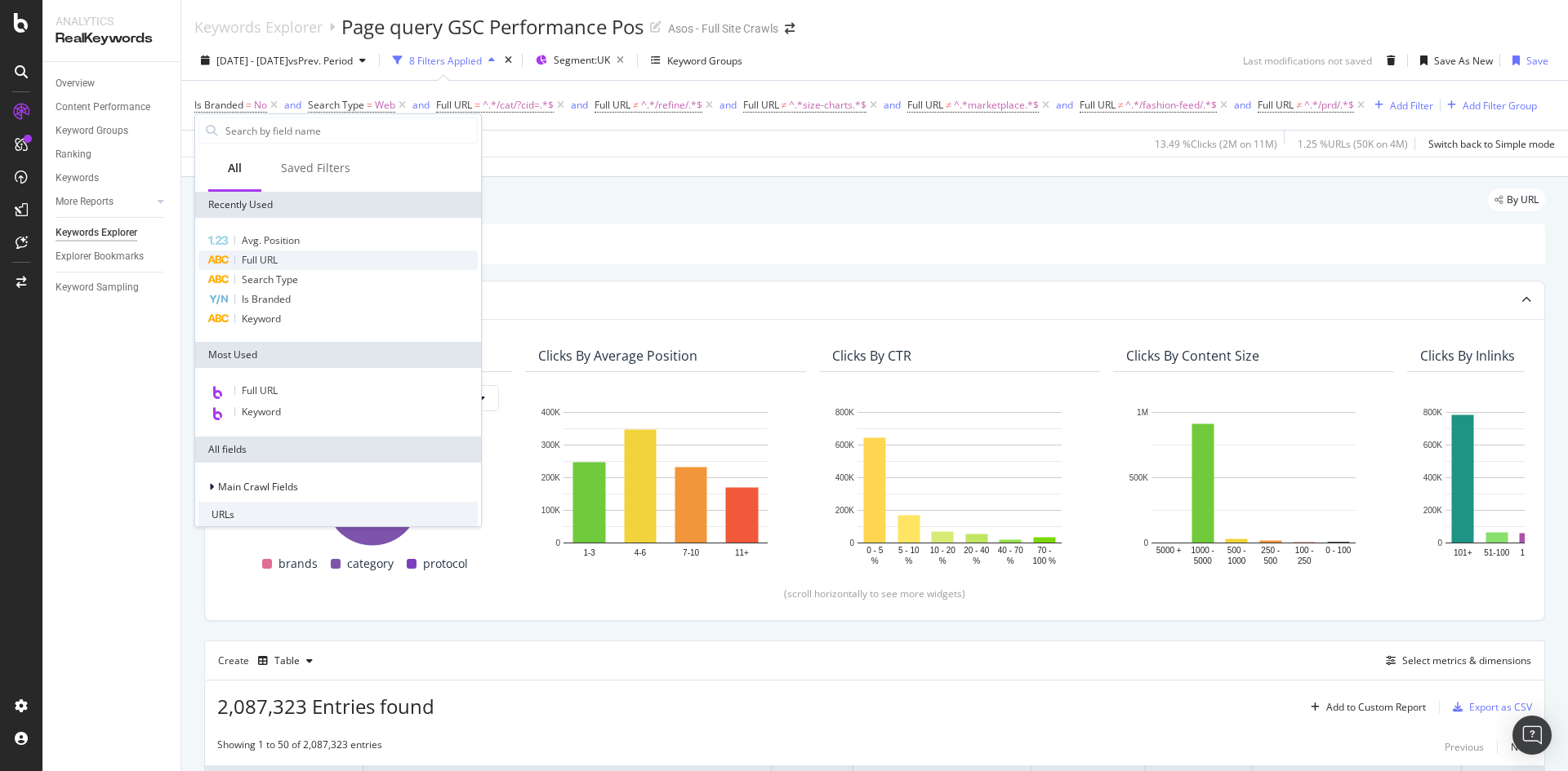
click at [276, 264] on span "Full URL" at bounding box center [259, 260] width 36 height 14
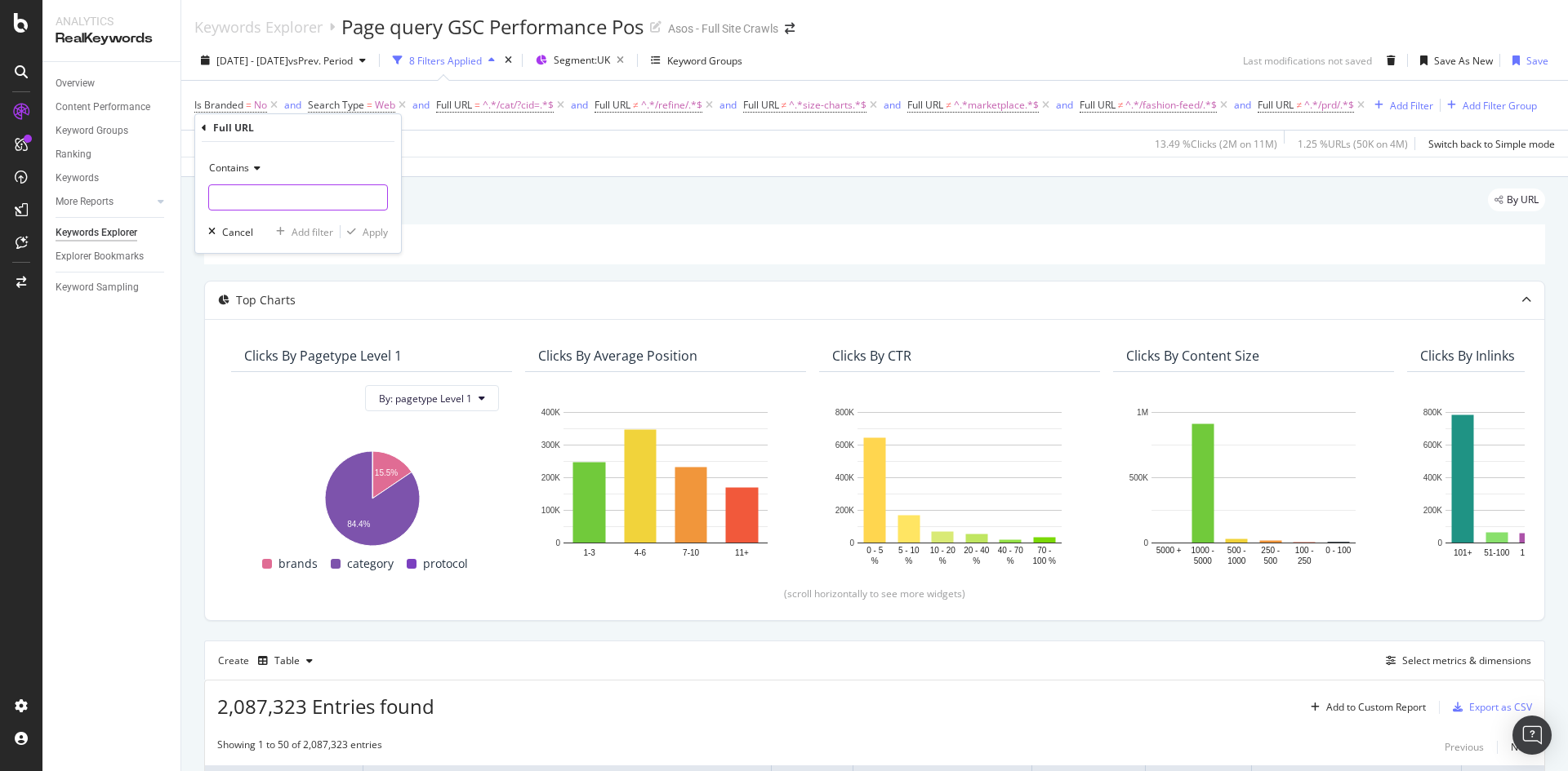
click at [258, 197] on input "text" at bounding box center [298, 197] width 178 height 26
click at [248, 169] on span "Contains" at bounding box center [229, 167] width 40 height 14
click at [296, 345] on div "Doesn't contain" at bounding box center [300, 350] width 175 height 21
click at [265, 202] on input "text" at bounding box center [298, 197] width 178 height 26
type input "page="
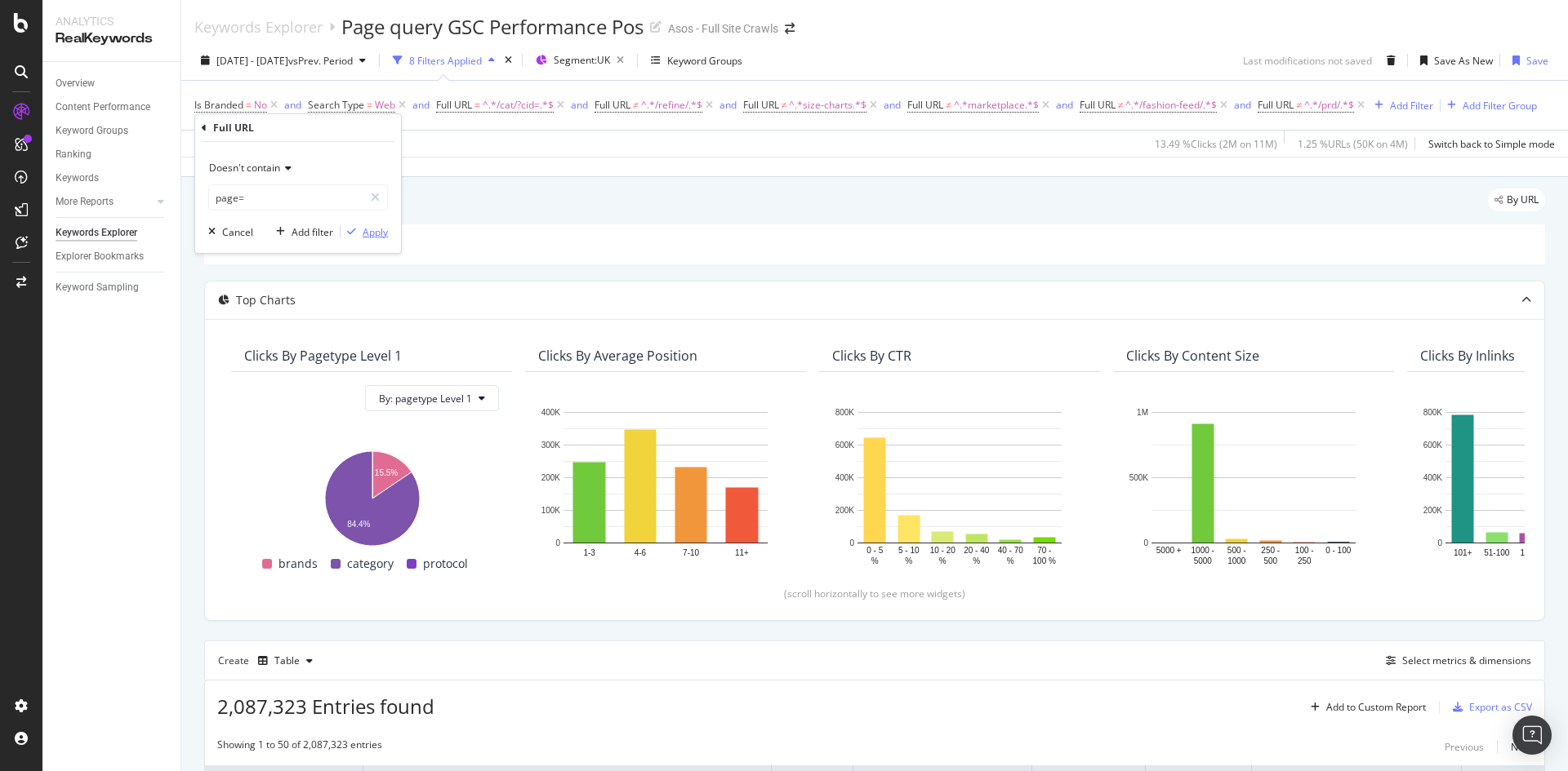
click at [385, 228] on div "Apply" at bounding box center [375, 232] width 25 height 14
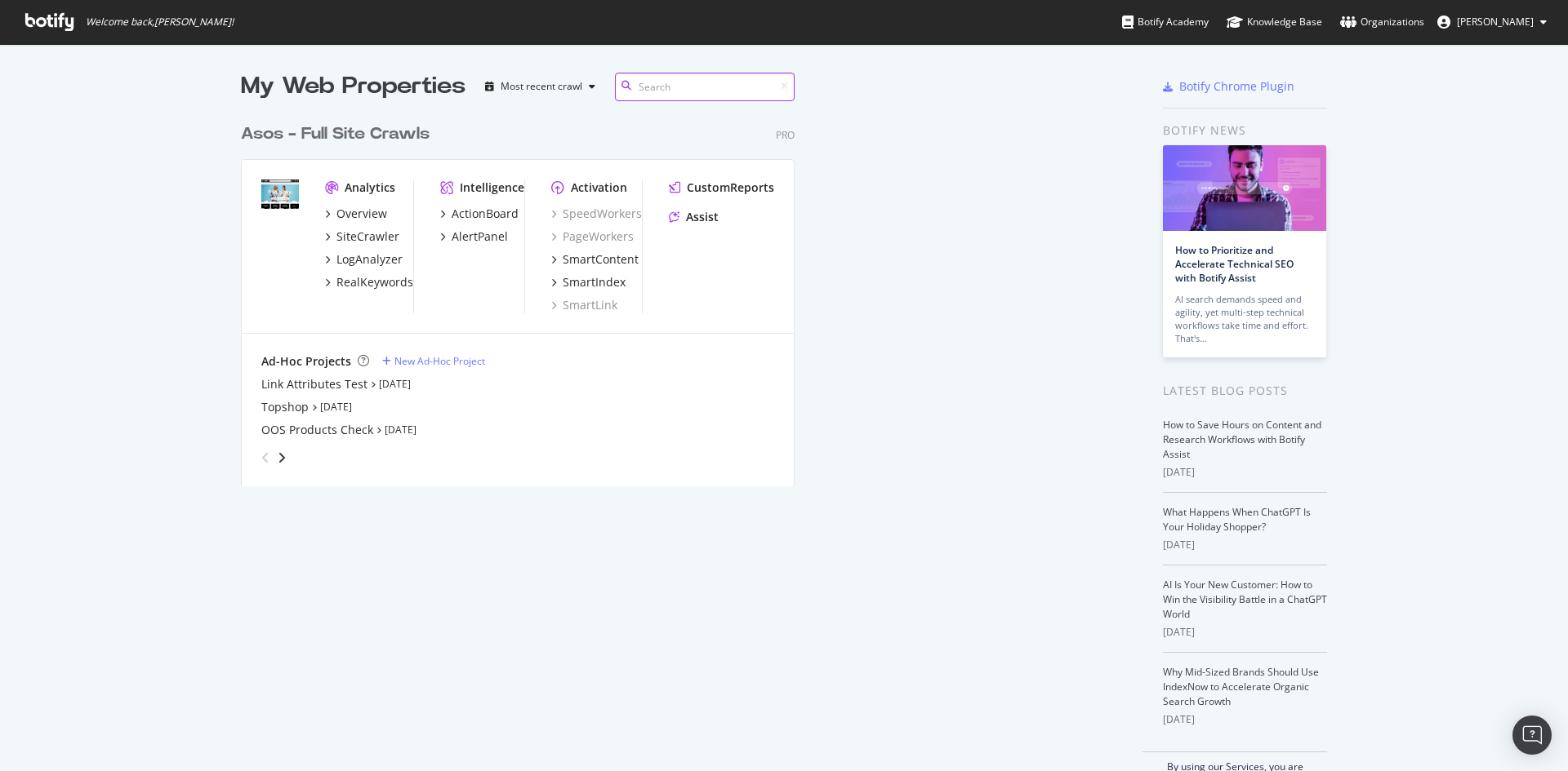
scroll to position [371, 871]
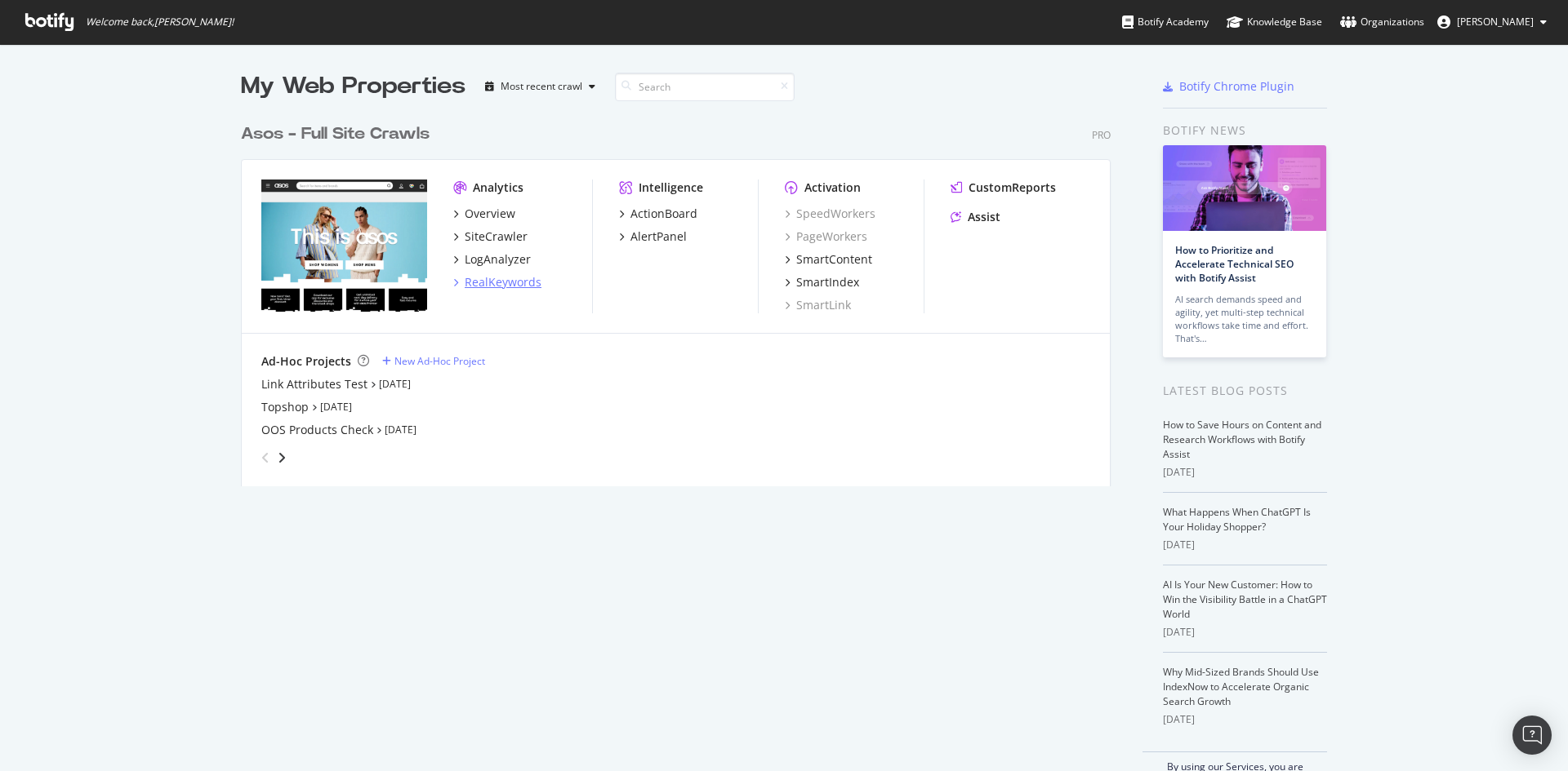
click at [512, 288] on div "RealKeywords" at bounding box center [503, 283] width 77 height 17
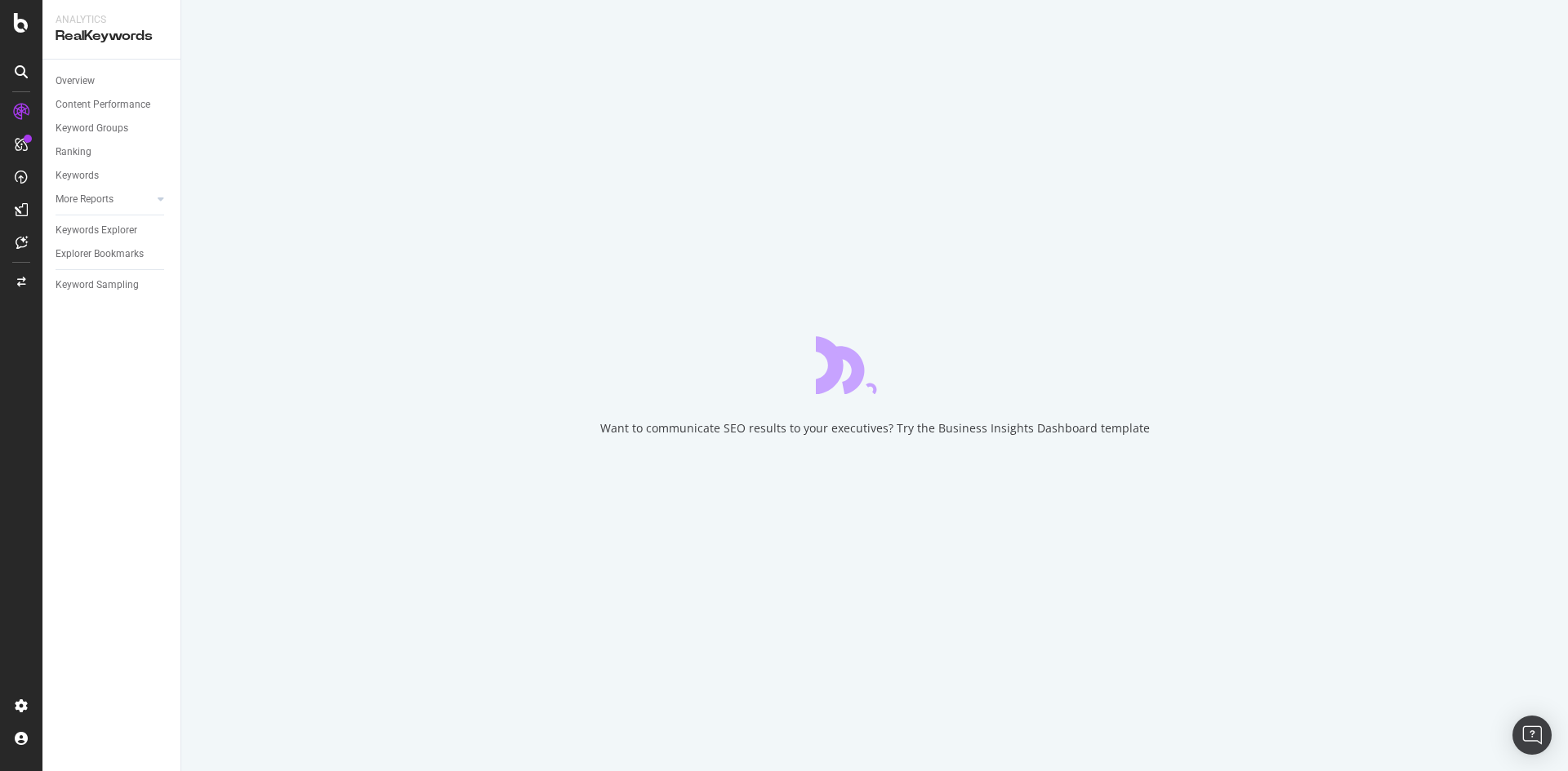
click at [92, 247] on div "Explorer Bookmarks" at bounding box center [99, 254] width 88 height 17
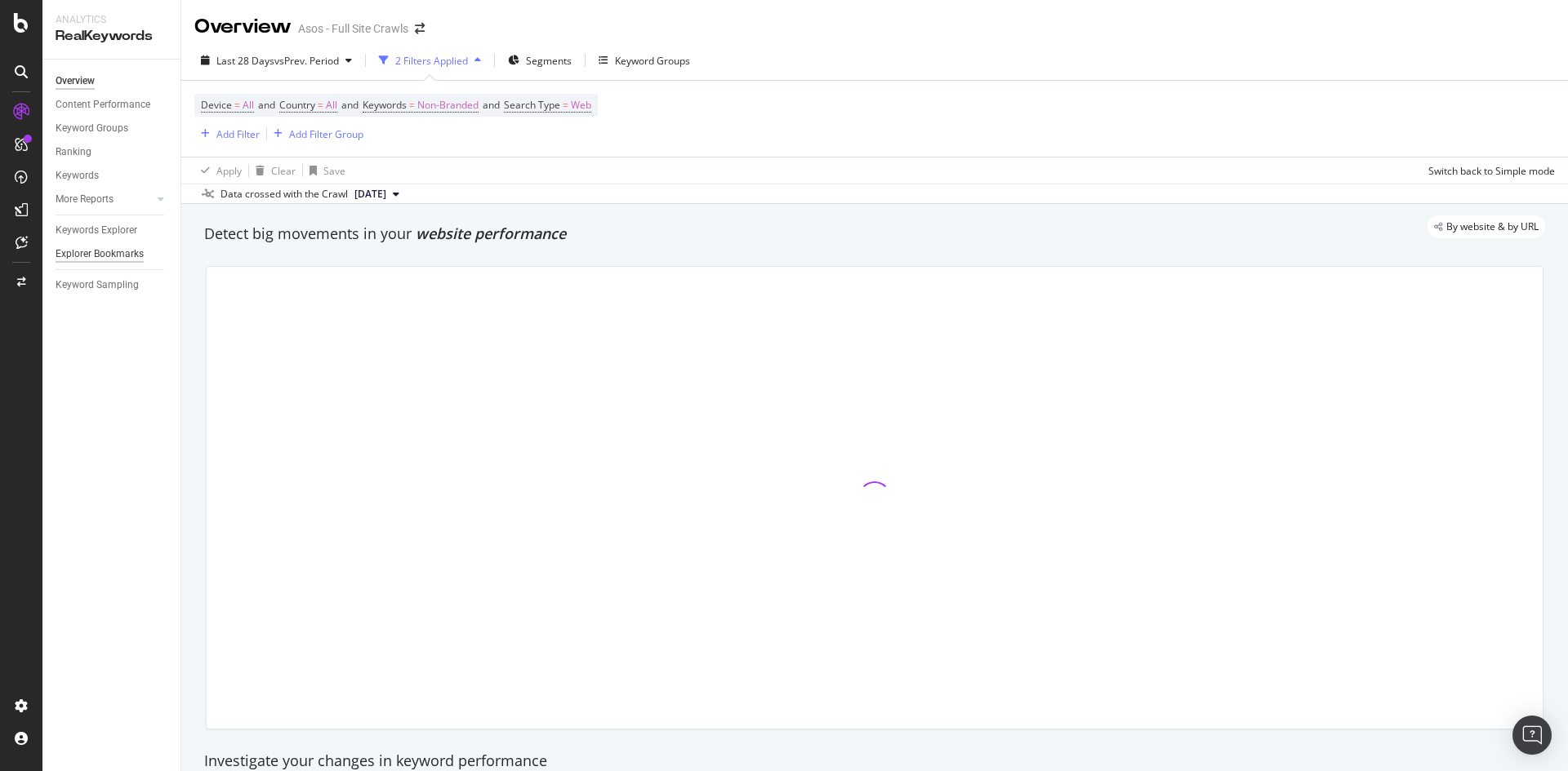
click at [81, 251] on div "Explorer Bookmarks" at bounding box center [99, 254] width 88 height 17
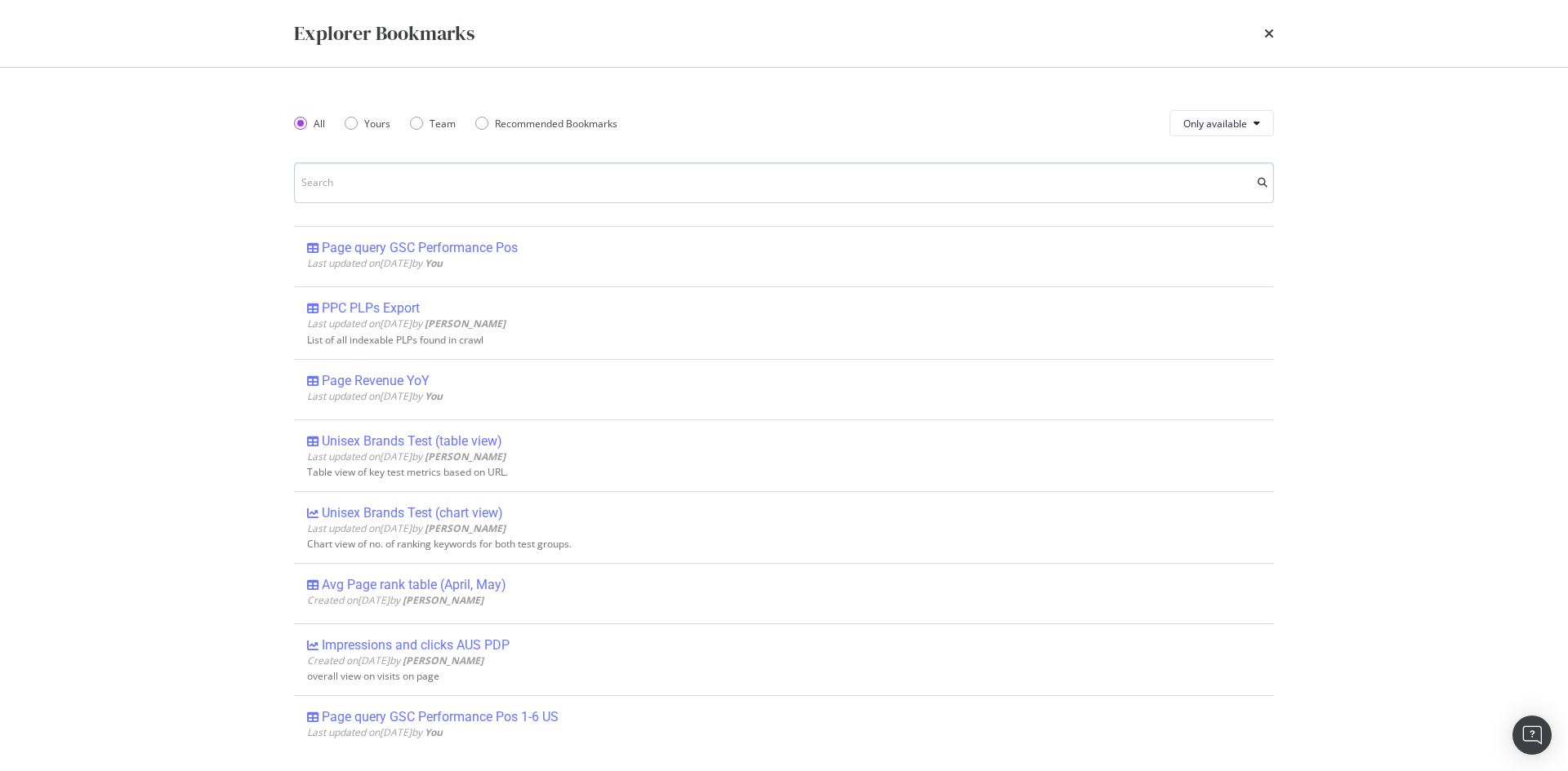
click at [370, 176] on input "modal" at bounding box center [783, 182] width 980 height 41
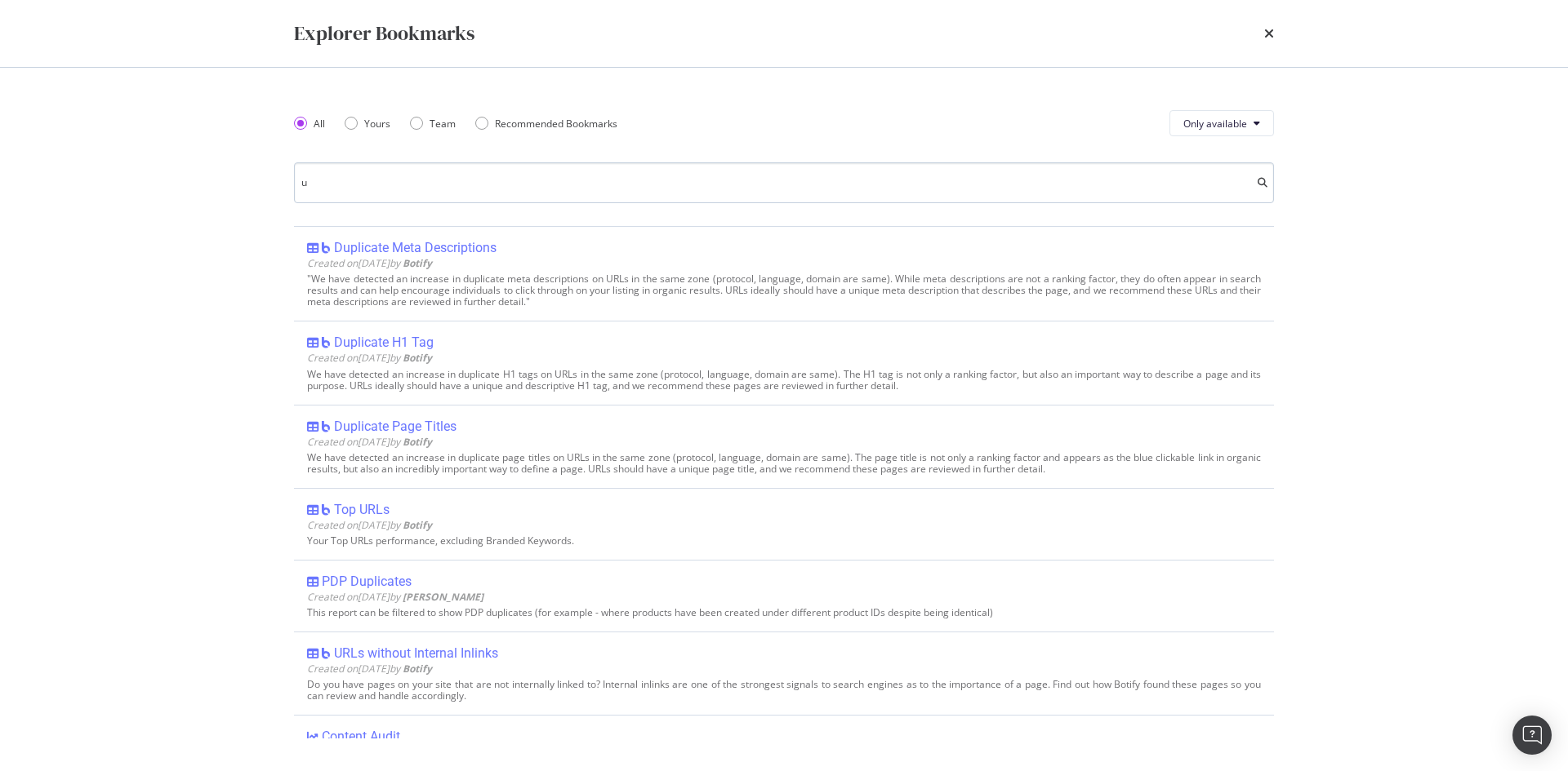
type input "us"
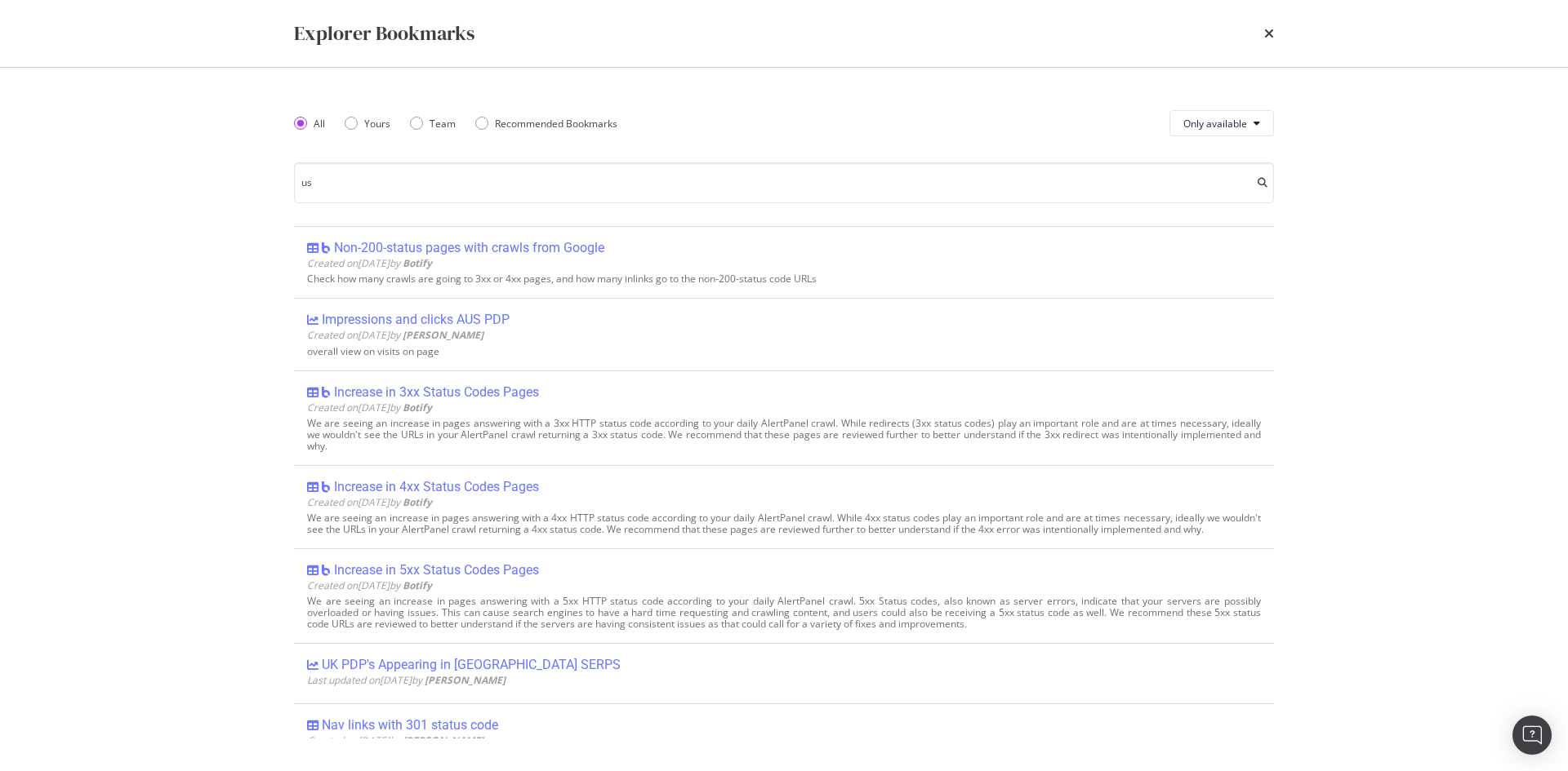
drag, startPoint x: 397, startPoint y: 186, endPoint x: 273, endPoint y: 169, distance: 125.2
click at [274, 170] on div "All Yours Team Recommended Bookmarks Only available us Non-200-status pages wit…" at bounding box center [784, 419] width 1046 height 703
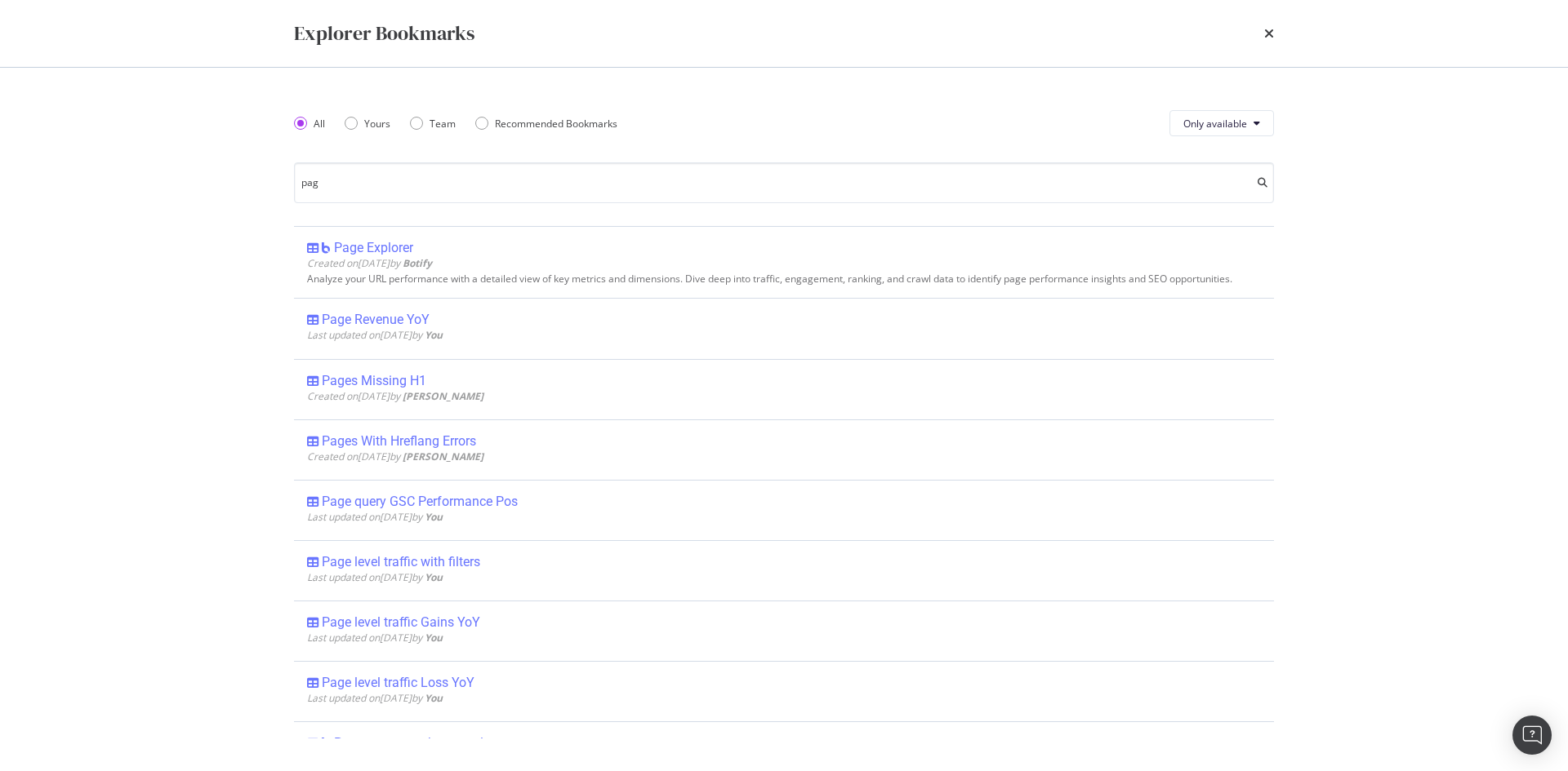
type input "page"
drag, startPoint x: 364, startPoint y: 198, endPoint x: 295, endPoint y: 187, distance: 69.9
click at [295, 187] on input "page" at bounding box center [783, 182] width 980 height 41
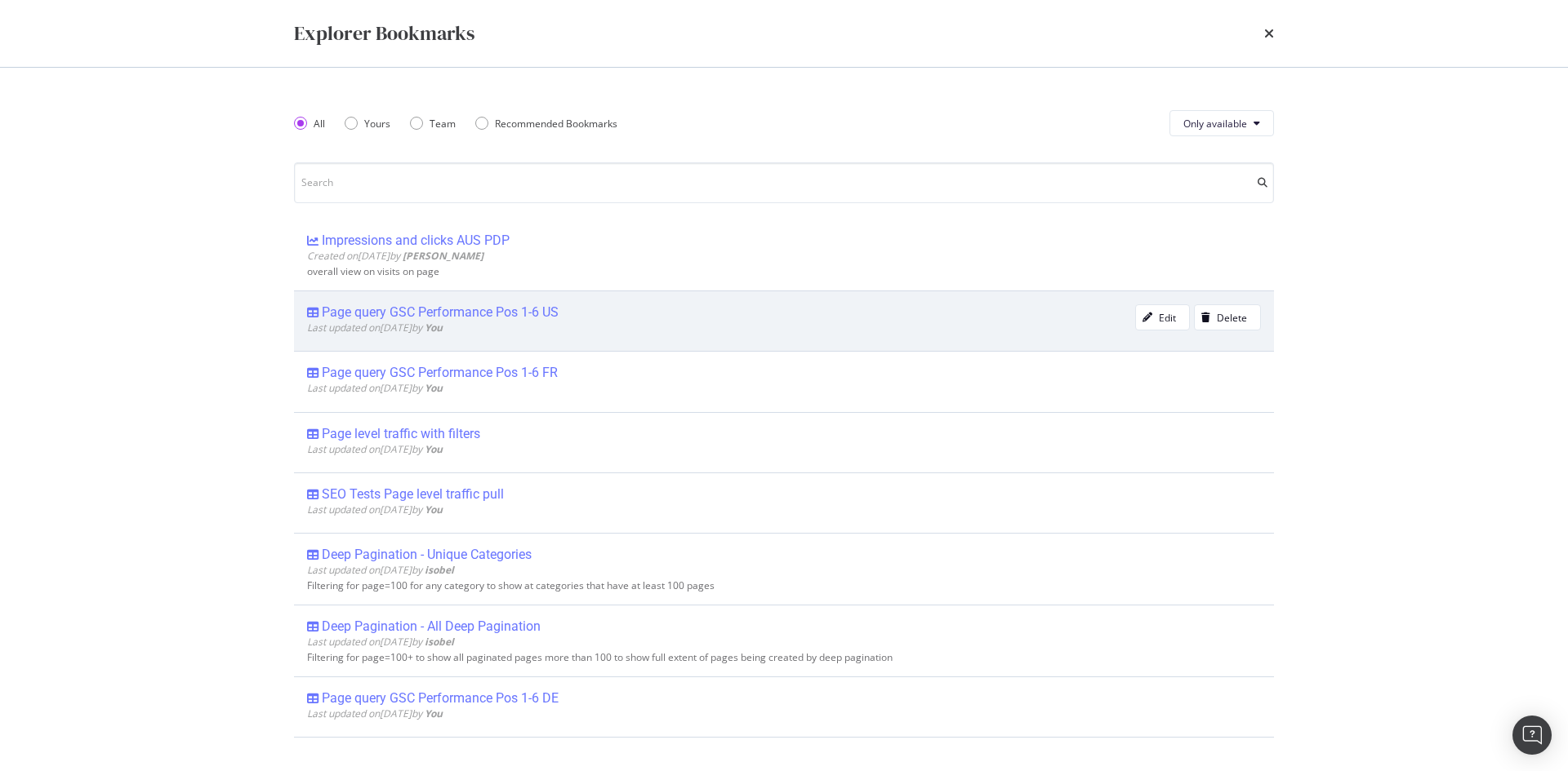
scroll to position [408, 0]
click at [505, 310] on div "Page query GSC Performance Pos 1-6 US" at bounding box center [440, 309] width 237 height 17
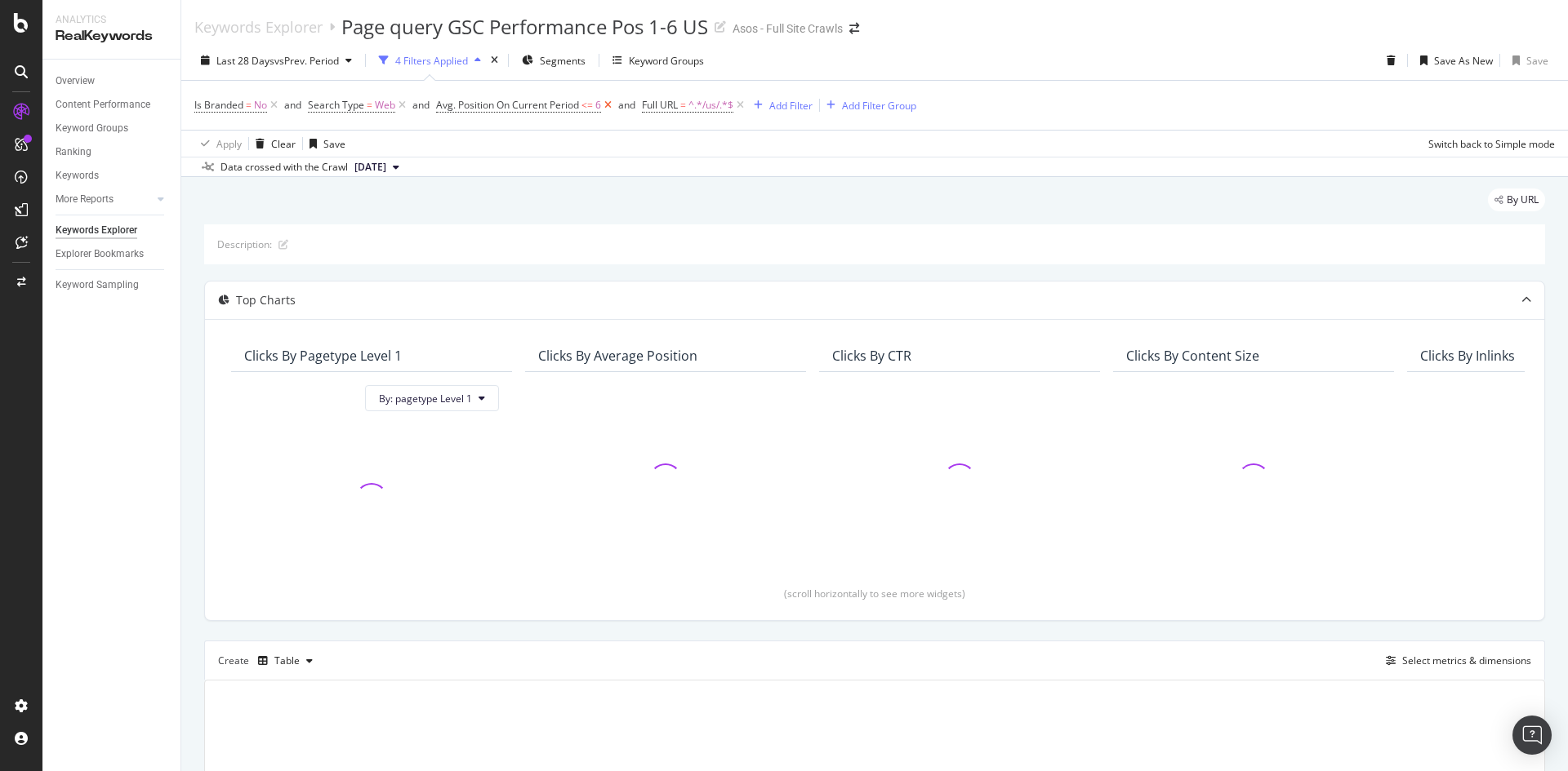
click at [606, 107] on icon at bounding box center [607, 105] width 14 height 17
click at [486, 105] on span "^.*/us/.*$" at bounding box center [505, 105] width 45 height 23
type input "/cat/"
click at [596, 204] on icon "button" at bounding box center [594, 207] width 9 height 10
click at [580, 108] on div "Add Filter" at bounding box center [588, 105] width 44 height 14
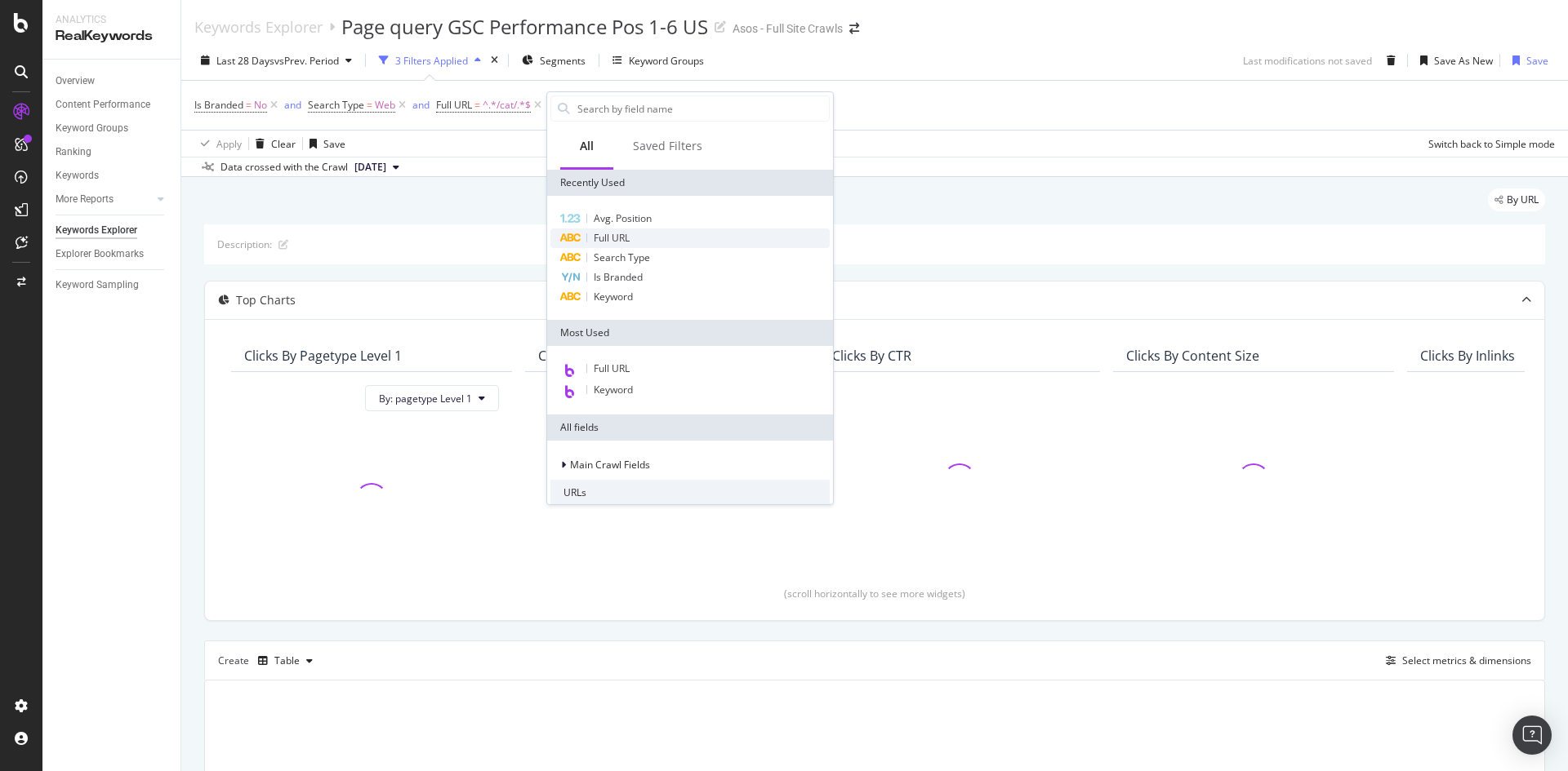
click at [628, 237] on span "Full URL" at bounding box center [612, 237] width 36 height 14
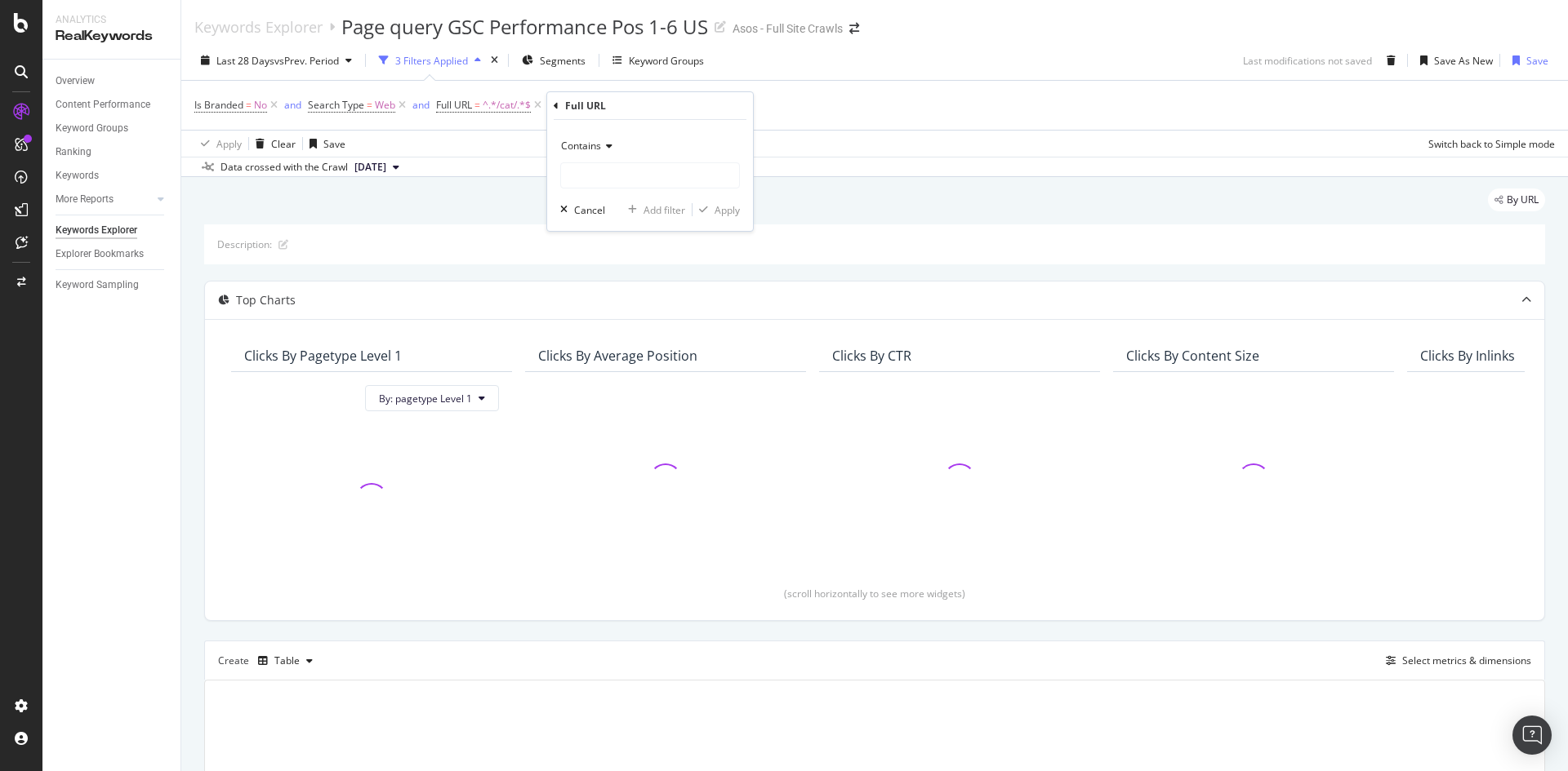
click at [595, 151] on span "Contains" at bounding box center [582, 146] width 40 height 14
click at [625, 329] on span "Doesn't contain" at bounding box center [603, 329] width 71 height 14
click at [626, 176] on input "text" at bounding box center [650, 175] width 178 height 26
type input "/refine/"
click at [719, 205] on div "Apply" at bounding box center [727, 210] width 25 height 14
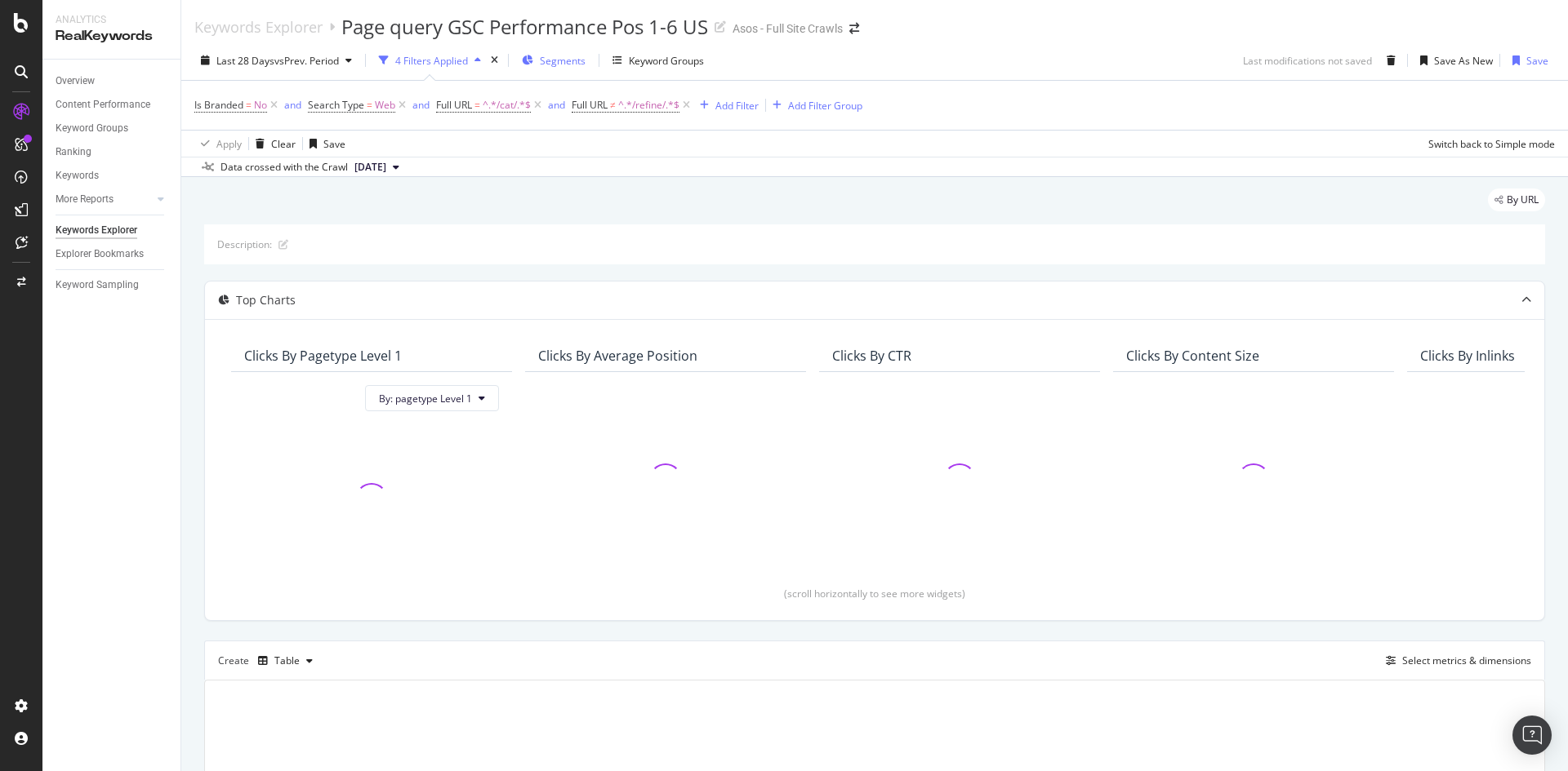
click at [572, 69] on div "Segments" at bounding box center [554, 60] width 64 height 24
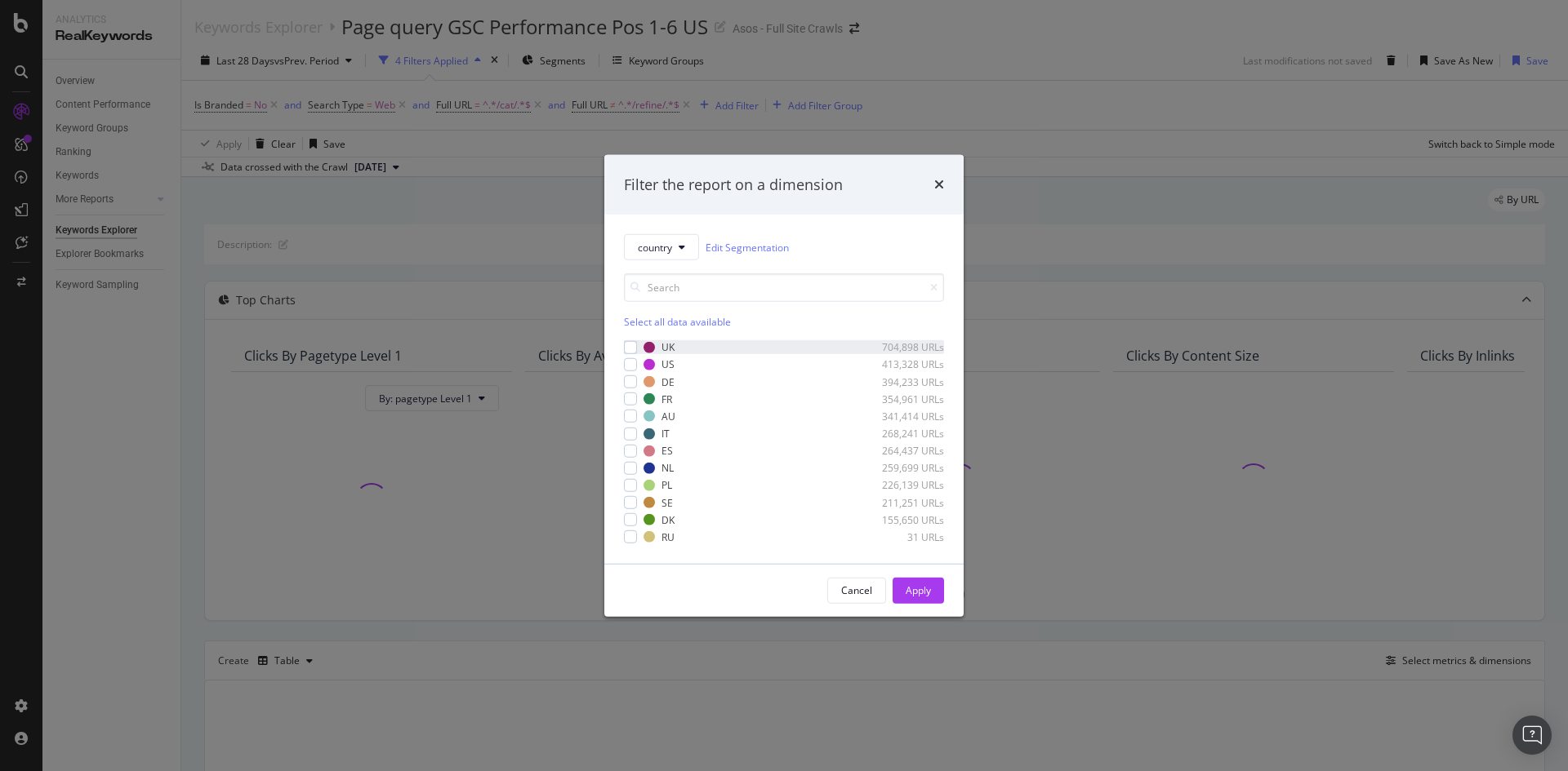
click at [641, 349] on div "UK 704,898 URLs" at bounding box center [784, 347] width 320 height 14
drag, startPoint x: 919, startPoint y: 593, endPoint x: 783, endPoint y: 281, distance: 340.4
click at [920, 592] on div "Apply" at bounding box center [919, 590] width 25 height 14
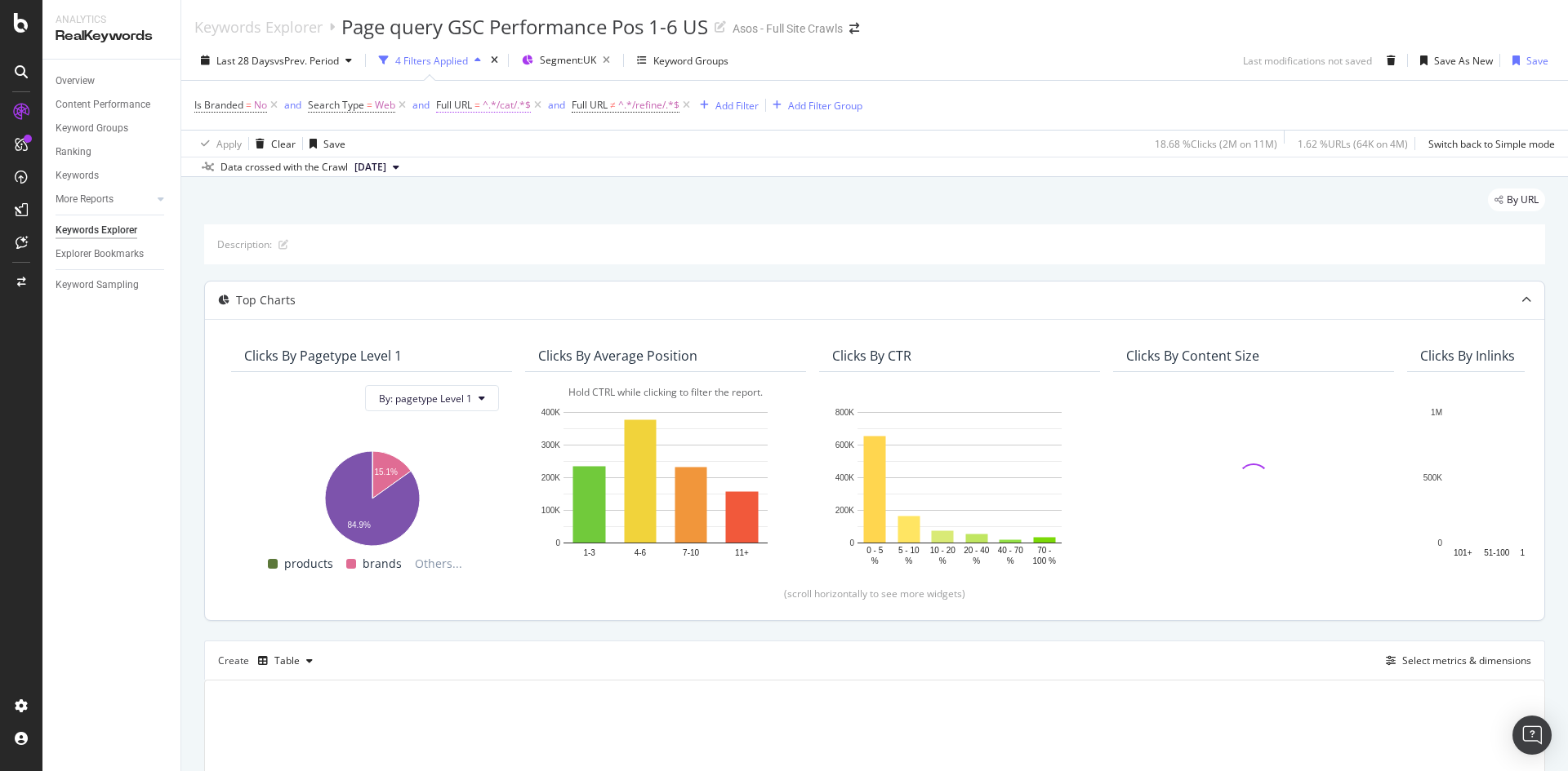
click at [446, 101] on span "Full URL" at bounding box center [453, 105] width 36 height 14
click at [703, 187] on div "By URL Description: Top Charts Clicks By pagetype Level 1 By: pagetype Level 1 …" at bounding box center [875, 580] width 1387 height 805
click at [600, 100] on span "Full URL" at bounding box center [589, 105] width 36 height 14
click at [811, 162] on div "Data crossed with the Crawl [DATE]" at bounding box center [875, 166] width 1387 height 19
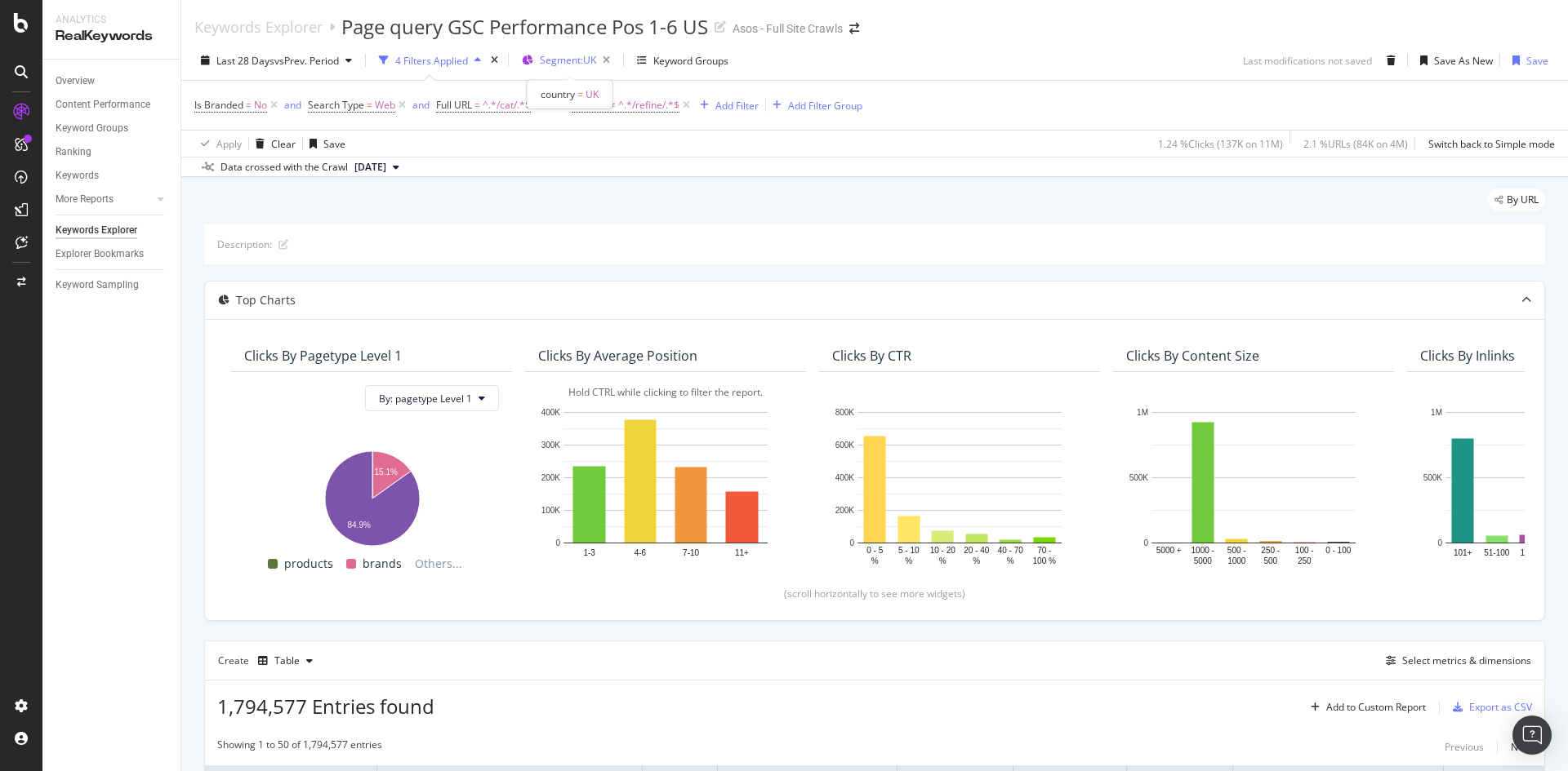
click at [559, 58] on span "Segment: [GEOGRAPHIC_DATA]" at bounding box center [567, 59] width 56 height 14
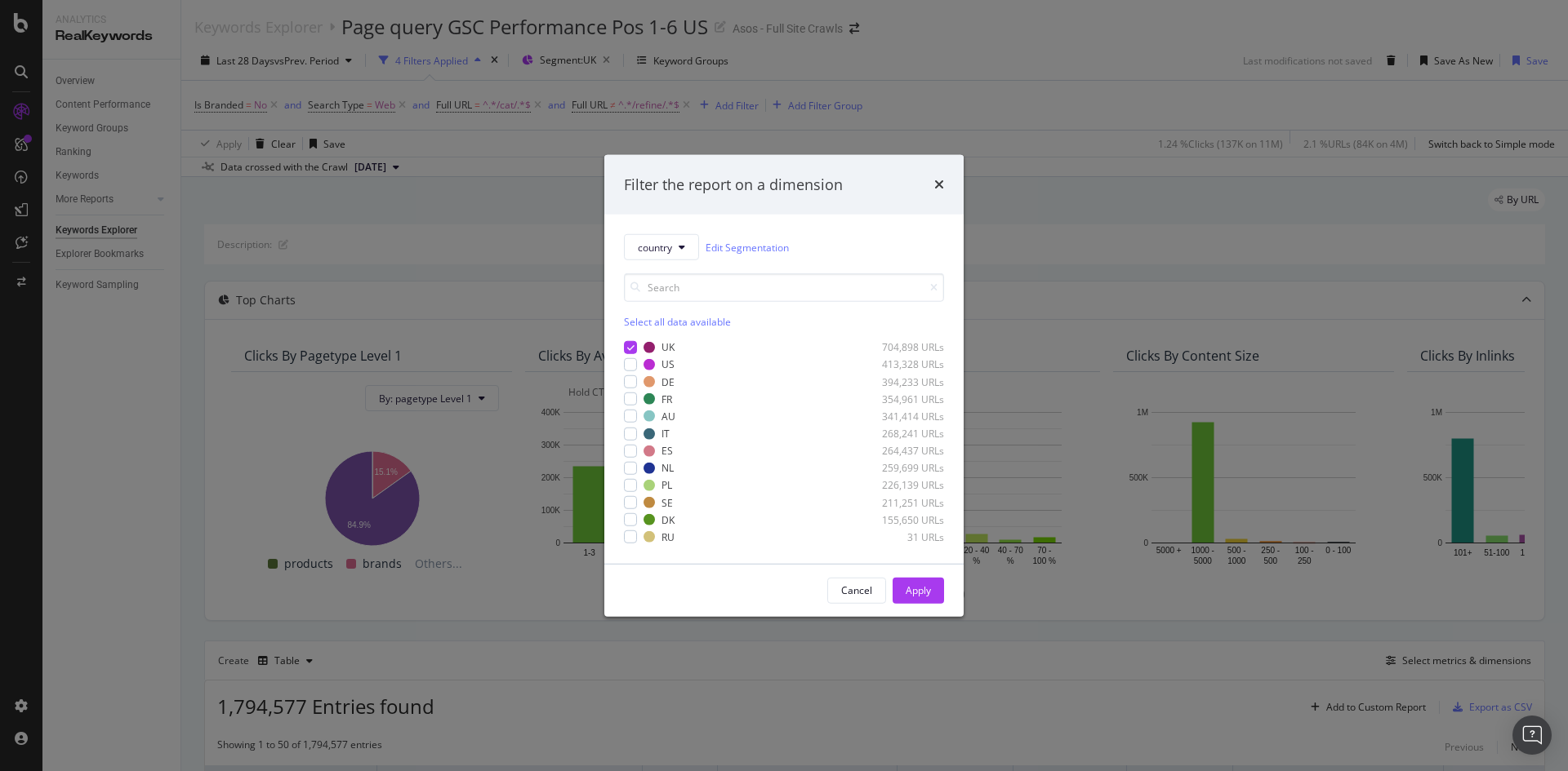
click at [1053, 184] on div "Filter the report on a dimension country Edit Segmentation Select all data avai…" at bounding box center [784, 386] width 1568 height 771
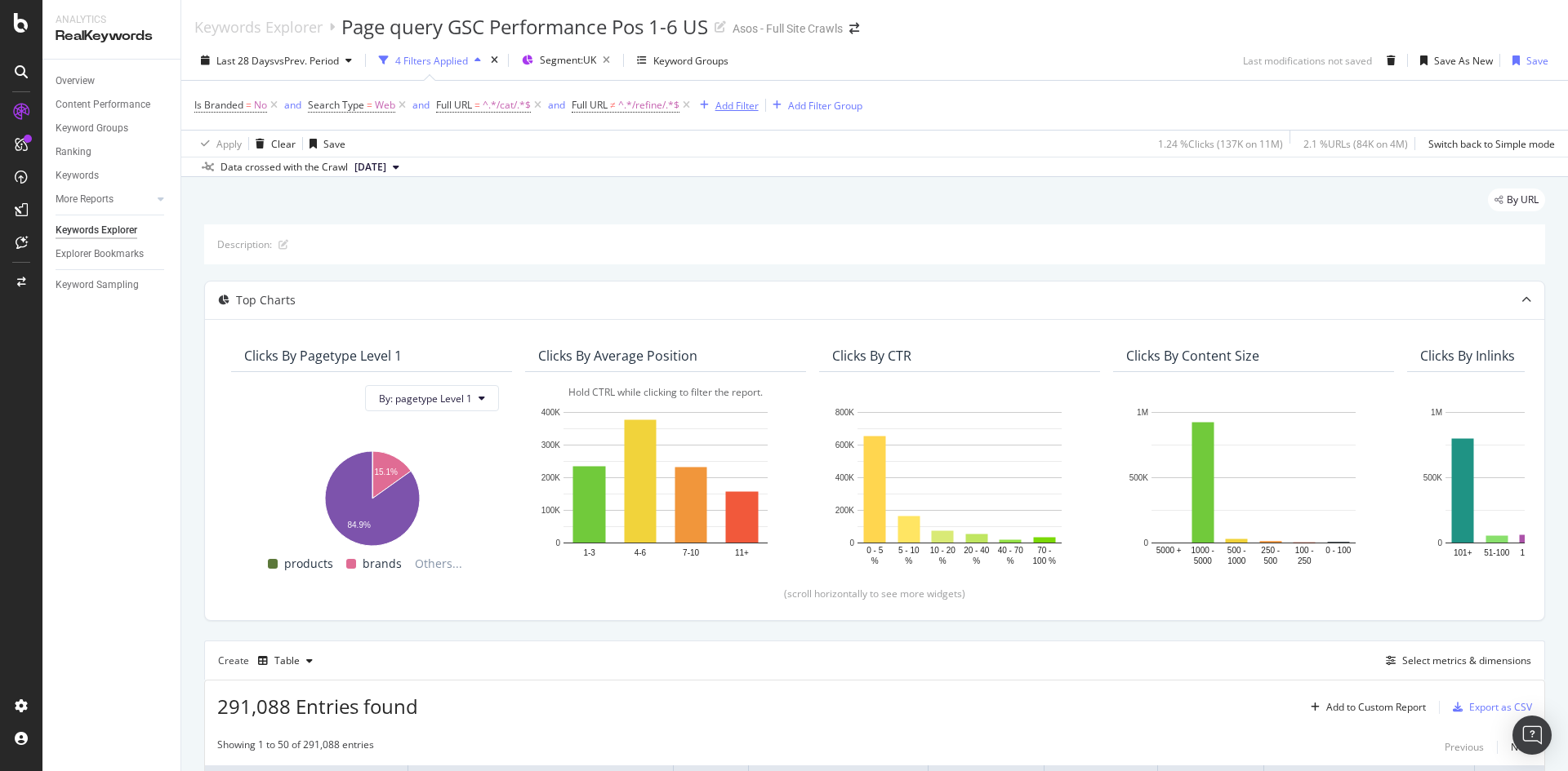
click at [730, 107] on div "Add Filter" at bounding box center [737, 105] width 44 height 14
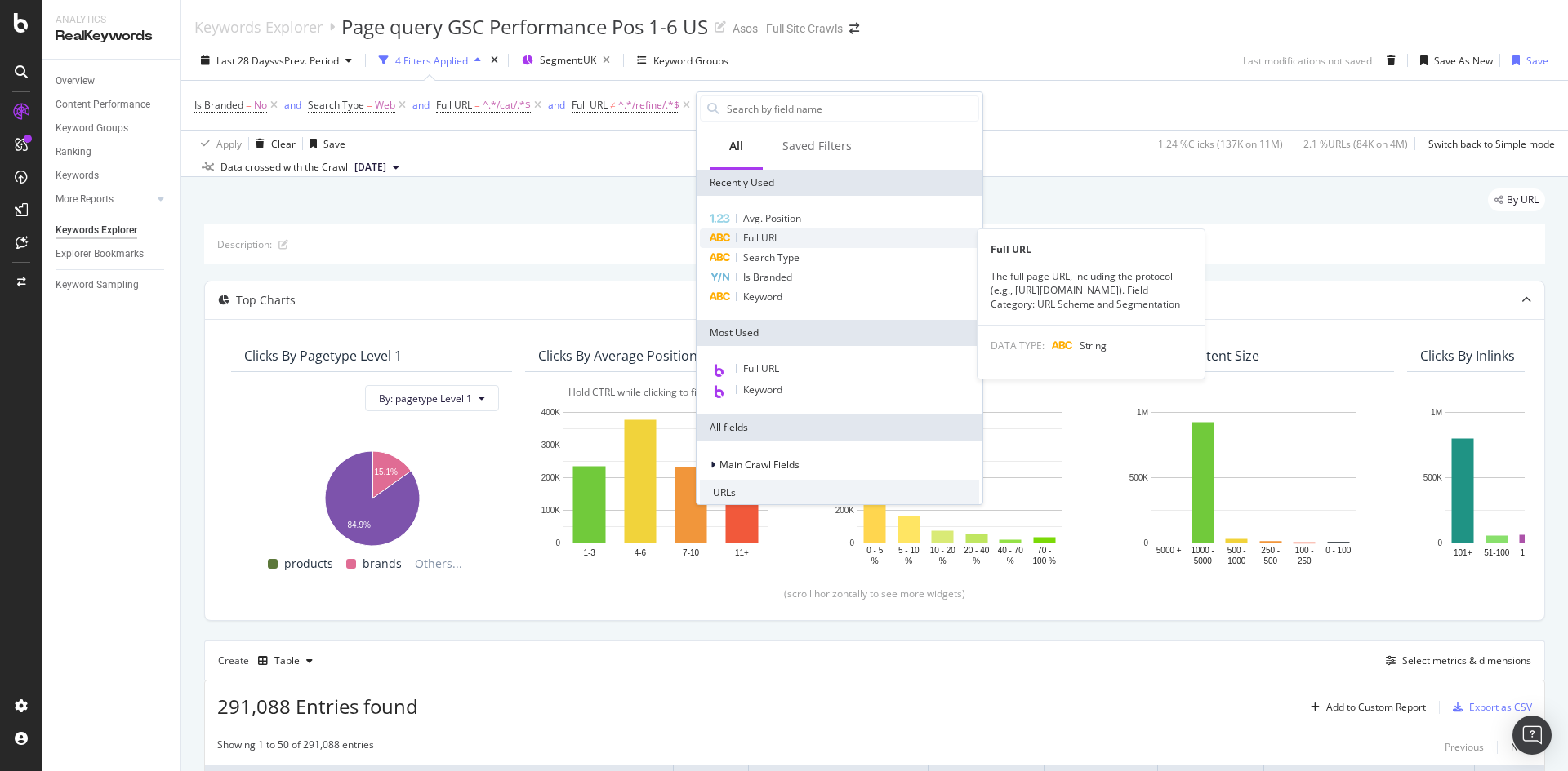
click at [773, 240] on span "Full URL" at bounding box center [761, 237] width 36 height 14
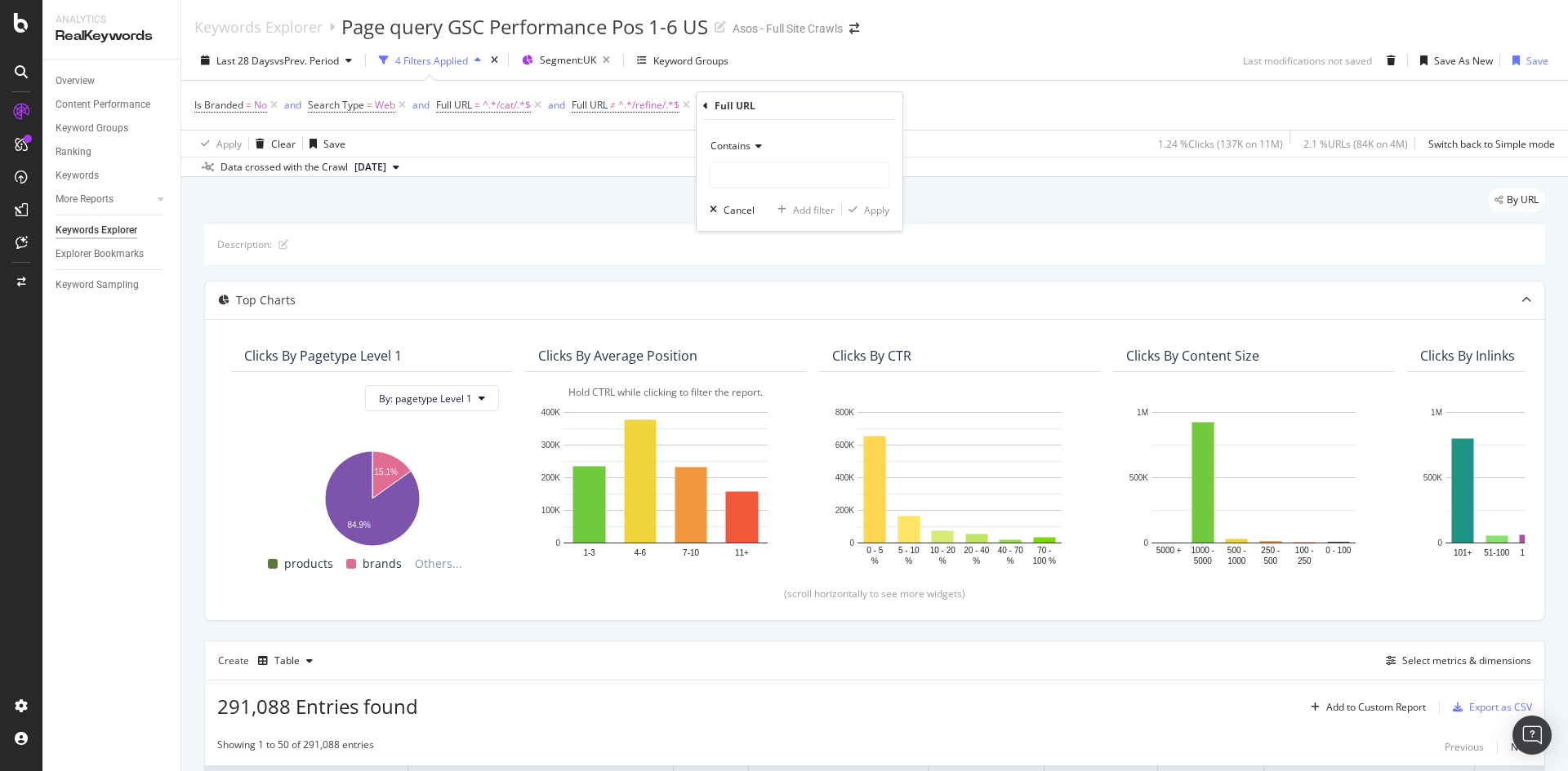
click at [749, 151] on span "Contains" at bounding box center [730, 146] width 40 height 14
click at [789, 329] on span "Doesn't contain" at bounding box center [753, 329] width 71 height 14
click at [749, 175] on input "text" at bounding box center [799, 175] width 178 height 26
type input "/us/"
click at [871, 209] on div "Apply" at bounding box center [877, 210] width 25 height 14
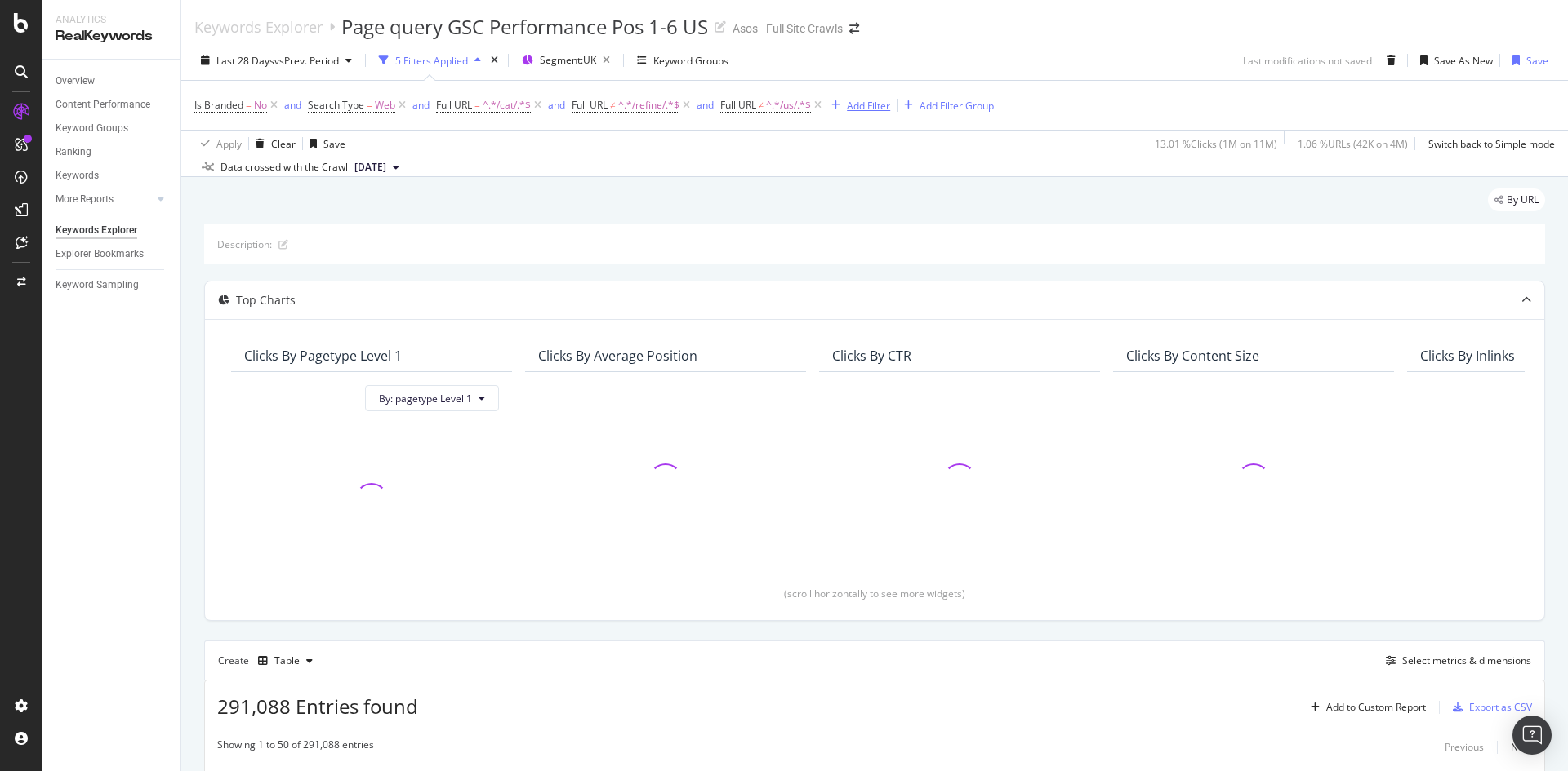
click at [874, 109] on div "Add Filter" at bounding box center [869, 105] width 44 height 14
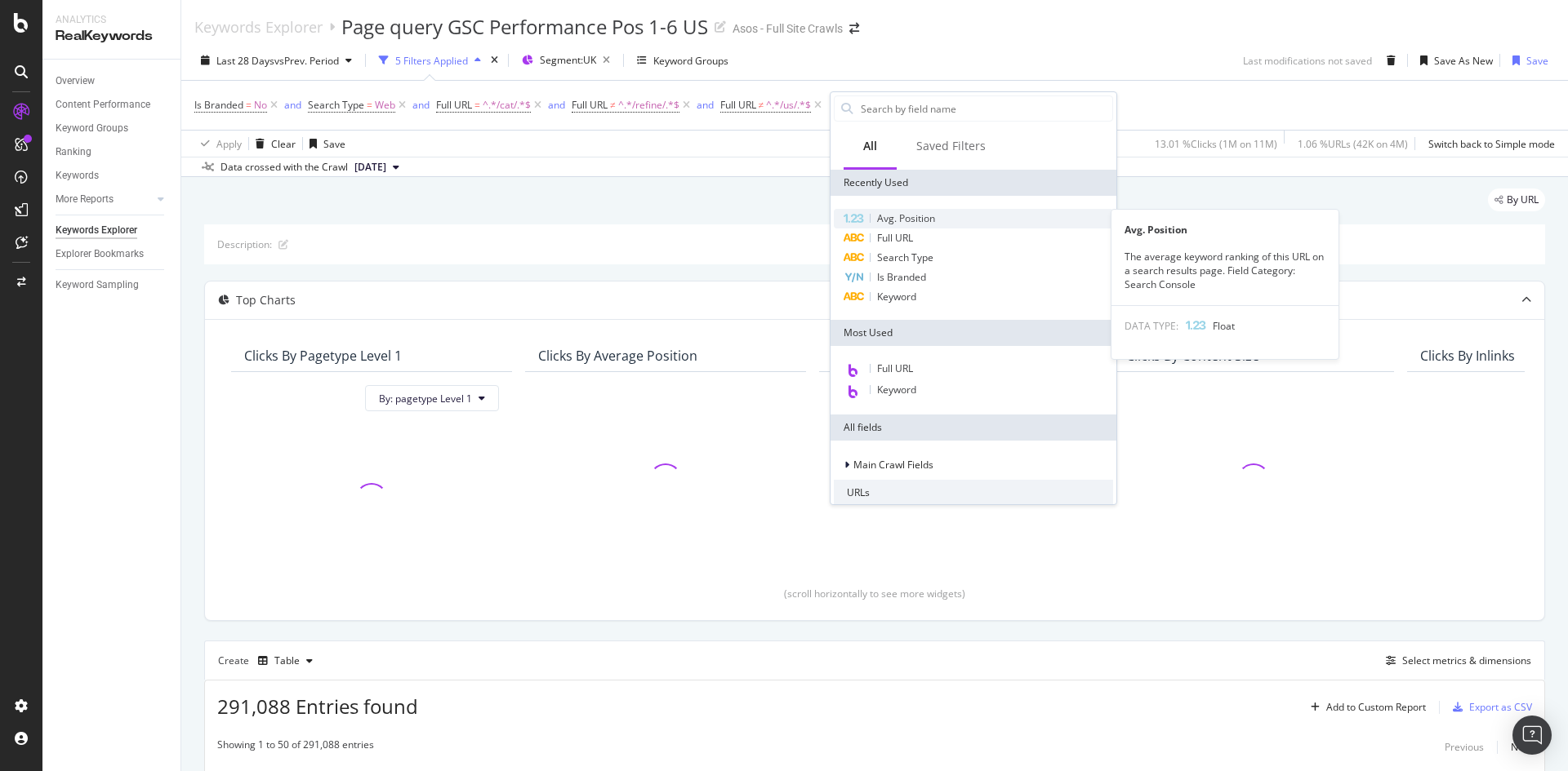
click at [906, 227] on div "Avg. Position" at bounding box center [974, 218] width 279 height 19
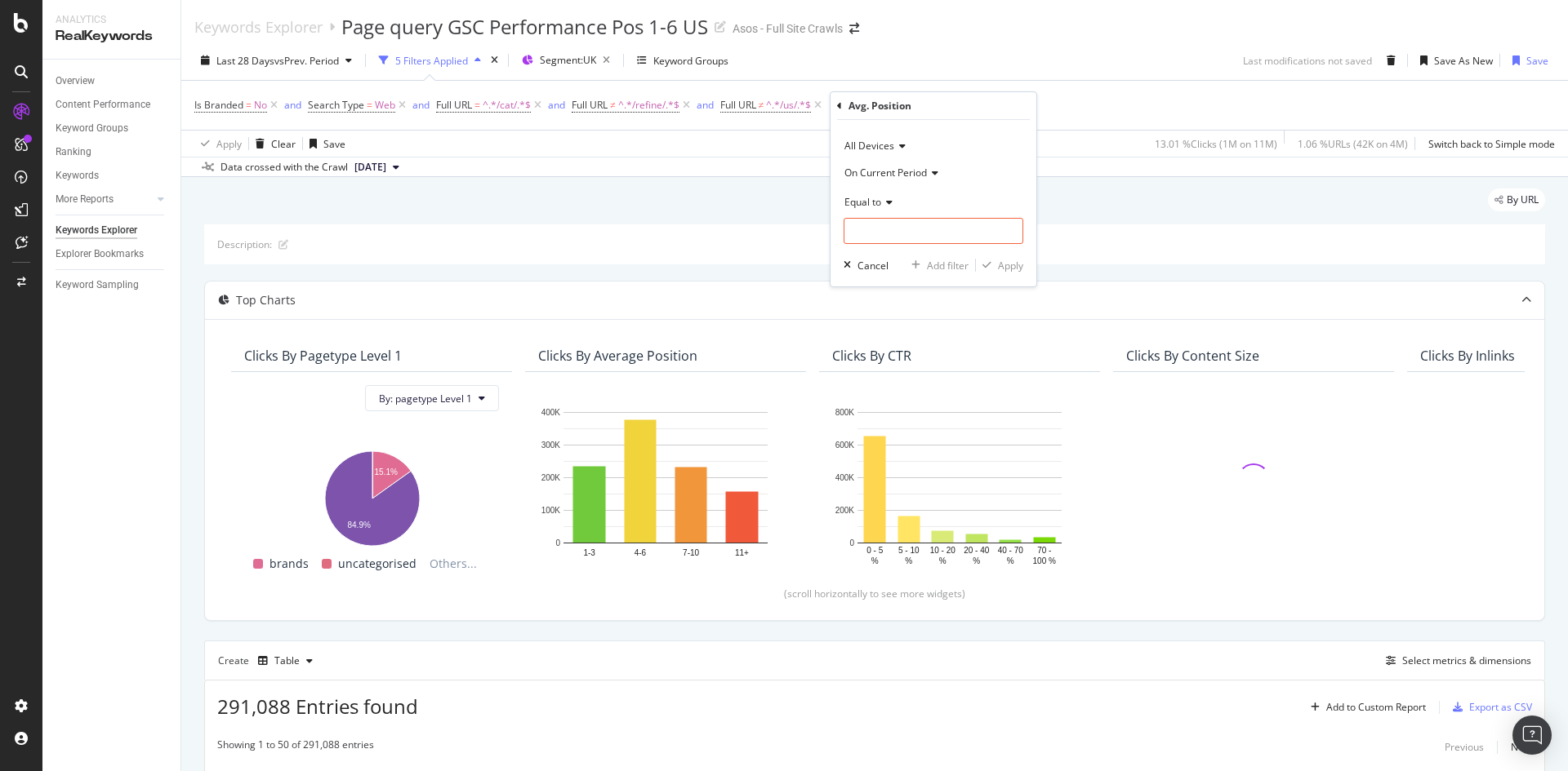
click at [1252, 232] on div "Description:" at bounding box center [874, 244] width 1341 height 40
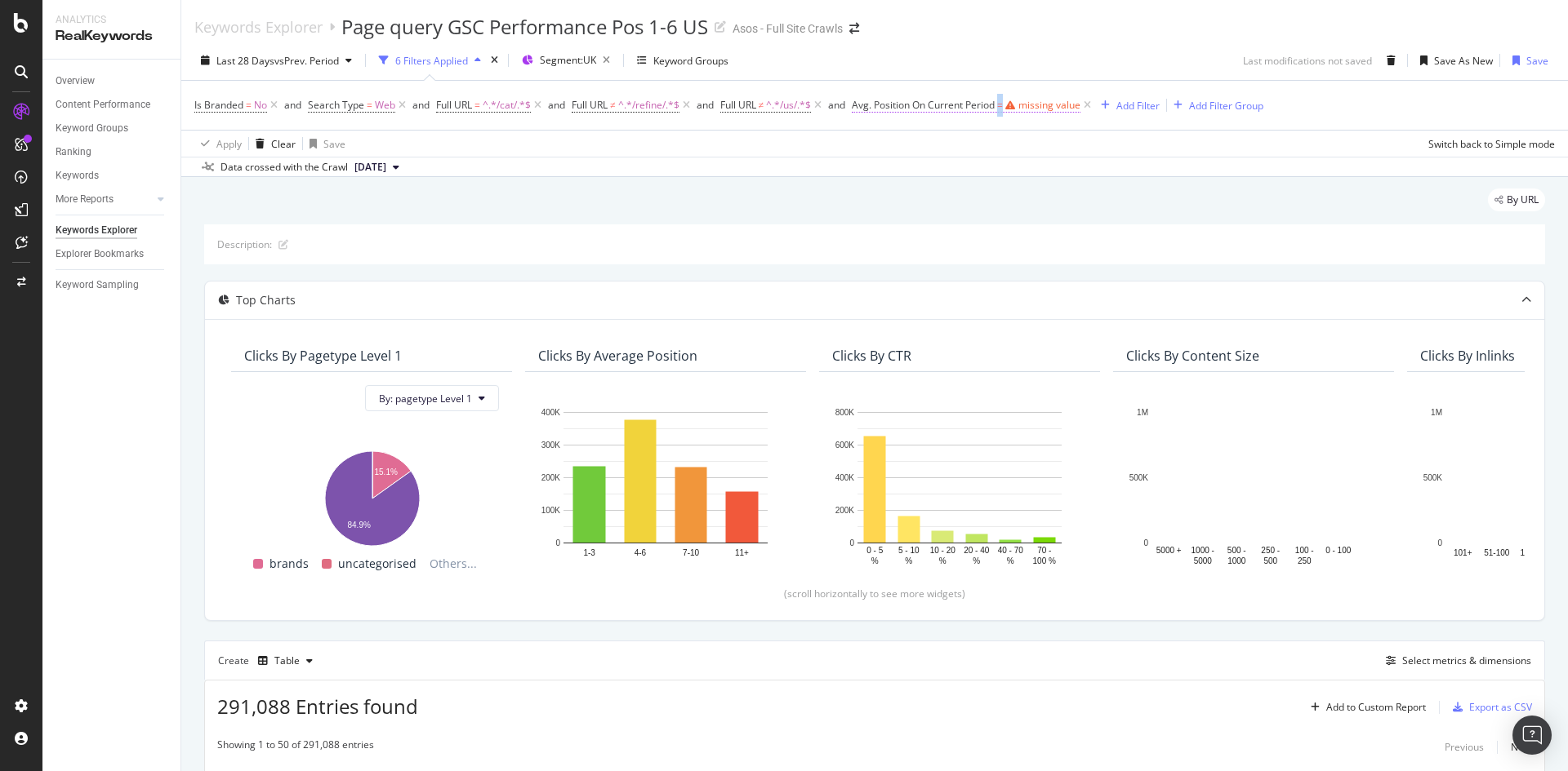
click at [1003, 105] on span "=" at bounding box center [1000, 105] width 6 height 14
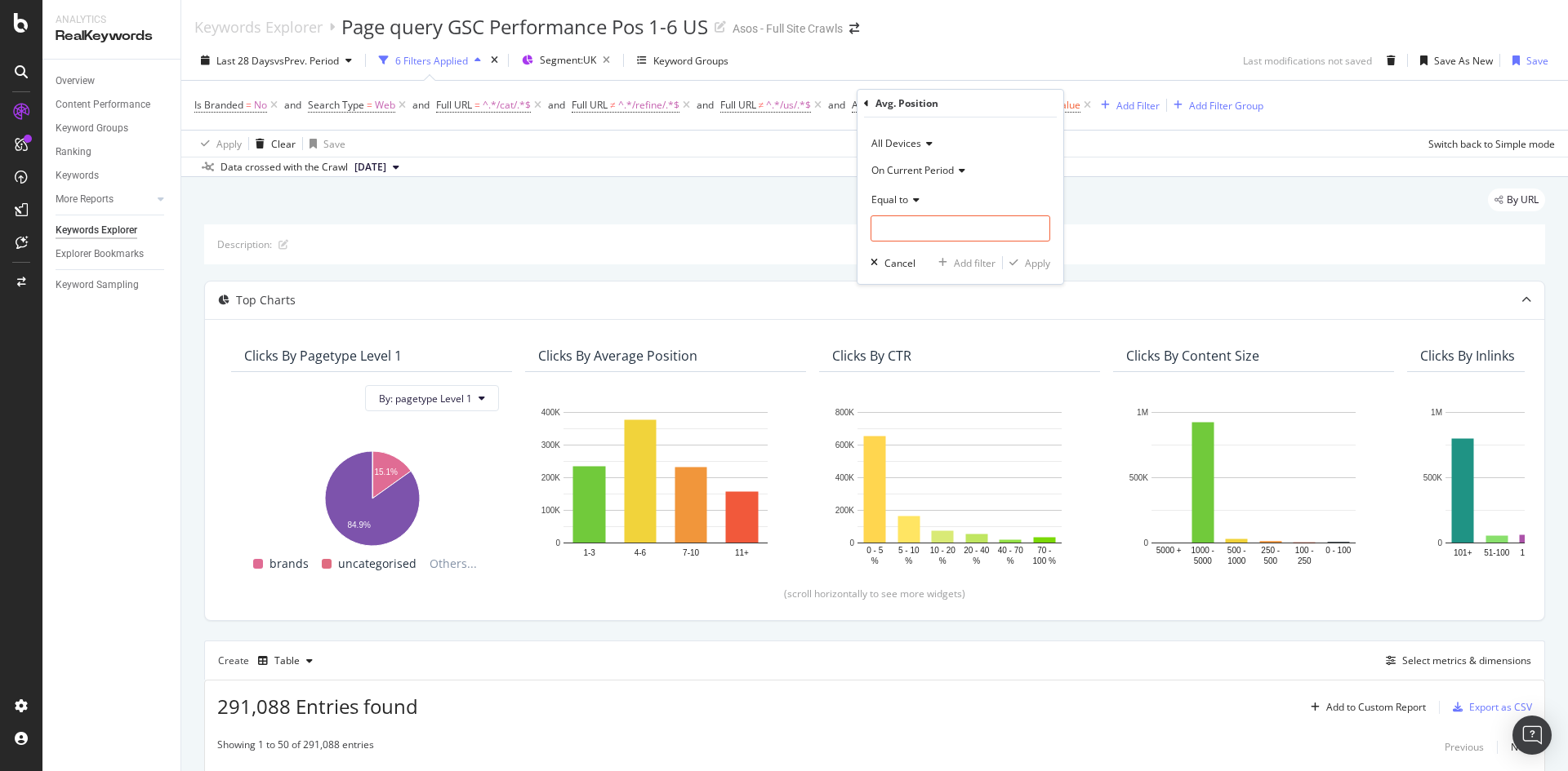
click at [1043, 166] on div "On Current Period" at bounding box center [961, 169] width 180 height 26
drag, startPoint x: 1096, startPoint y: 100, endPoint x: 848, endPoint y: 76, distance: 249.2
click at [1094, 100] on icon at bounding box center [1087, 105] width 14 height 17
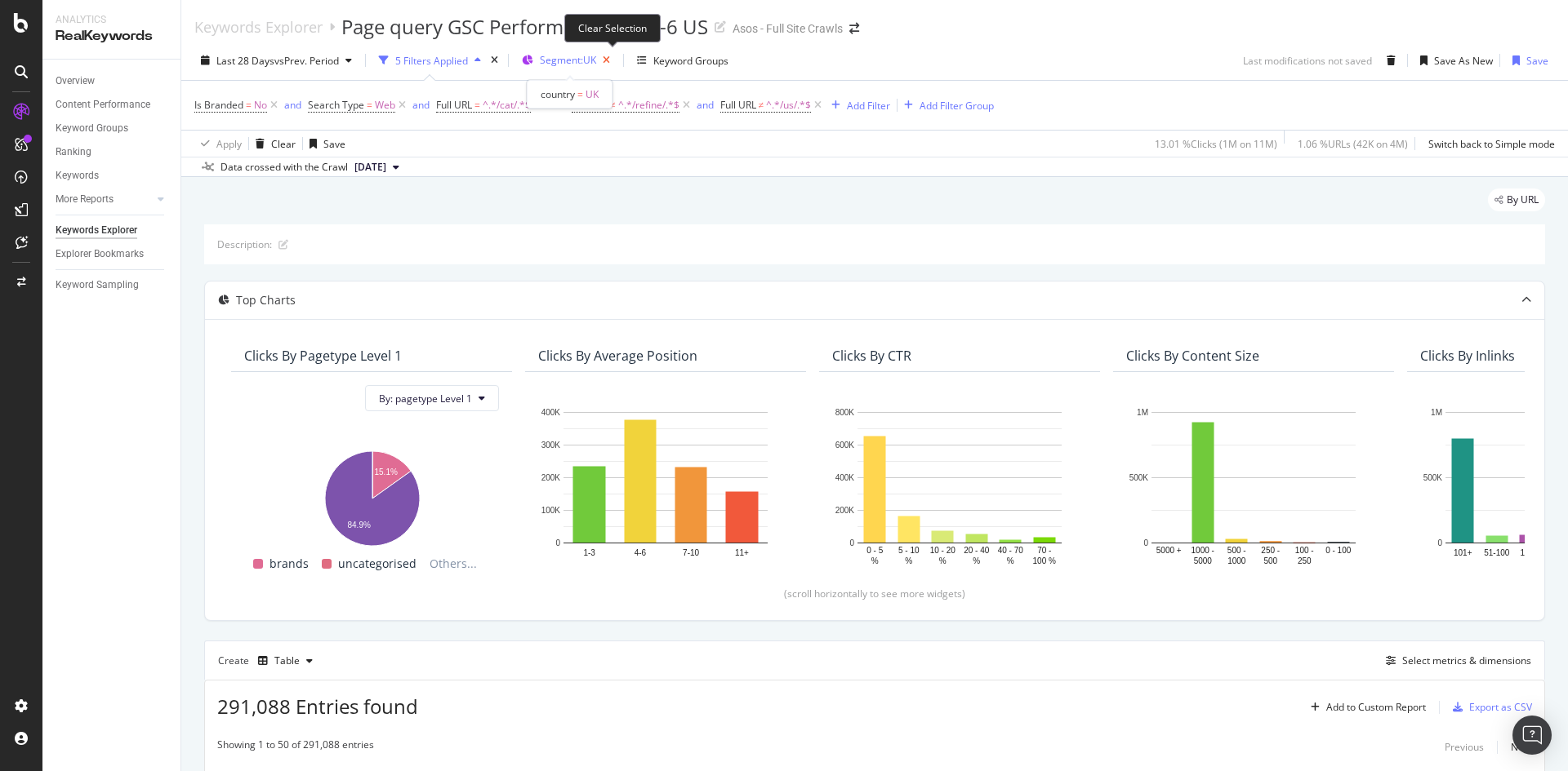
click at [607, 59] on icon "button" at bounding box center [607, 60] width 20 height 23
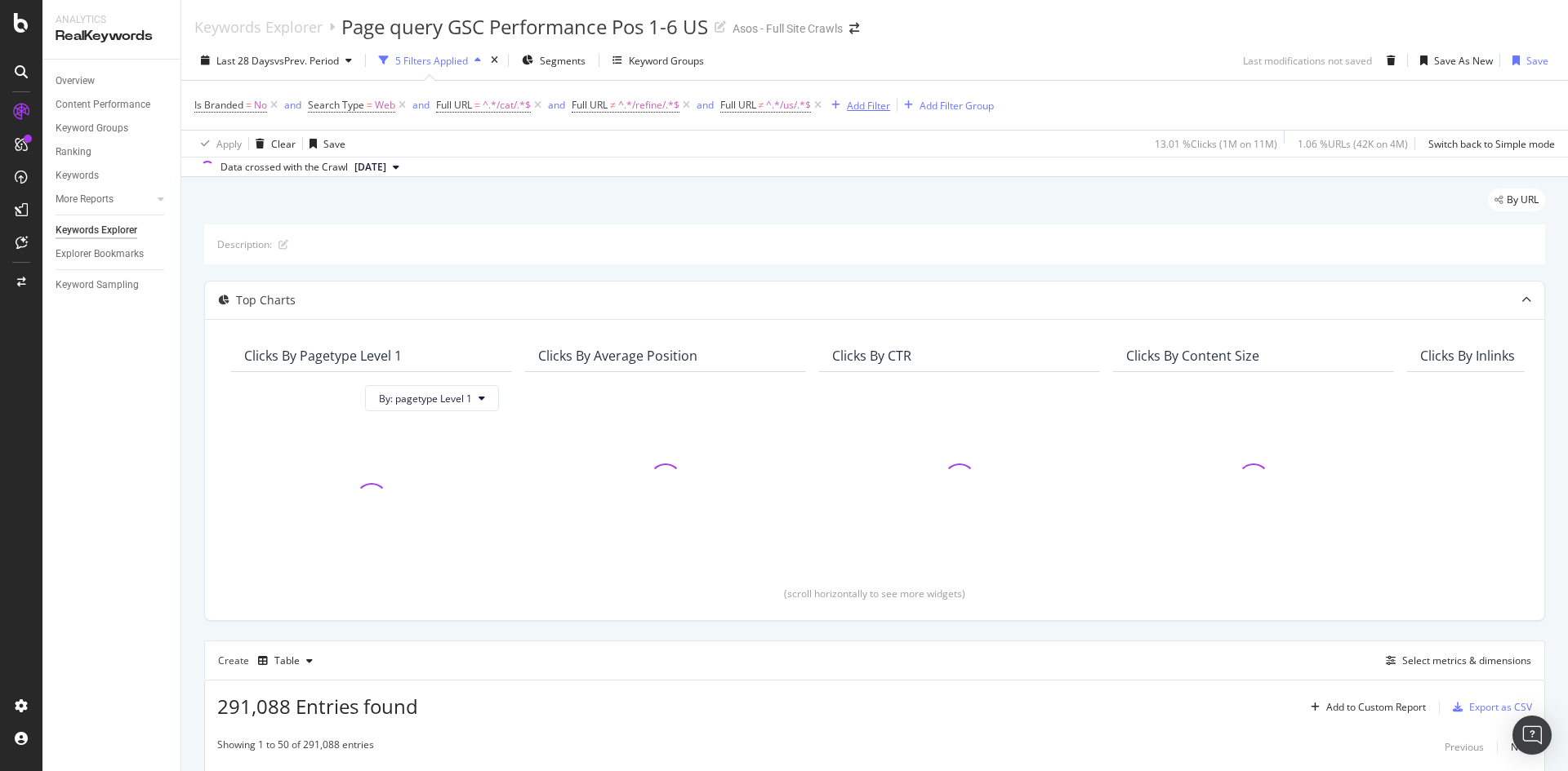
click at [855, 104] on div "Add Filter" at bounding box center [869, 105] width 44 height 14
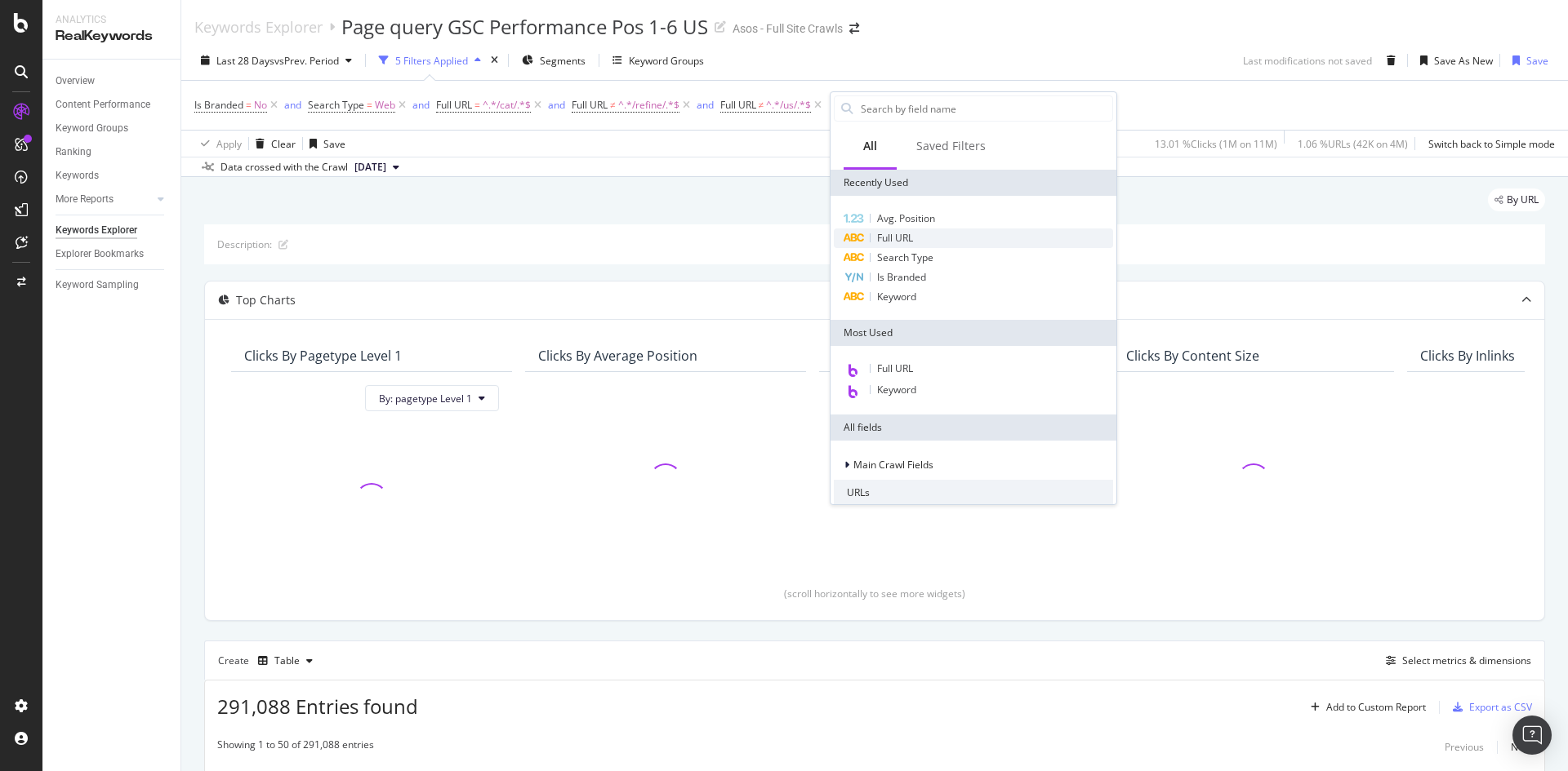
click at [909, 232] on span "Full URL" at bounding box center [894, 237] width 36 height 14
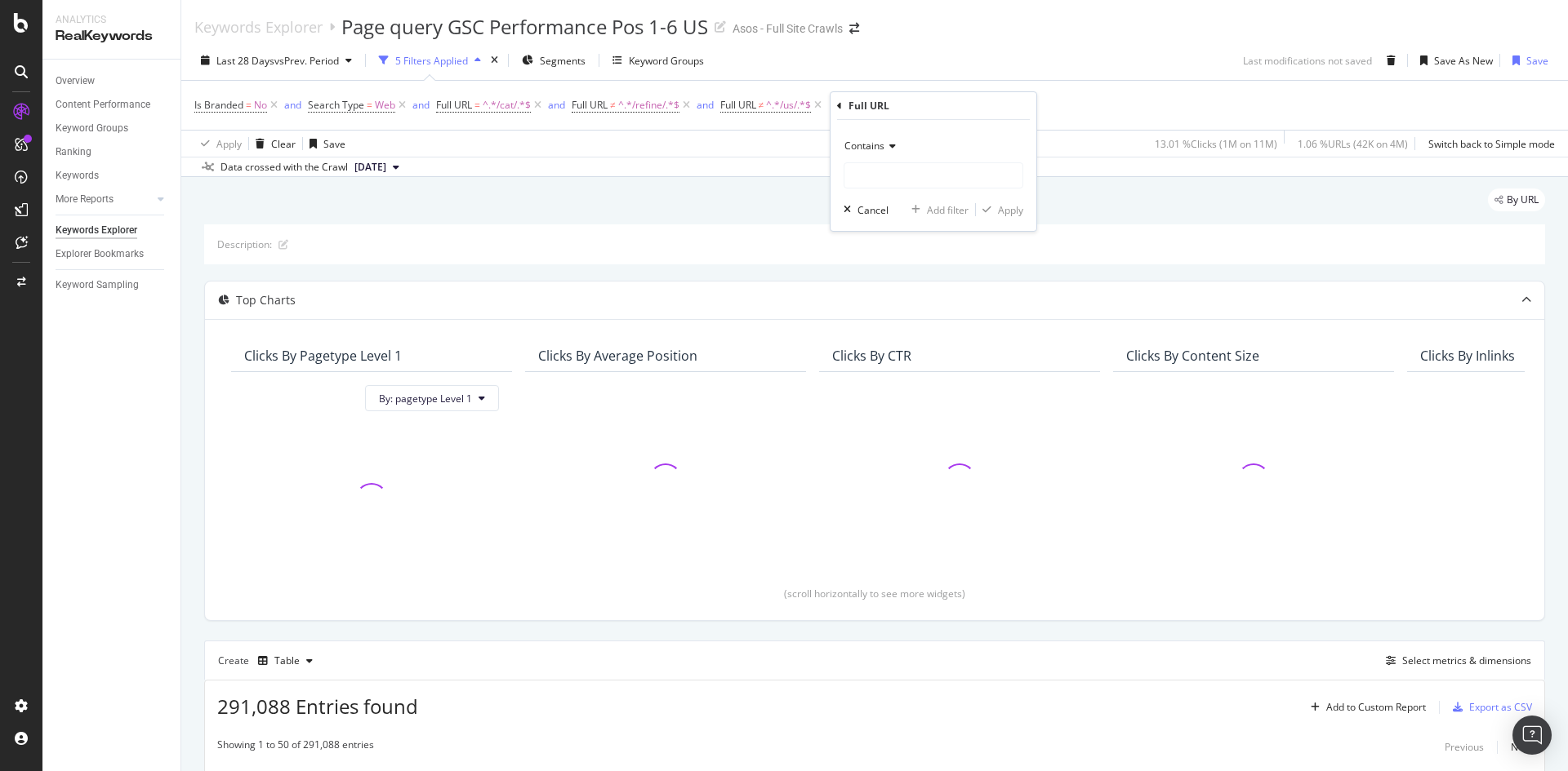
click at [885, 144] on icon at bounding box center [890, 146] width 12 height 10
click at [897, 324] on div "Clicks By pagetype Level 1 By: pagetype Level 1 Clicks By Average Position Clic…" at bounding box center [874, 470] width 1340 height 301
click at [943, 108] on div "missing value" at bounding box center [942, 105] width 62 height 14
click at [909, 151] on div "Contains" at bounding box center [961, 143] width 180 height 26
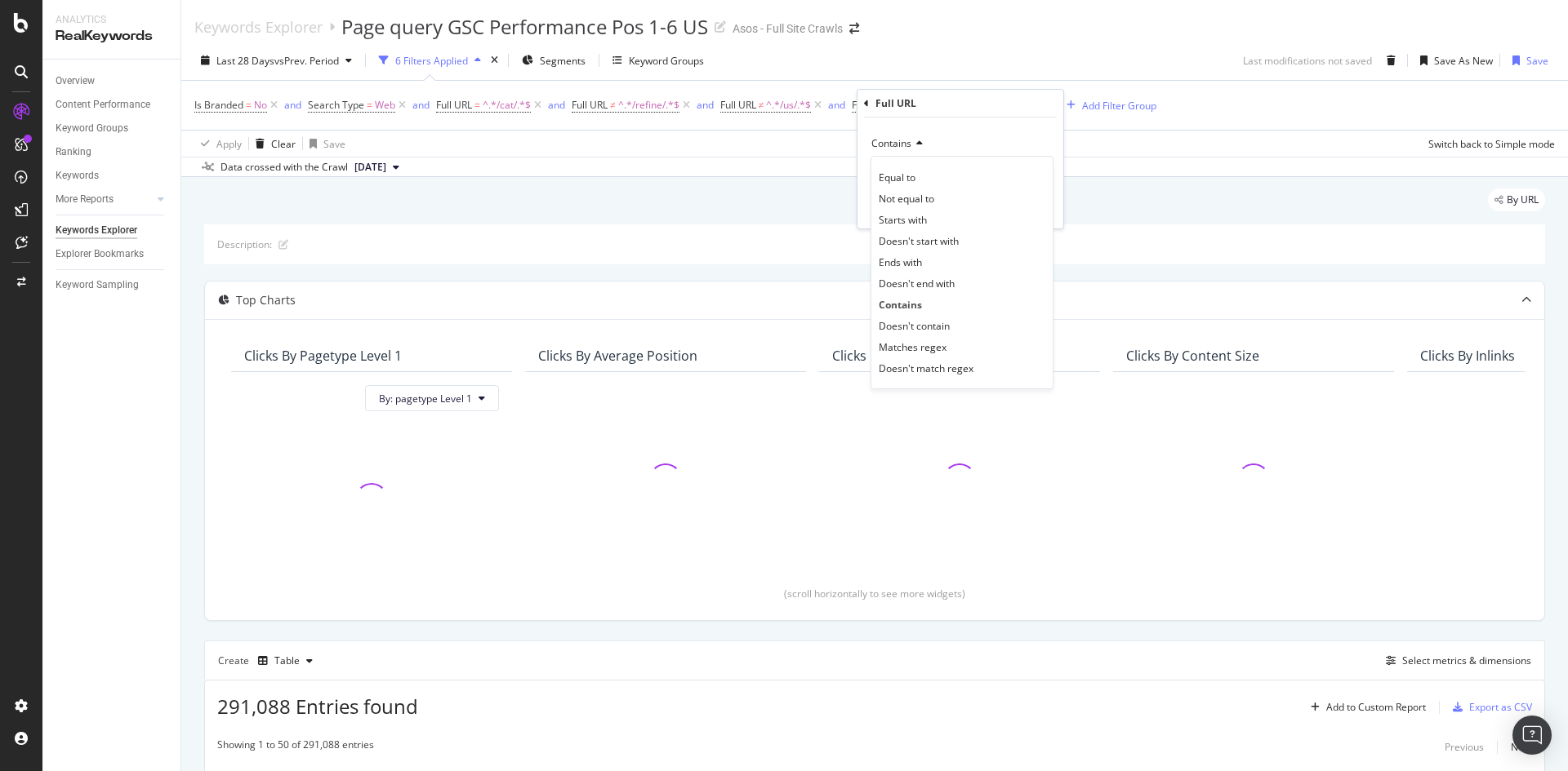
click at [935, 320] on span "Doesn't contain" at bounding box center [914, 326] width 71 height 14
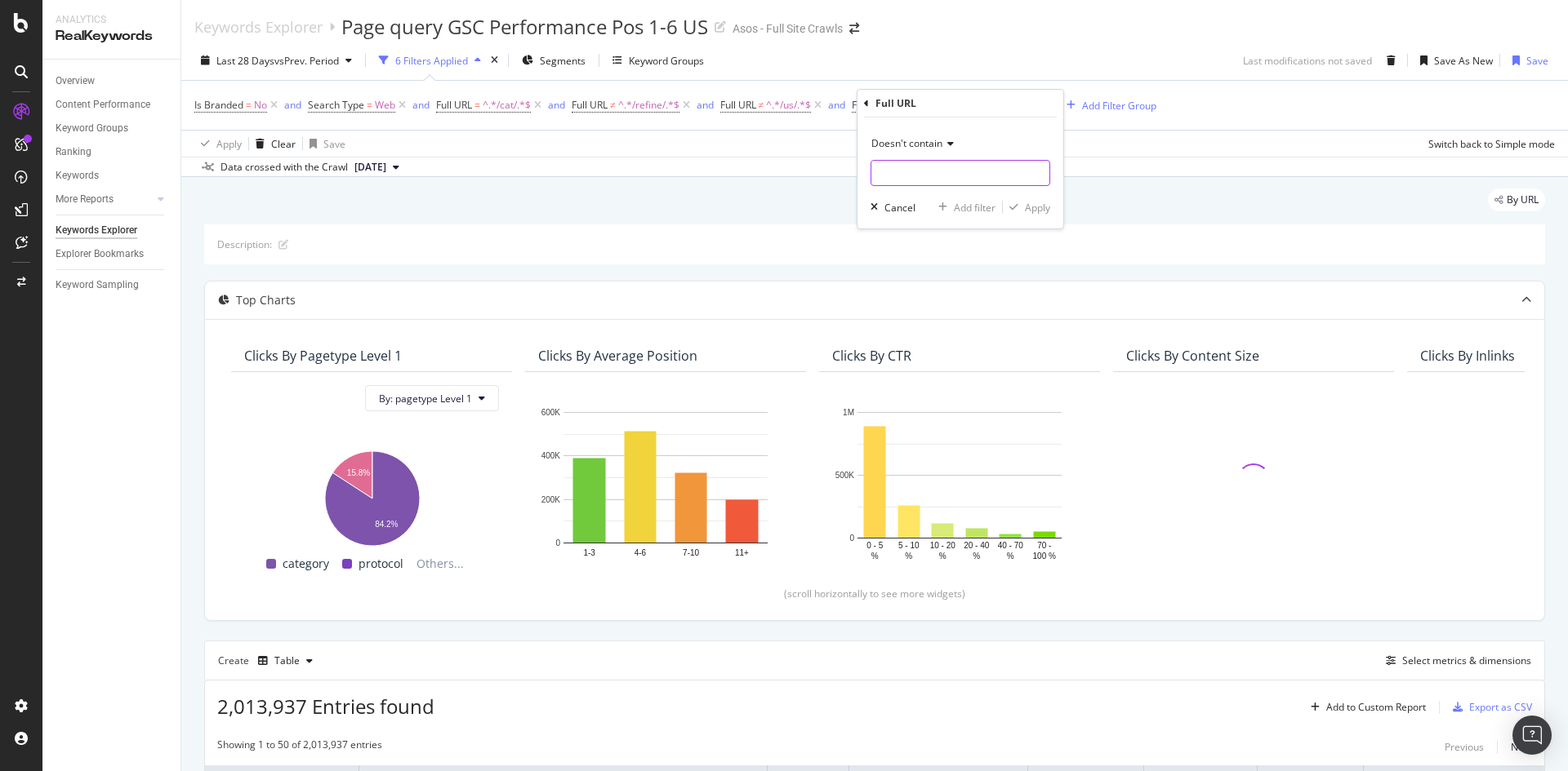
click at [906, 176] on input "text" at bounding box center [961, 172] width 178 height 26
type input "/au/"
click at [1036, 204] on div "Apply" at bounding box center [1038, 207] width 25 height 14
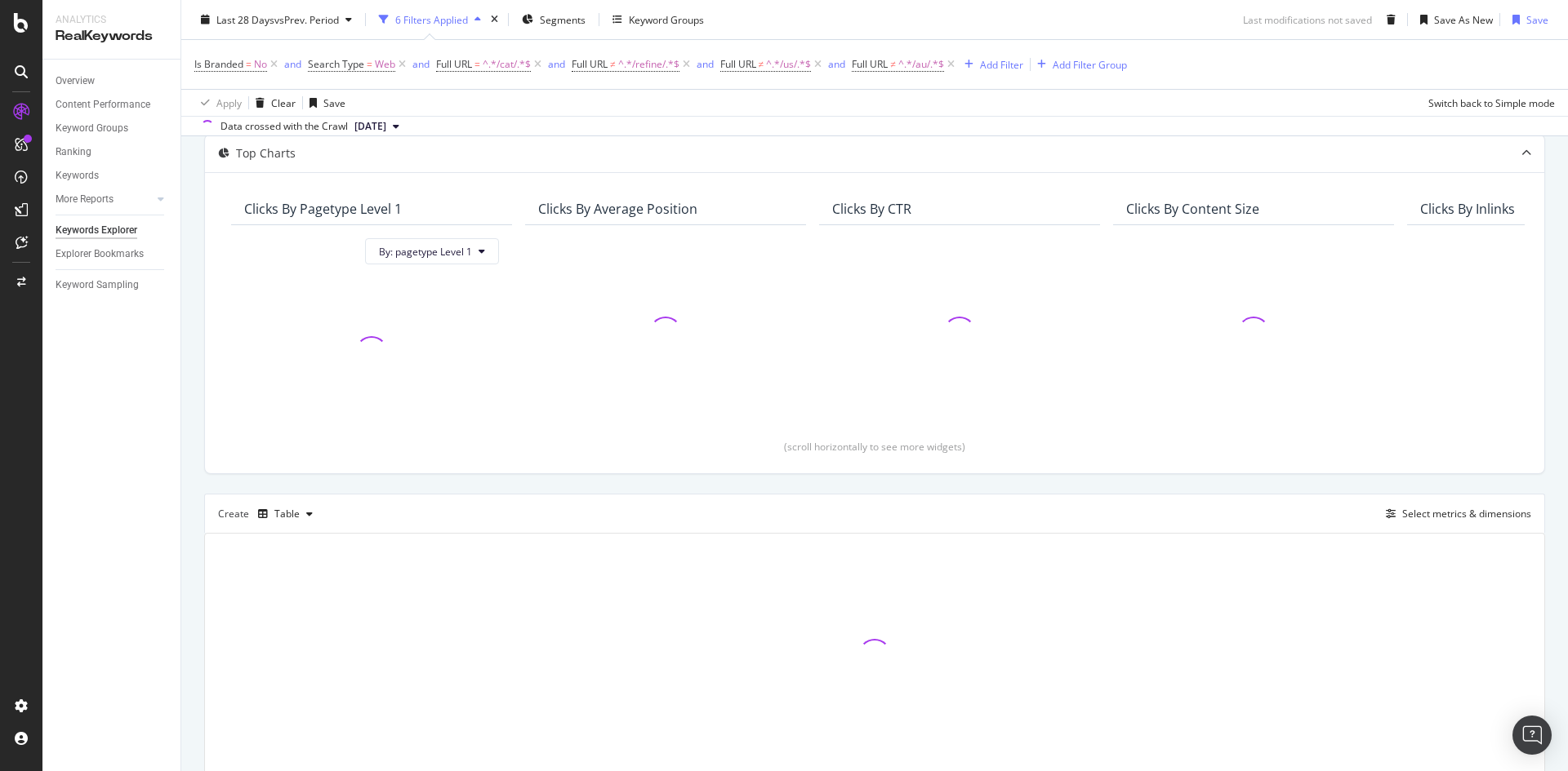
scroll to position [48, 0]
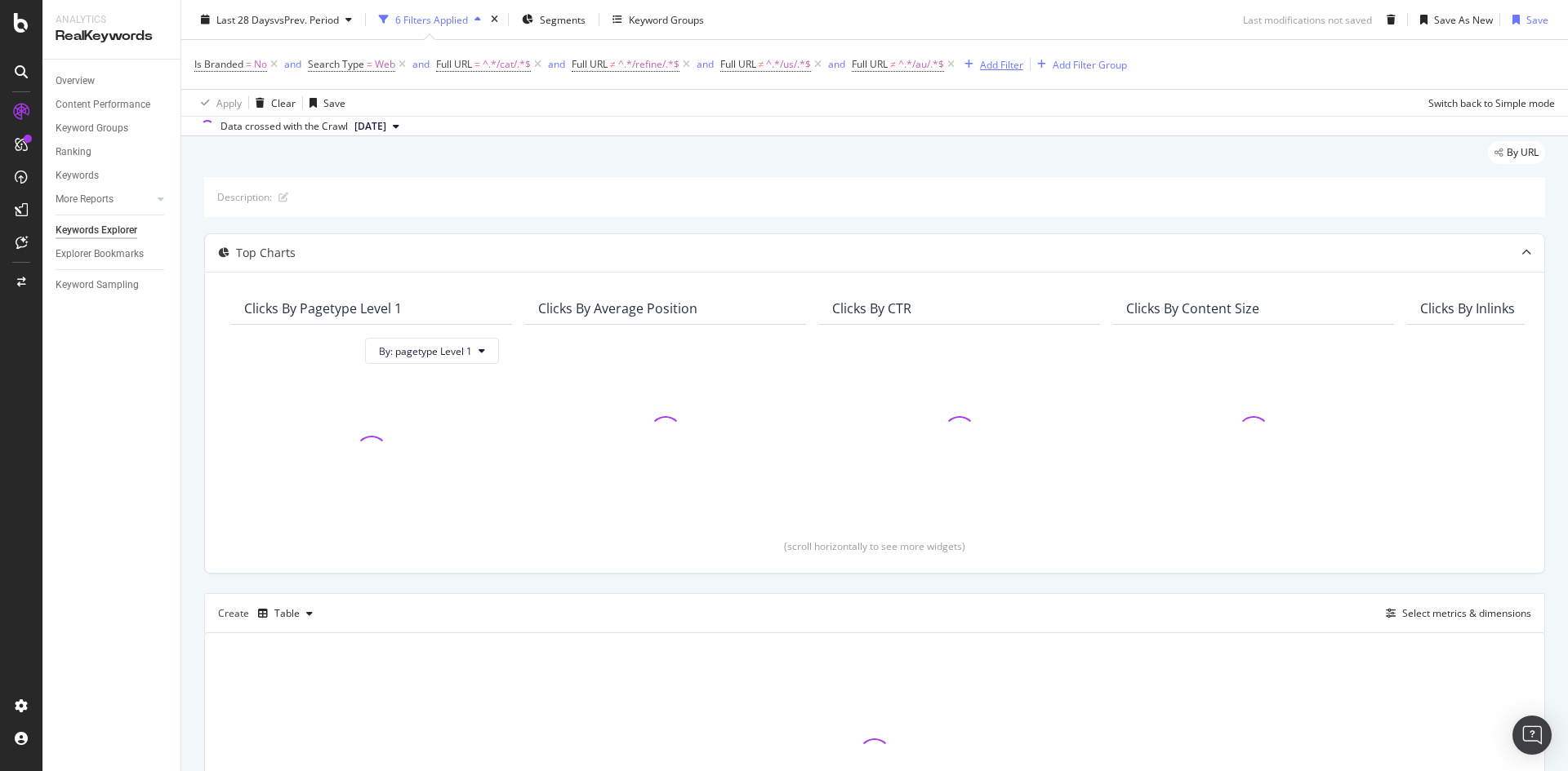
click at [997, 70] on div "Add Filter" at bounding box center [1002, 64] width 44 height 14
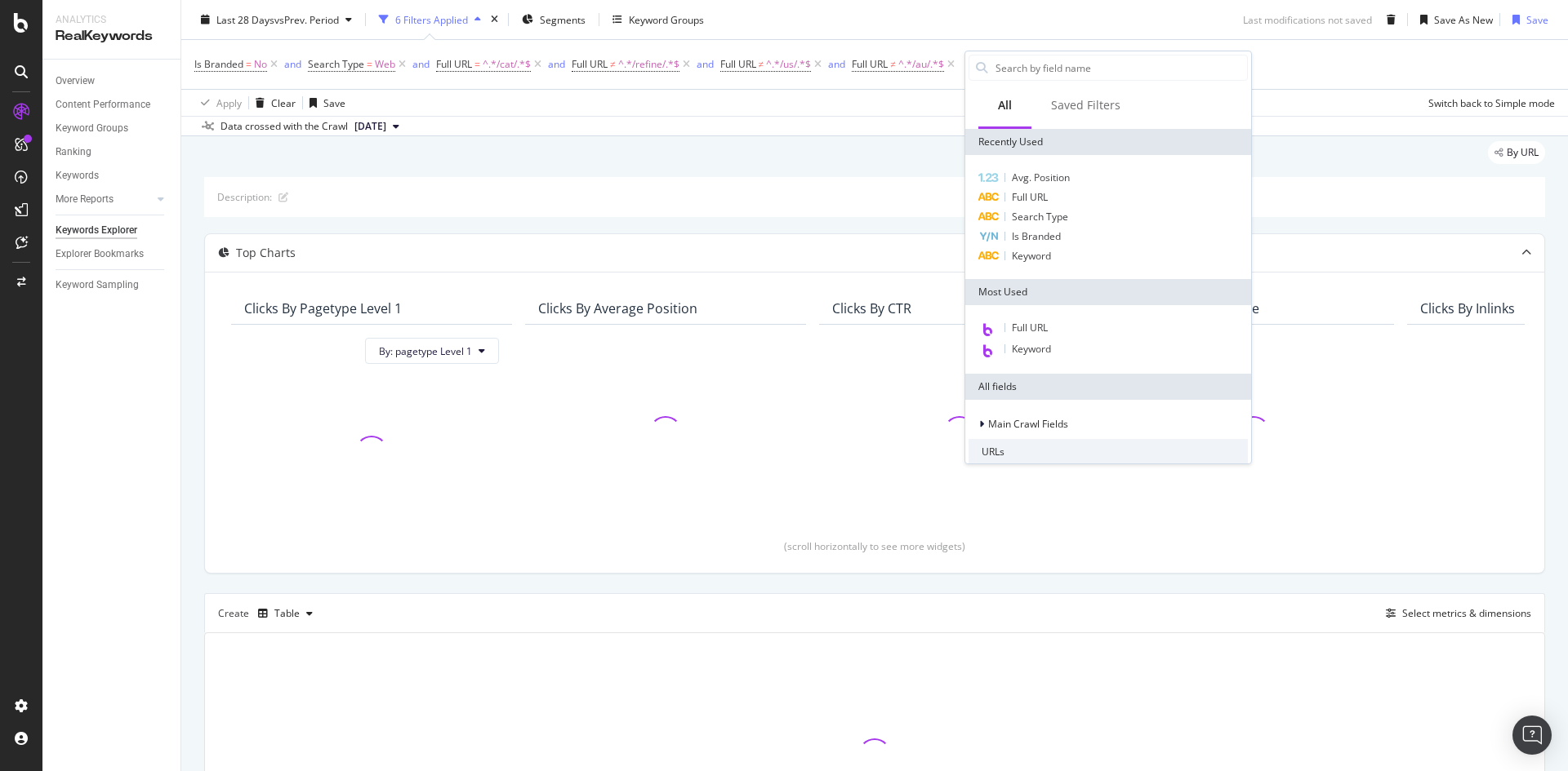
drag, startPoint x: 1026, startPoint y: 197, endPoint x: 1035, endPoint y: 196, distance: 9.1
click at [1026, 196] on span "Full URL" at bounding box center [1029, 197] width 36 height 14
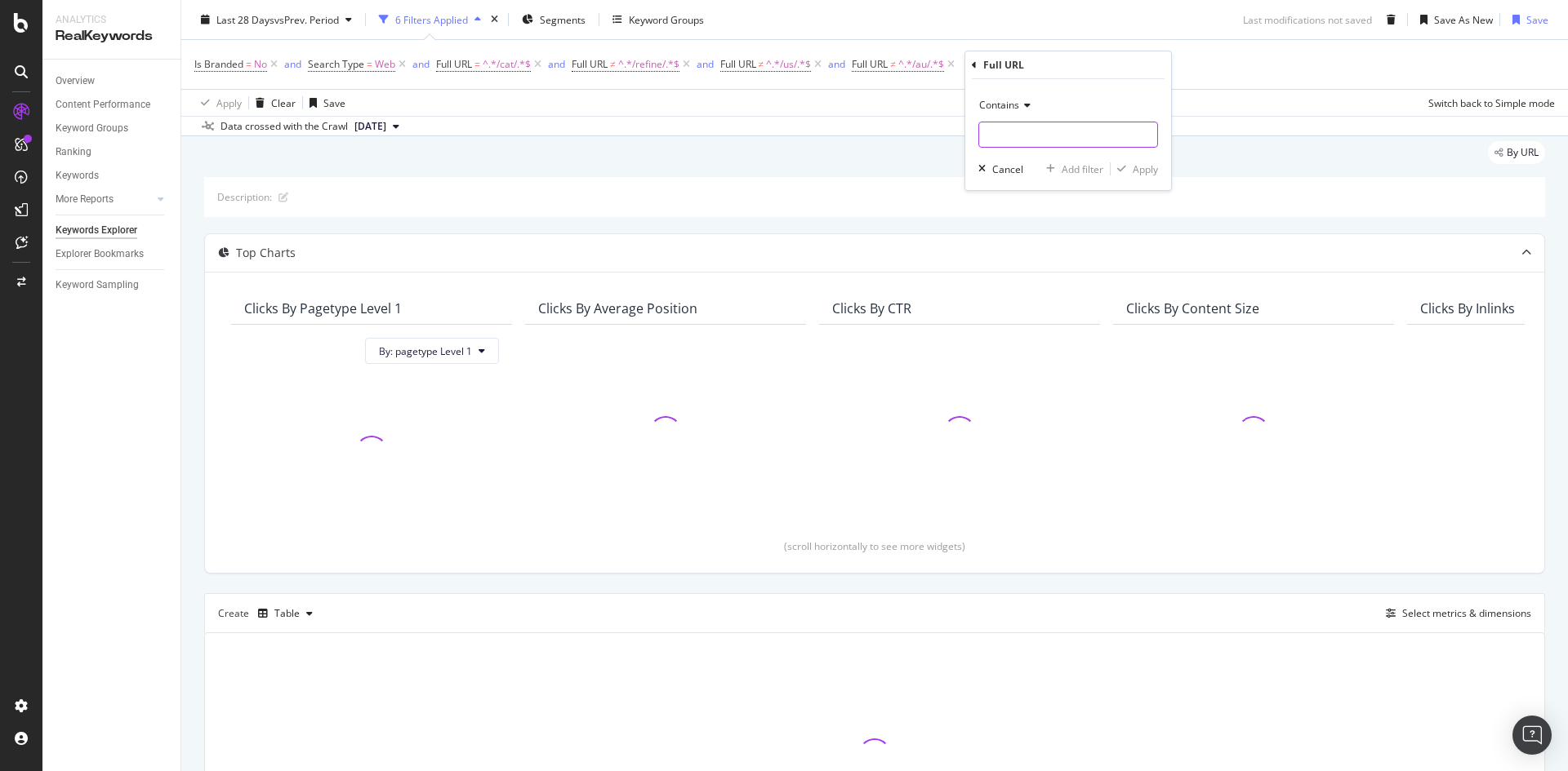
click at [1009, 129] on input "text" at bounding box center [1068, 134] width 178 height 26
type input "/wo"
click at [1010, 129] on input "/wo" at bounding box center [1056, 134] width 154 height 26
type input "w"
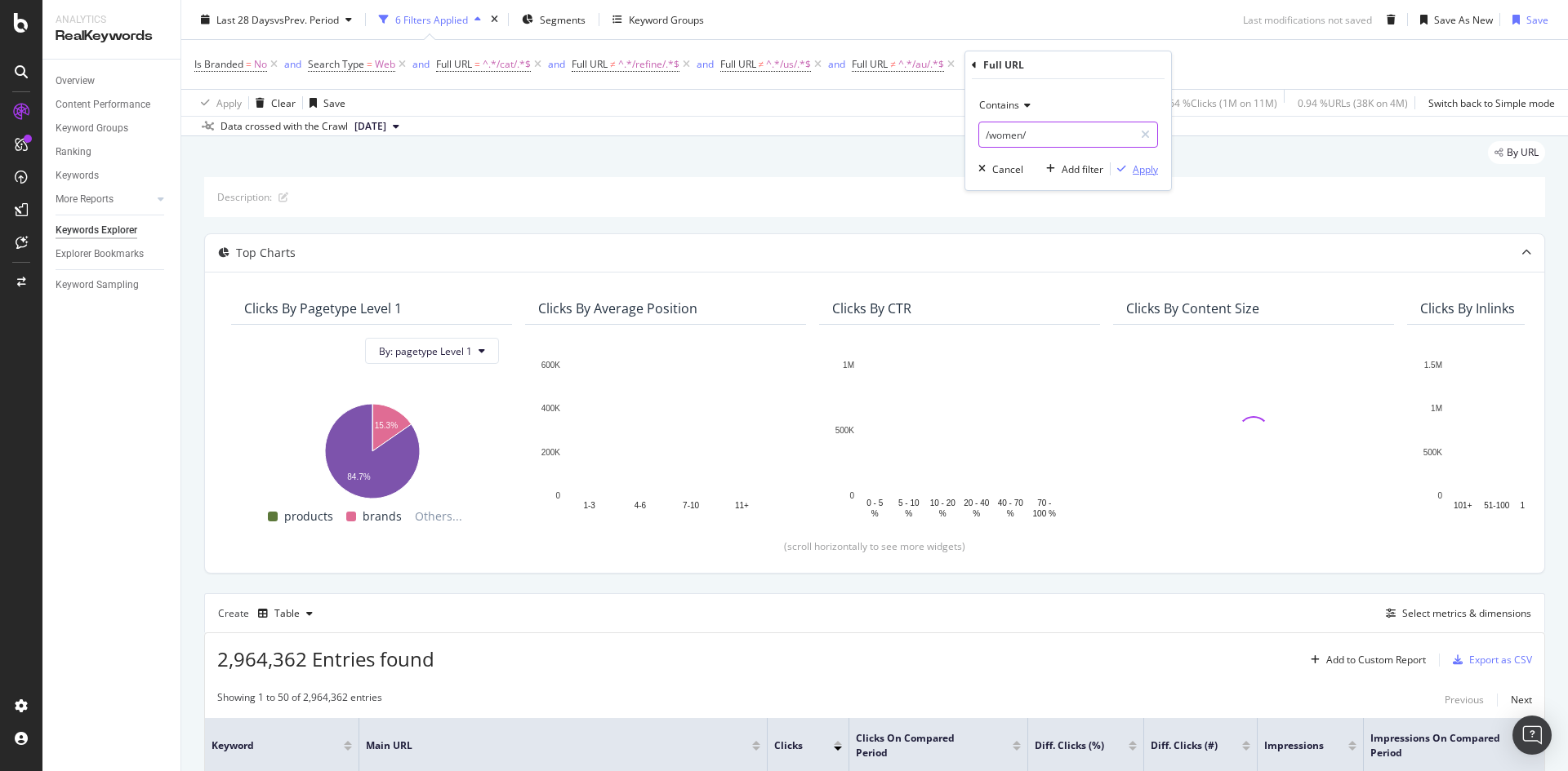
type input "/women/"
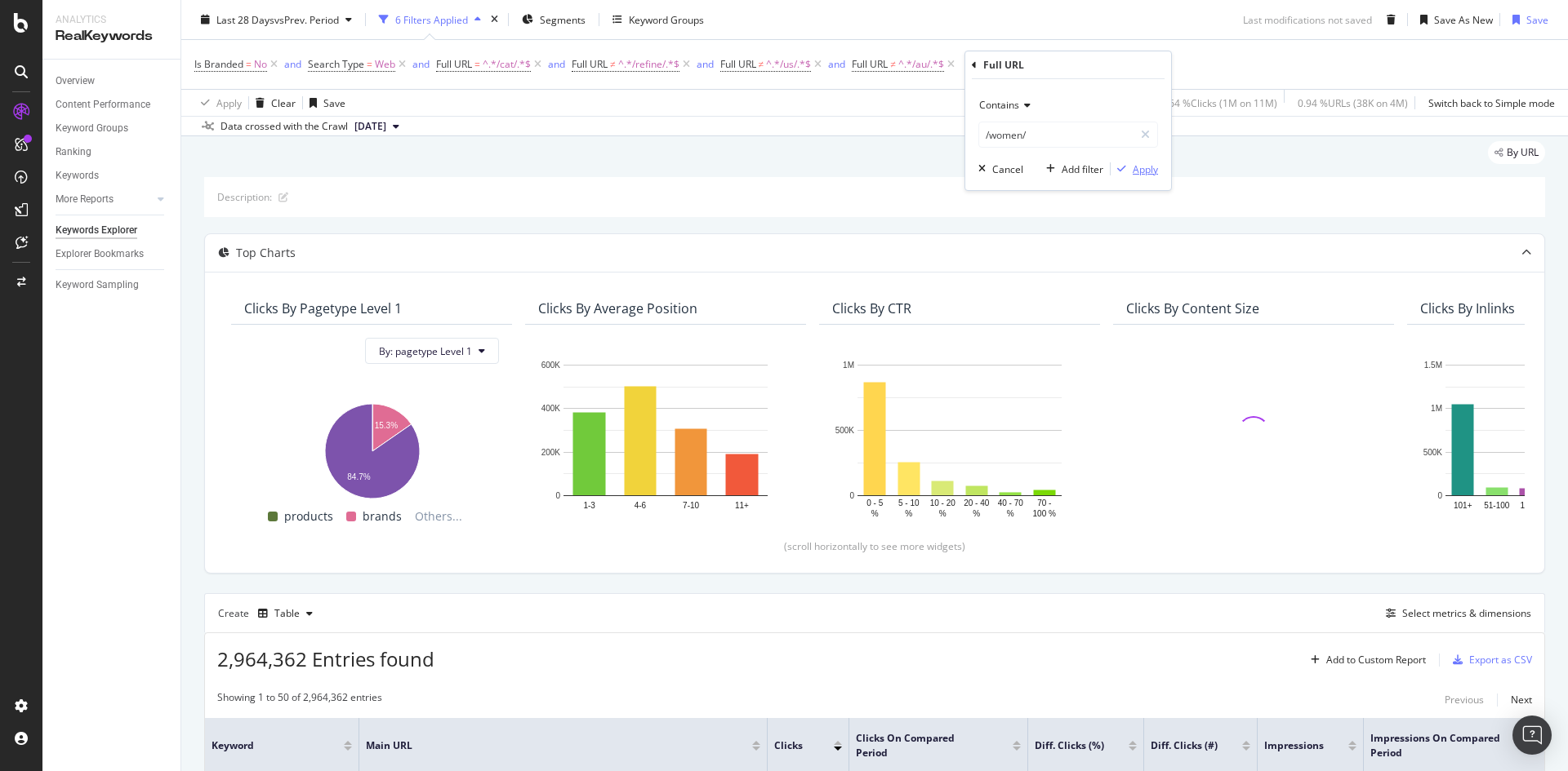
click at [1152, 170] on div "Apply" at bounding box center [1145, 169] width 25 height 14
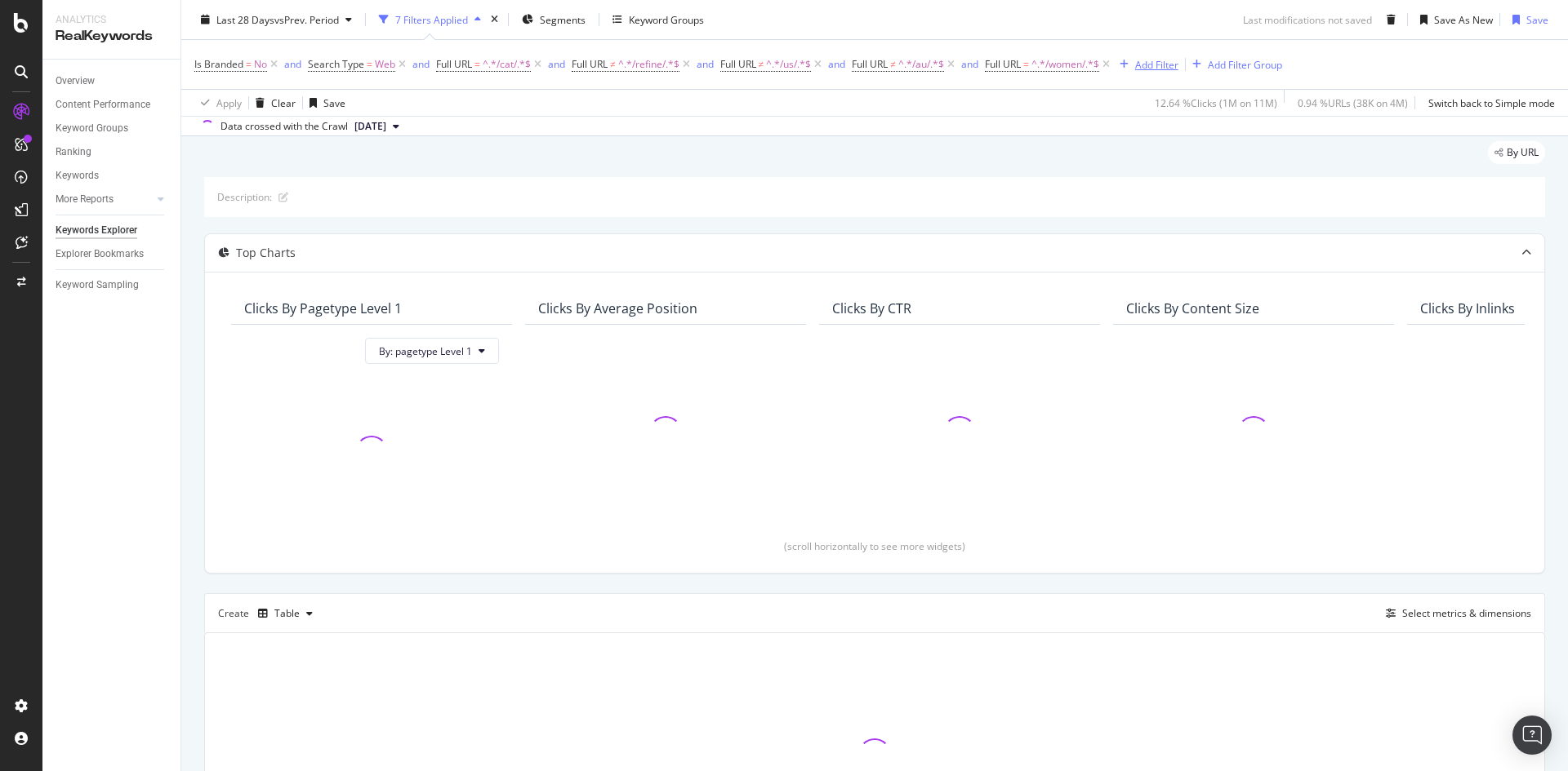
click at [1155, 63] on div "Add Filter" at bounding box center [1157, 64] width 44 height 14
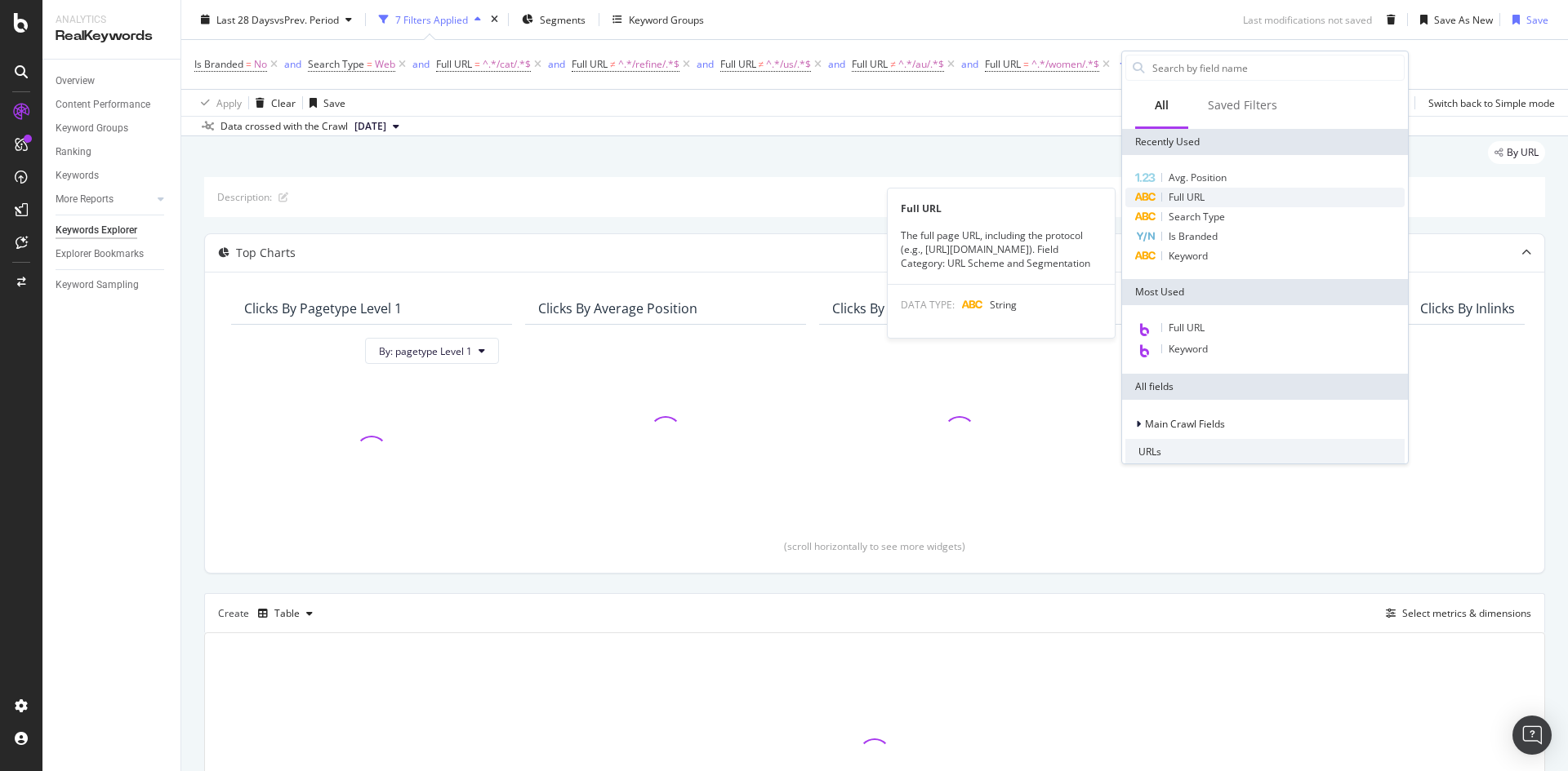
click at [1213, 201] on div "Full URL" at bounding box center [1265, 197] width 279 height 19
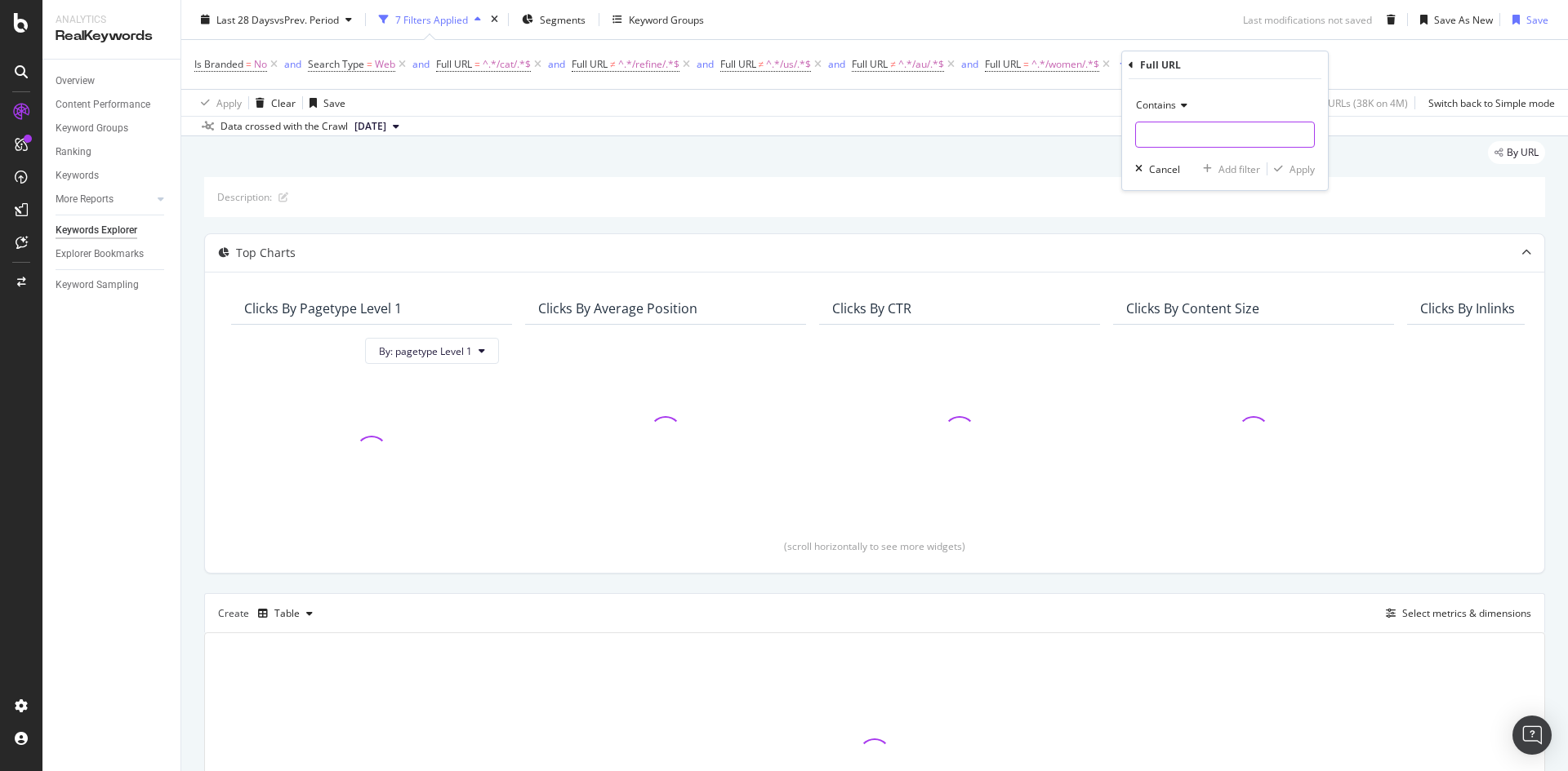
click at [1178, 131] on input "text" at bounding box center [1225, 134] width 178 height 26
type input "/men"
click at [1178, 131] on input "/men" at bounding box center [1213, 134] width 154 height 26
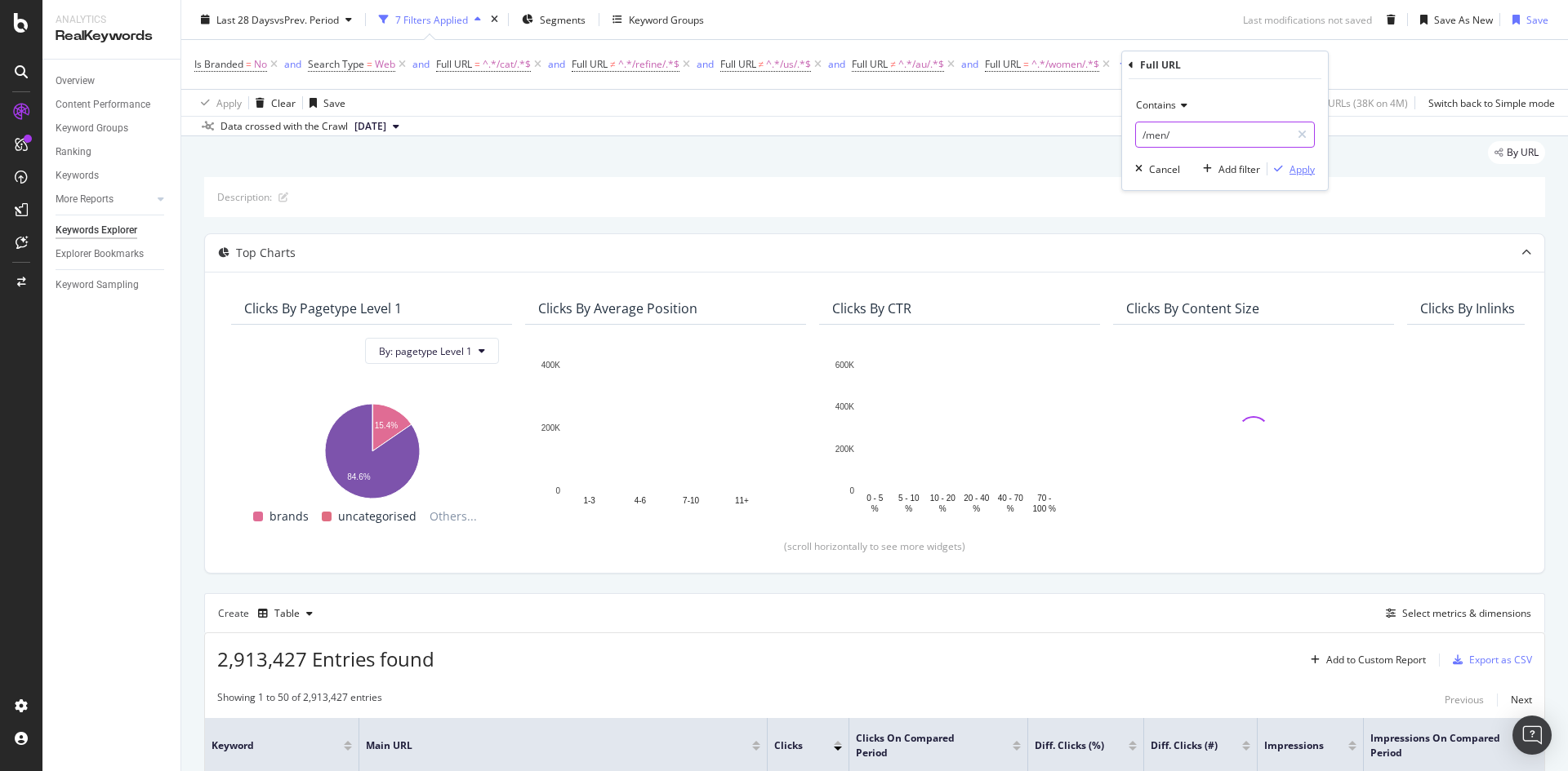
type input "/men/"
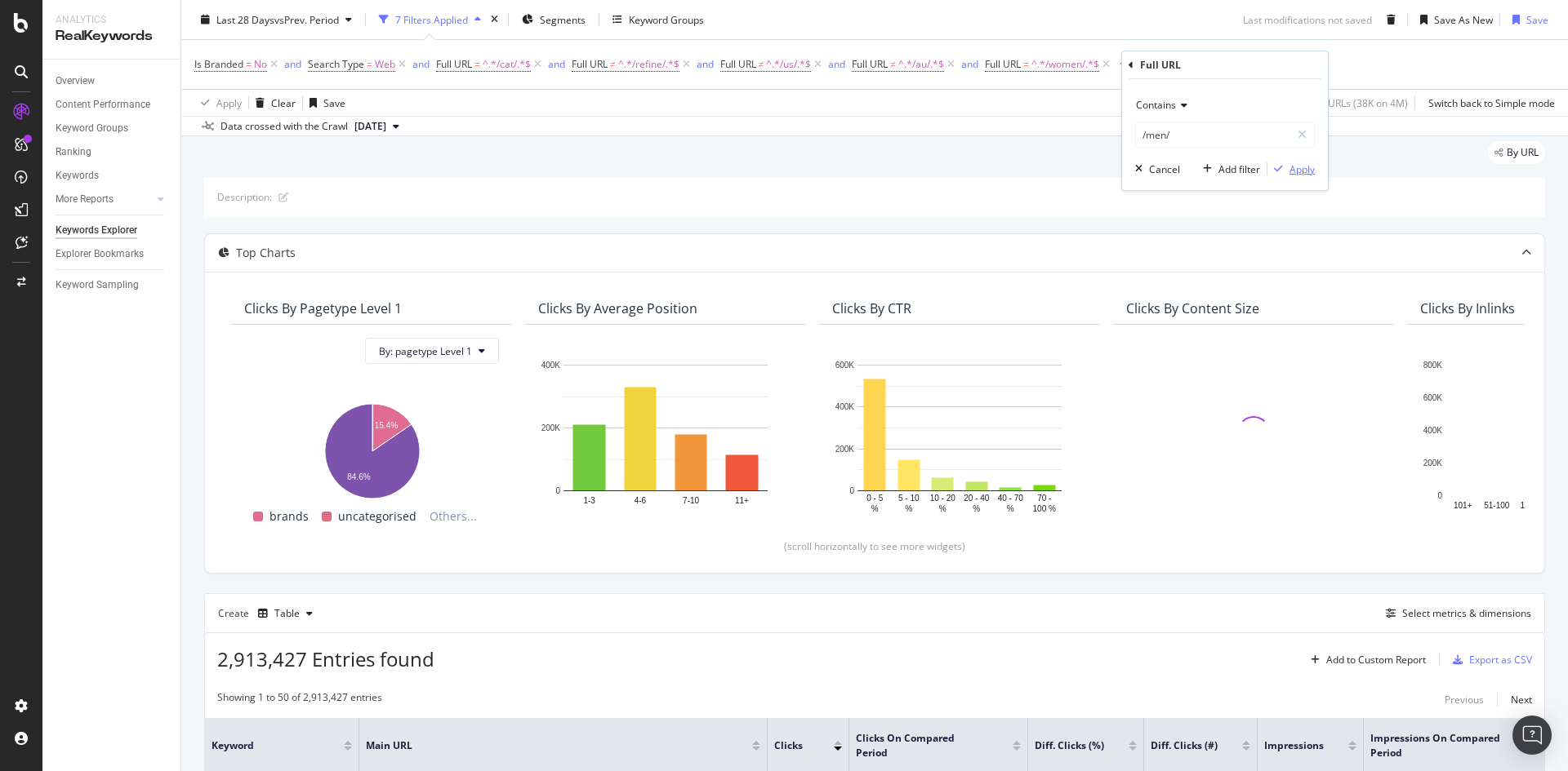
click at [1294, 166] on div "Apply" at bounding box center [1302, 169] width 25 height 14
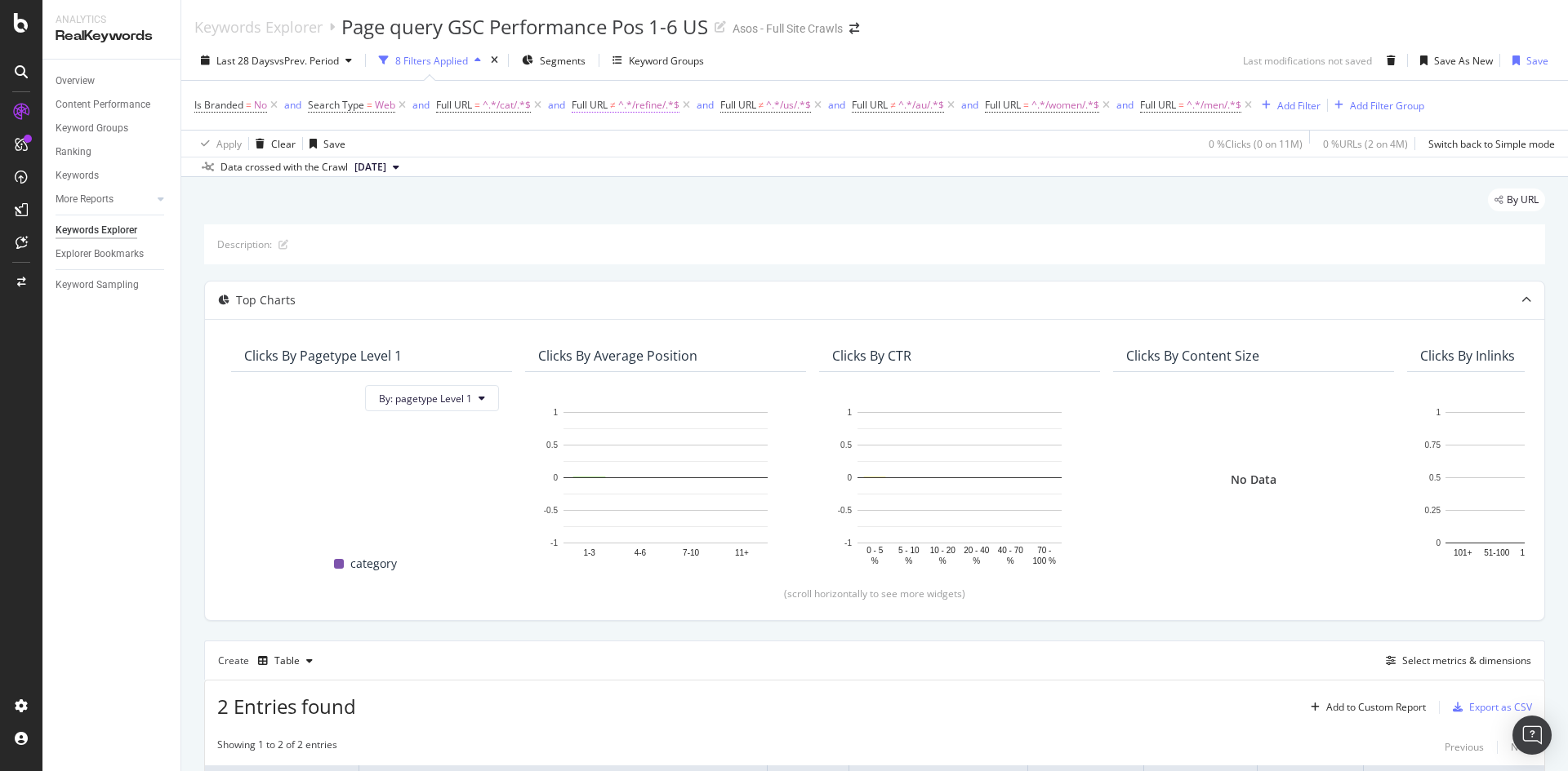
click at [643, 112] on span "^.*/refine/.*$" at bounding box center [648, 105] width 61 height 23
click at [870, 170] on div "Data crossed with the Crawl [DATE]" at bounding box center [875, 166] width 1387 height 19
click at [822, 105] on icon at bounding box center [817, 105] width 14 height 17
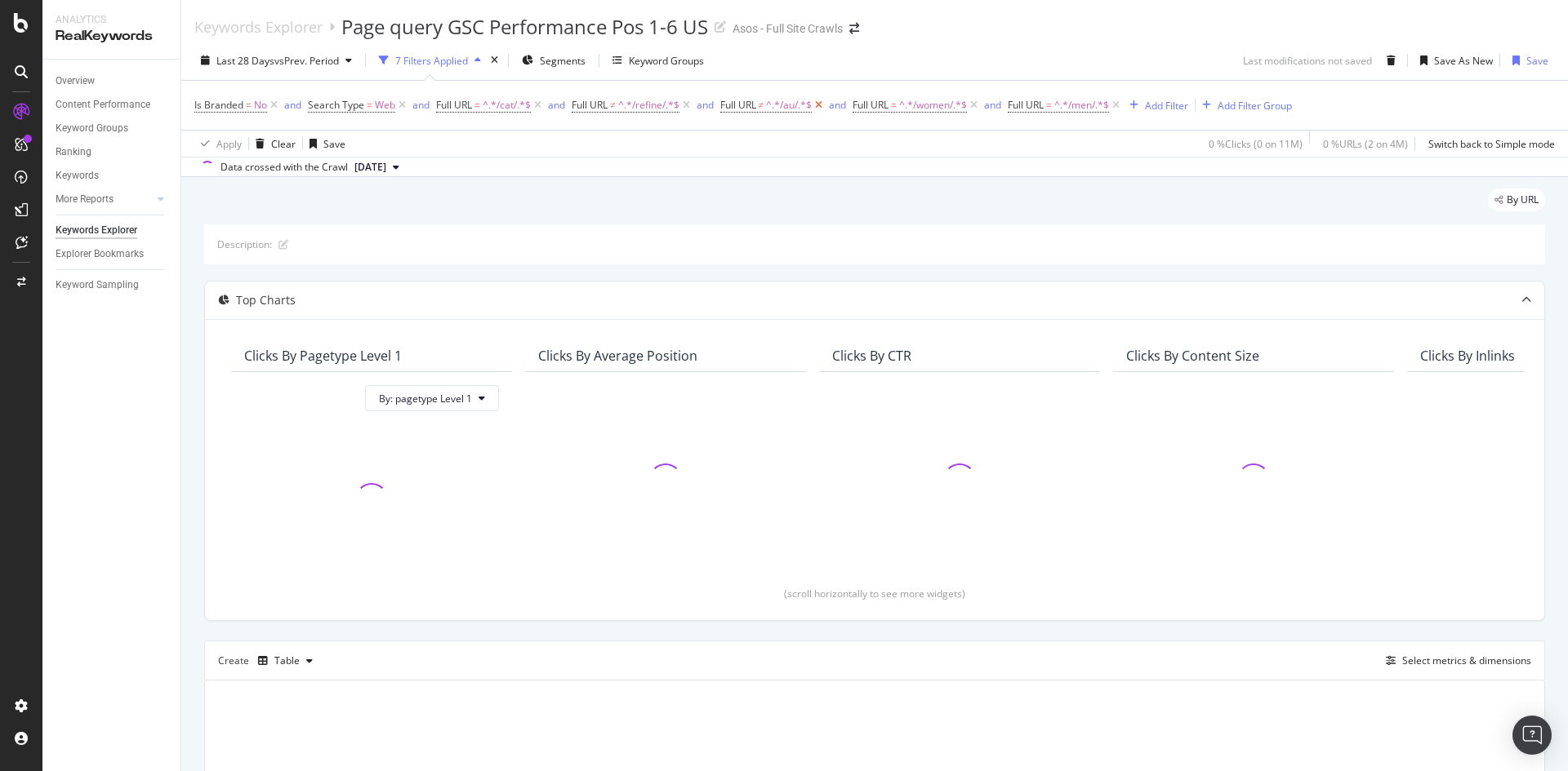
click at [822, 105] on icon at bounding box center [818, 105] width 14 height 17
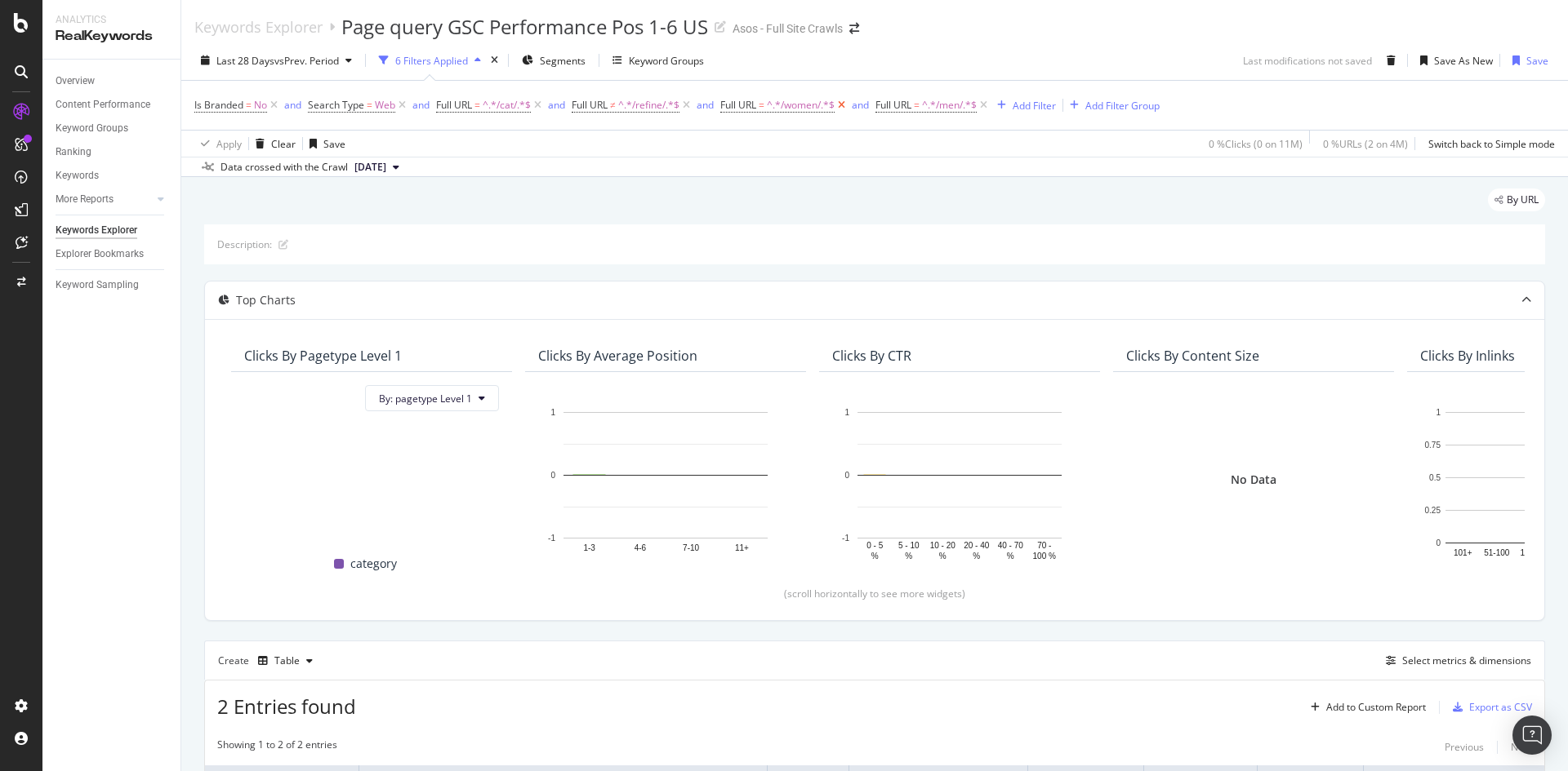
click at [841, 106] on icon at bounding box center [842, 105] width 14 height 17
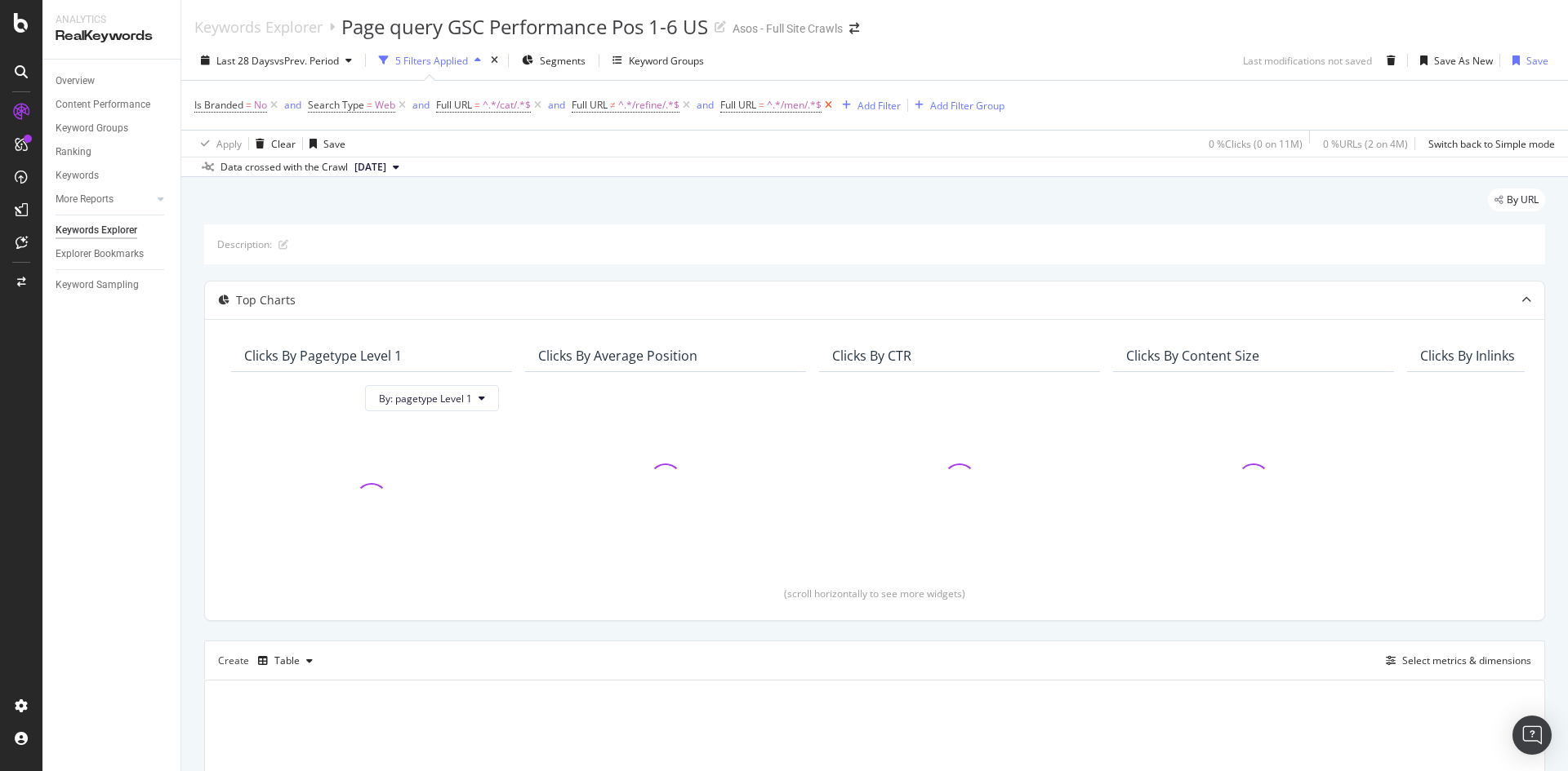
click at [833, 105] on icon at bounding box center [828, 105] width 14 height 17
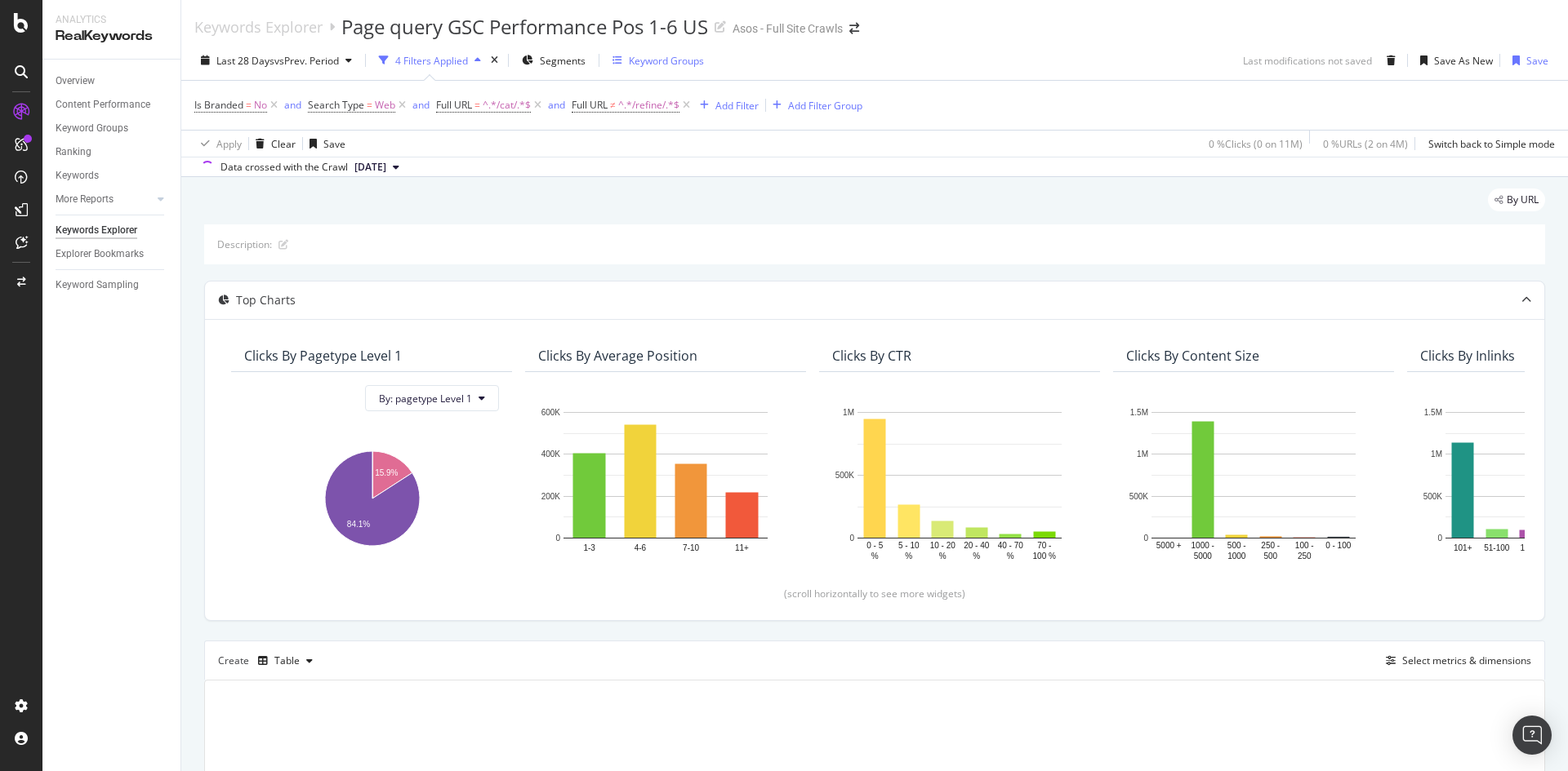
click at [659, 58] on div "Keyword Groups" at bounding box center [667, 60] width 75 height 14
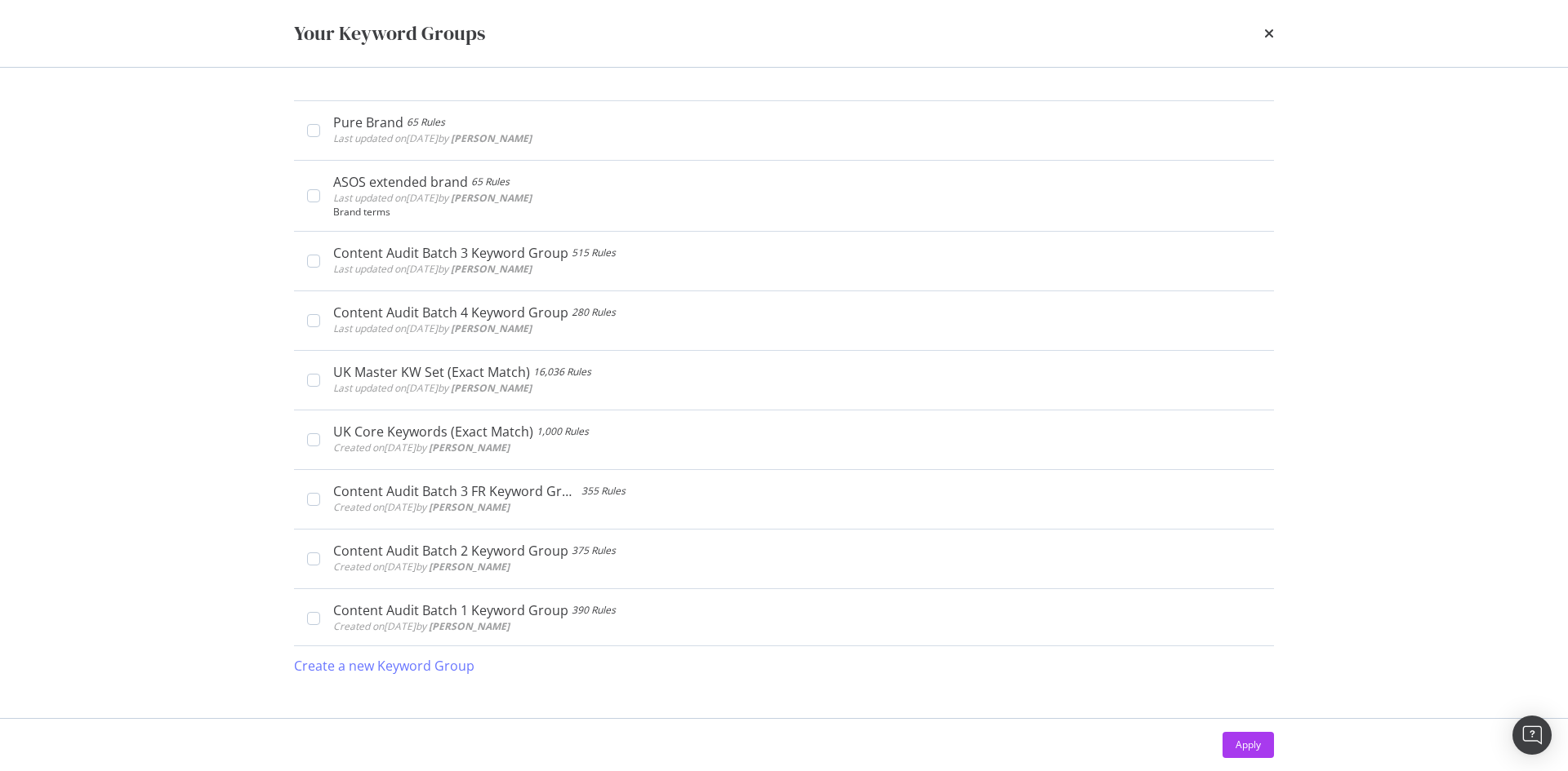
click at [1268, 30] on icon "times" at bounding box center [1269, 33] width 10 height 13
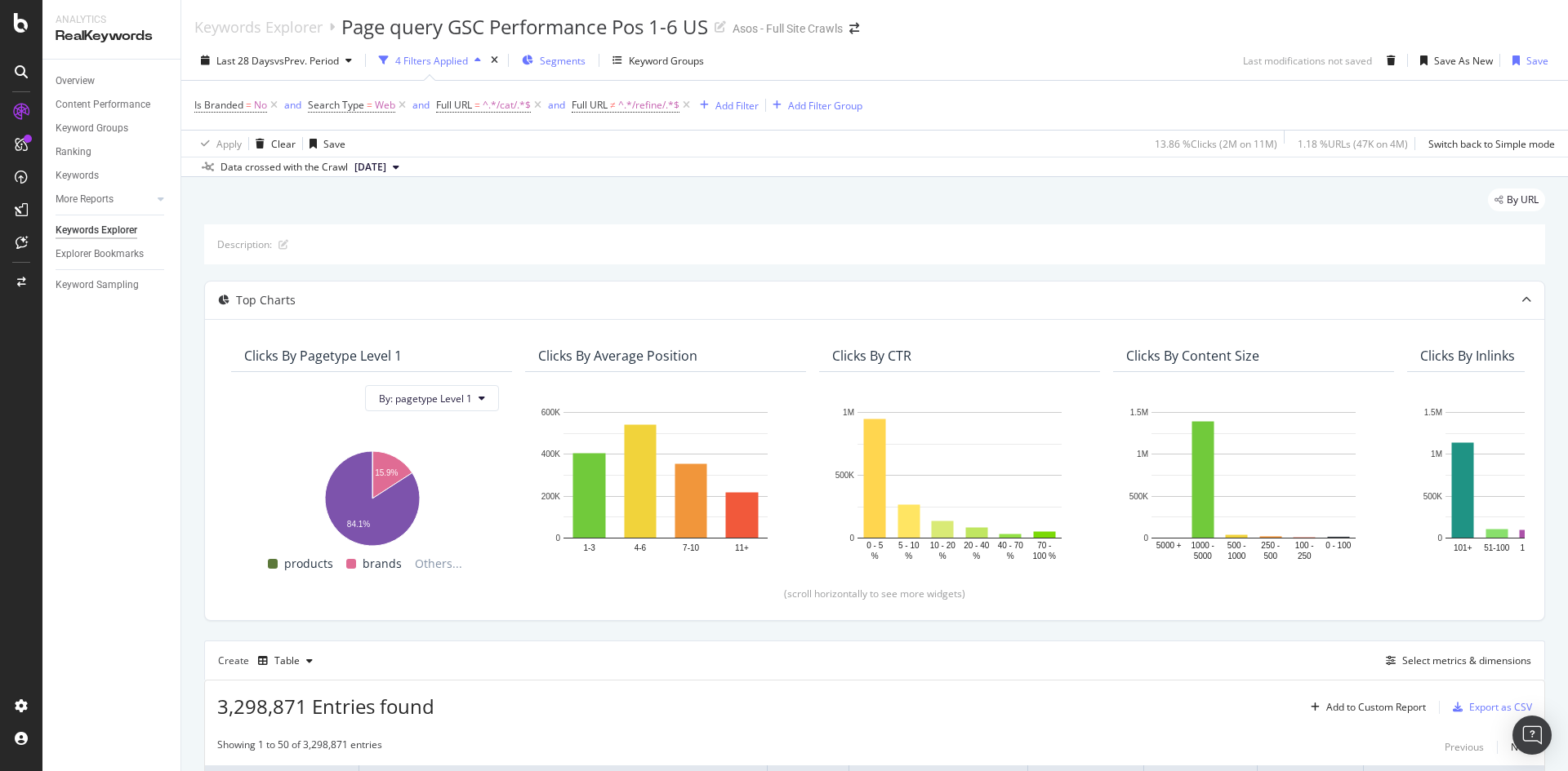
click at [572, 61] on span "Segments" at bounding box center [562, 60] width 46 height 14
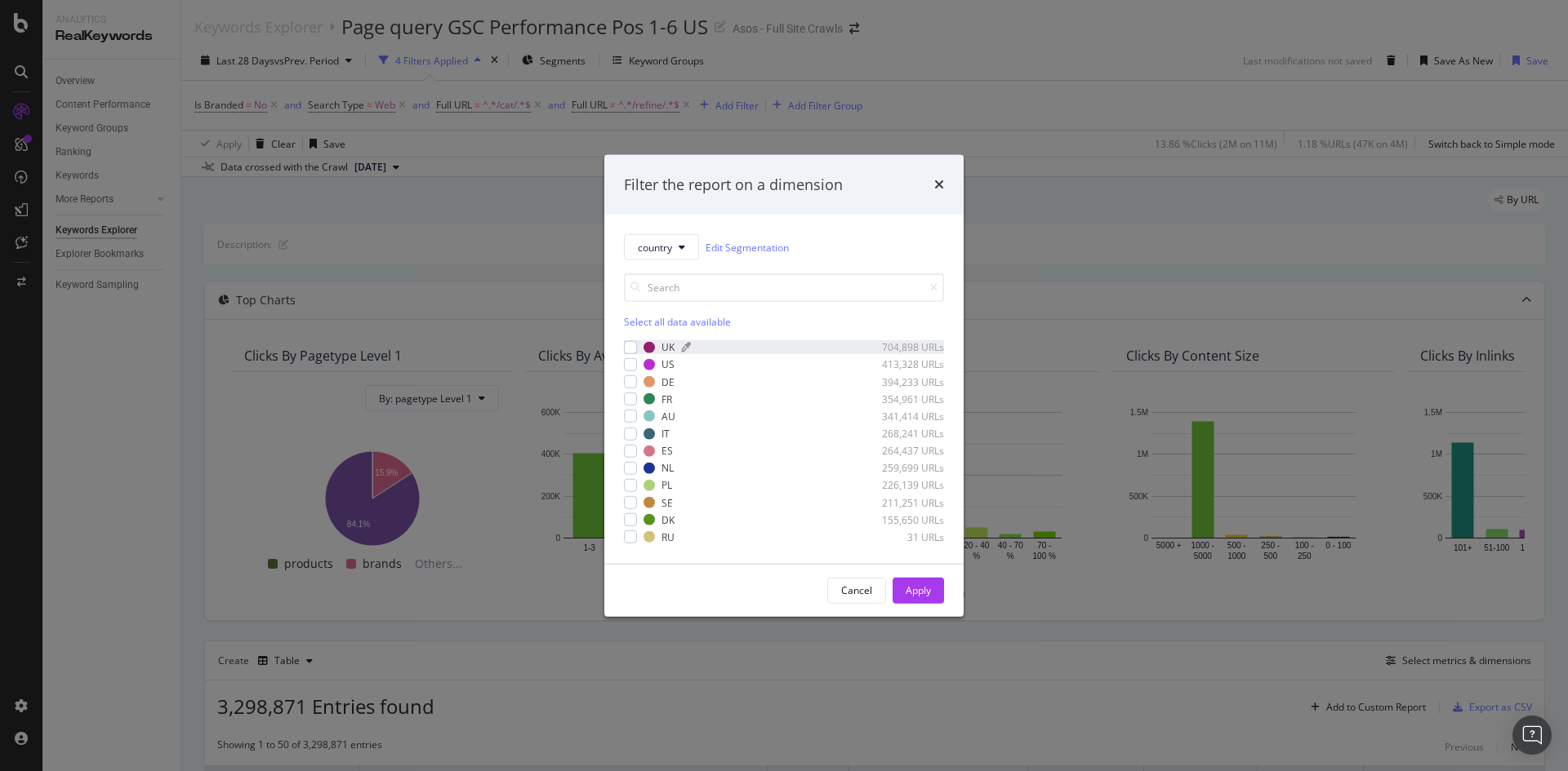
click at [666, 349] on div "UK" at bounding box center [669, 347] width 13 height 14
click at [906, 594] on div "Apply" at bounding box center [919, 590] width 25 height 14
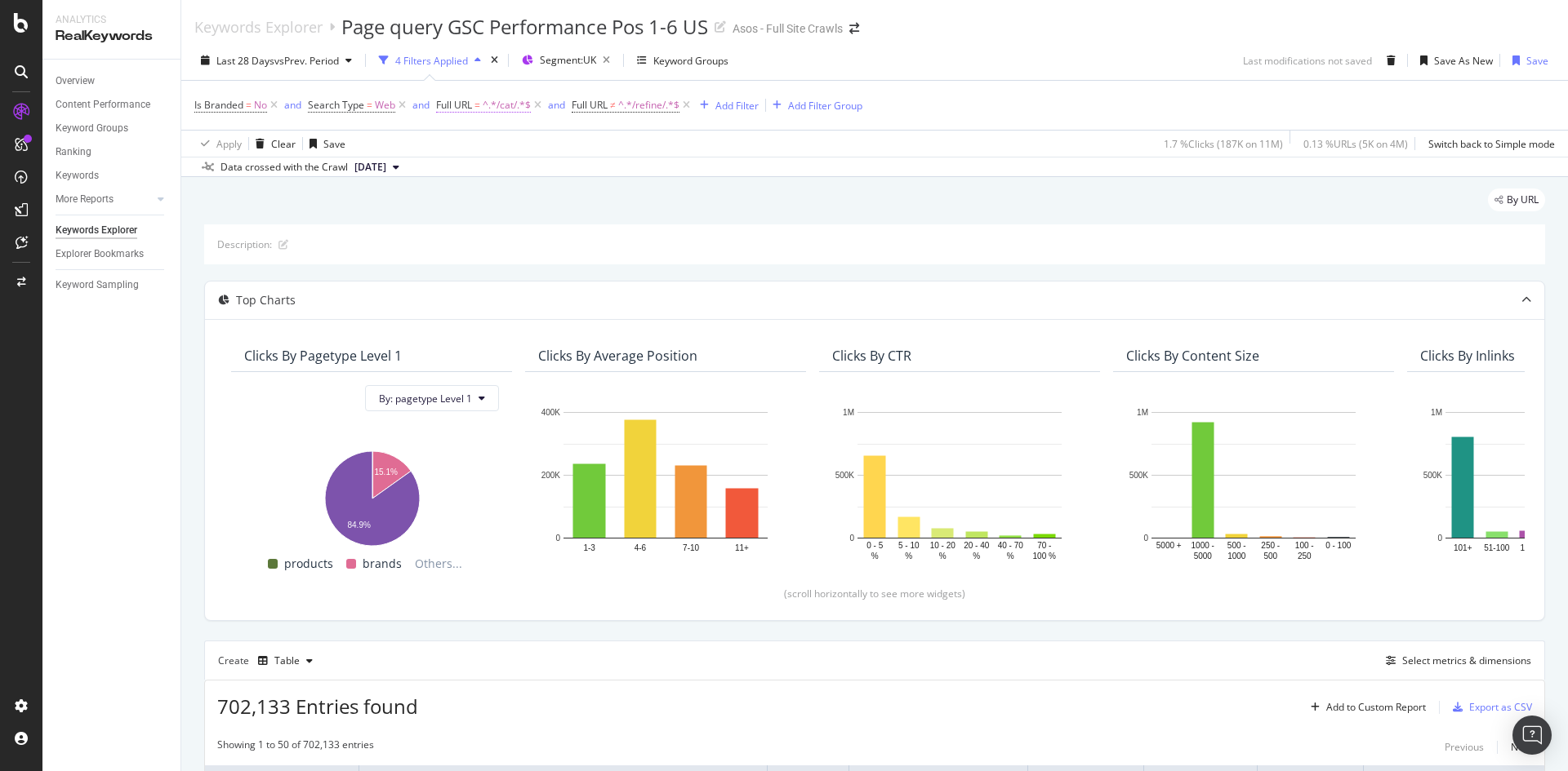
click at [495, 101] on span "^.*/cat/.*$" at bounding box center [507, 105] width 49 height 23
click at [710, 196] on div "By URL" at bounding box center [874, 206] width 1341 height 36
click at [479, 103] on span "=" at bounding box center [477, 105] width 6 height 14
click at [740, 177] on div "Last 28 Days vs Prev. Period 4 Filters Applied Segment: UK Keyword Groups Last …" at bounding box center [875, 109] width 1387 height 136
click at [615, 105] on span "≠" at bounding box center [612, 105] width 6 height 14
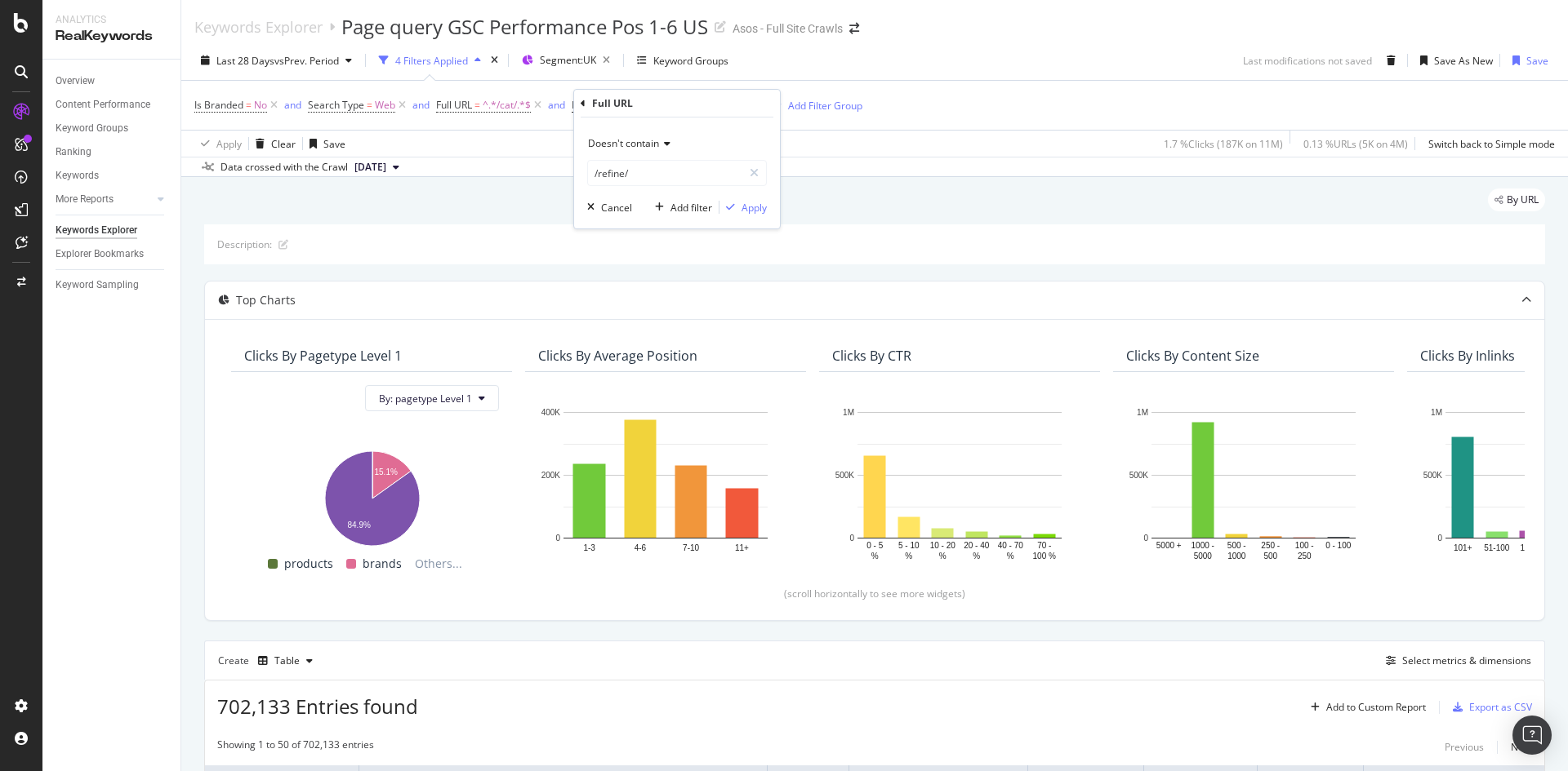
click at [881, 215] on div "By URL" at bounding box center [874, 206] width 1341 height 36
click at [616, 102] on span "≠" at bounding box center [612, 105] width 6 height 14
click at [848, 207] on div "By URL" at bounding box center [874, 206] width 1341 height 36
click at [94, 255] on div "Explorer Bookmarks" at bounding box center [99, 254] width 88 height 17
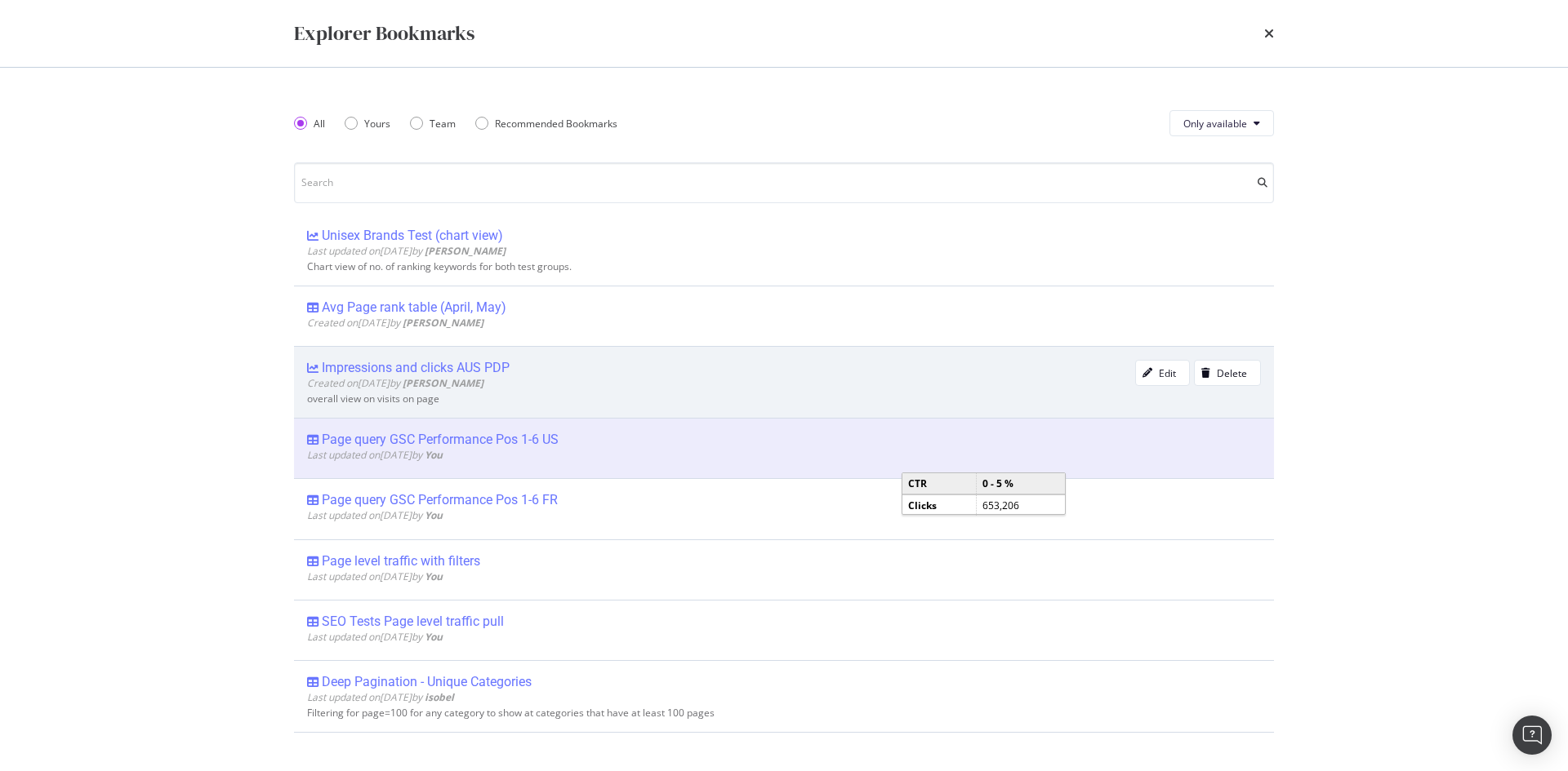
scroll to position [163, 0]
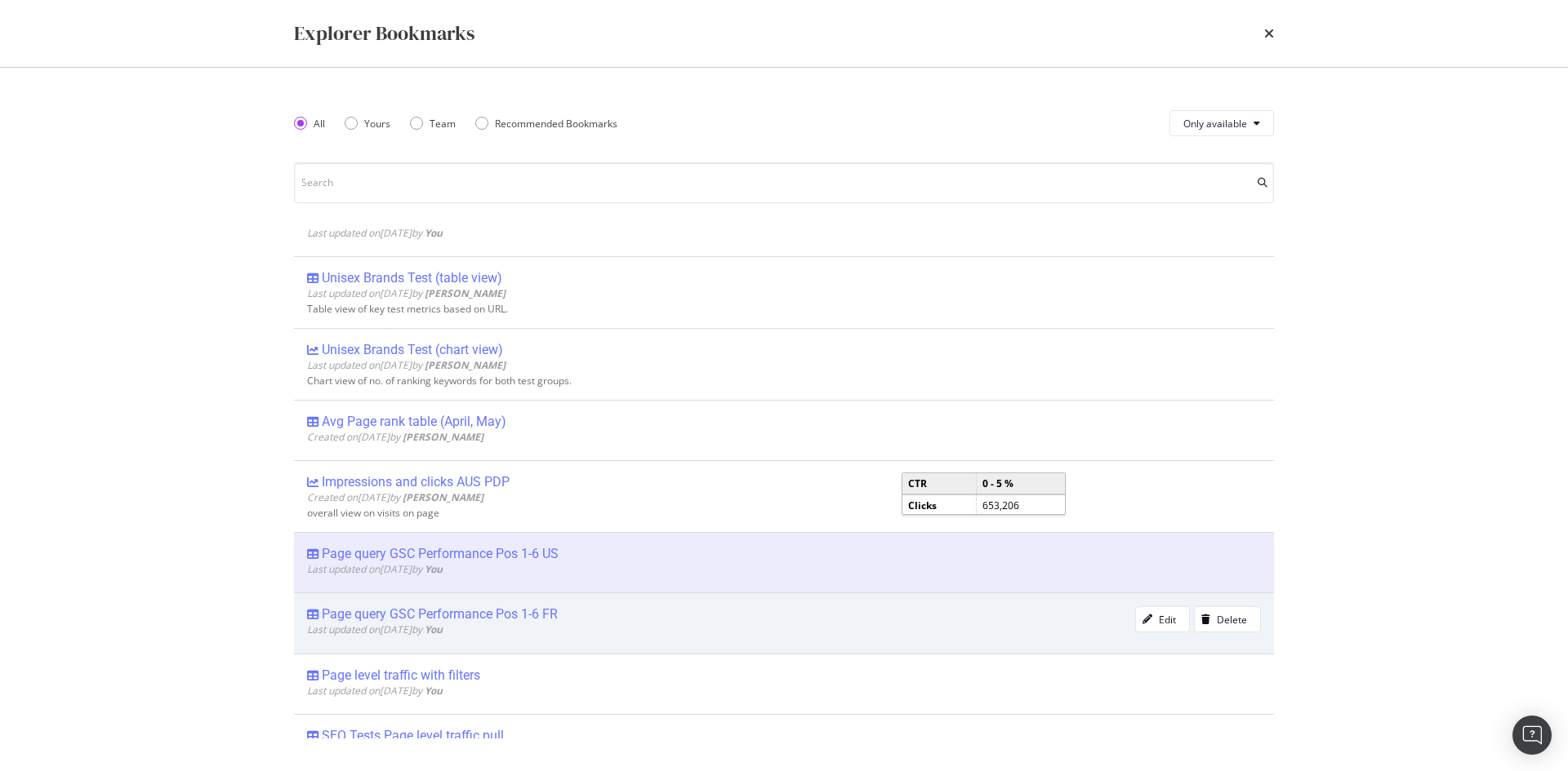
click at [551, 614] on div "Page query GSC Performance Pos 1-6 FR" at bounding box center [440, 615] width 236 height 17
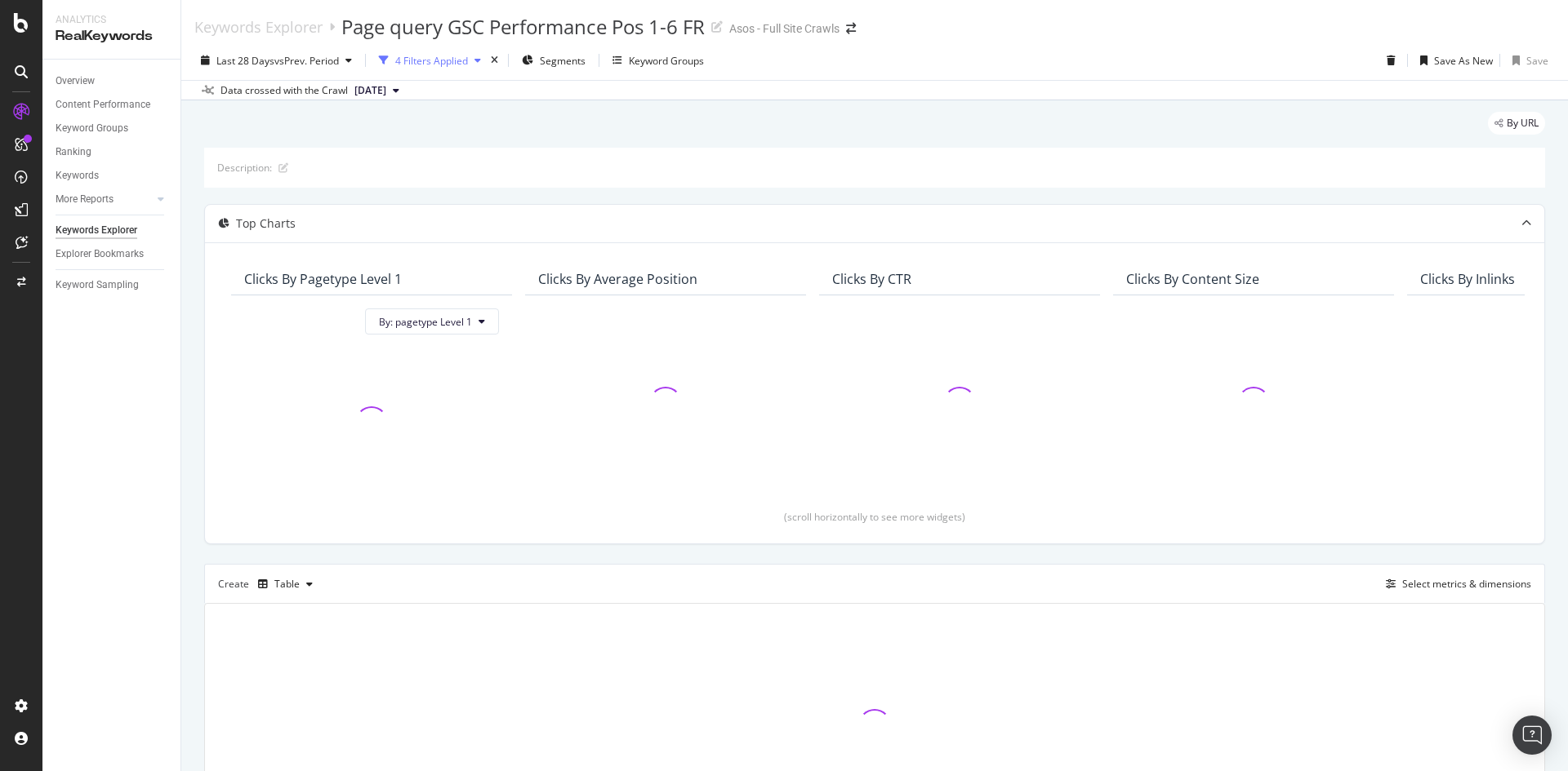
click at [433, 58] on div "4 Filters Applied" at bounding box center [431, 60] width 73 height 14
